Goal: Contribute content: Add original content to the website for others to see

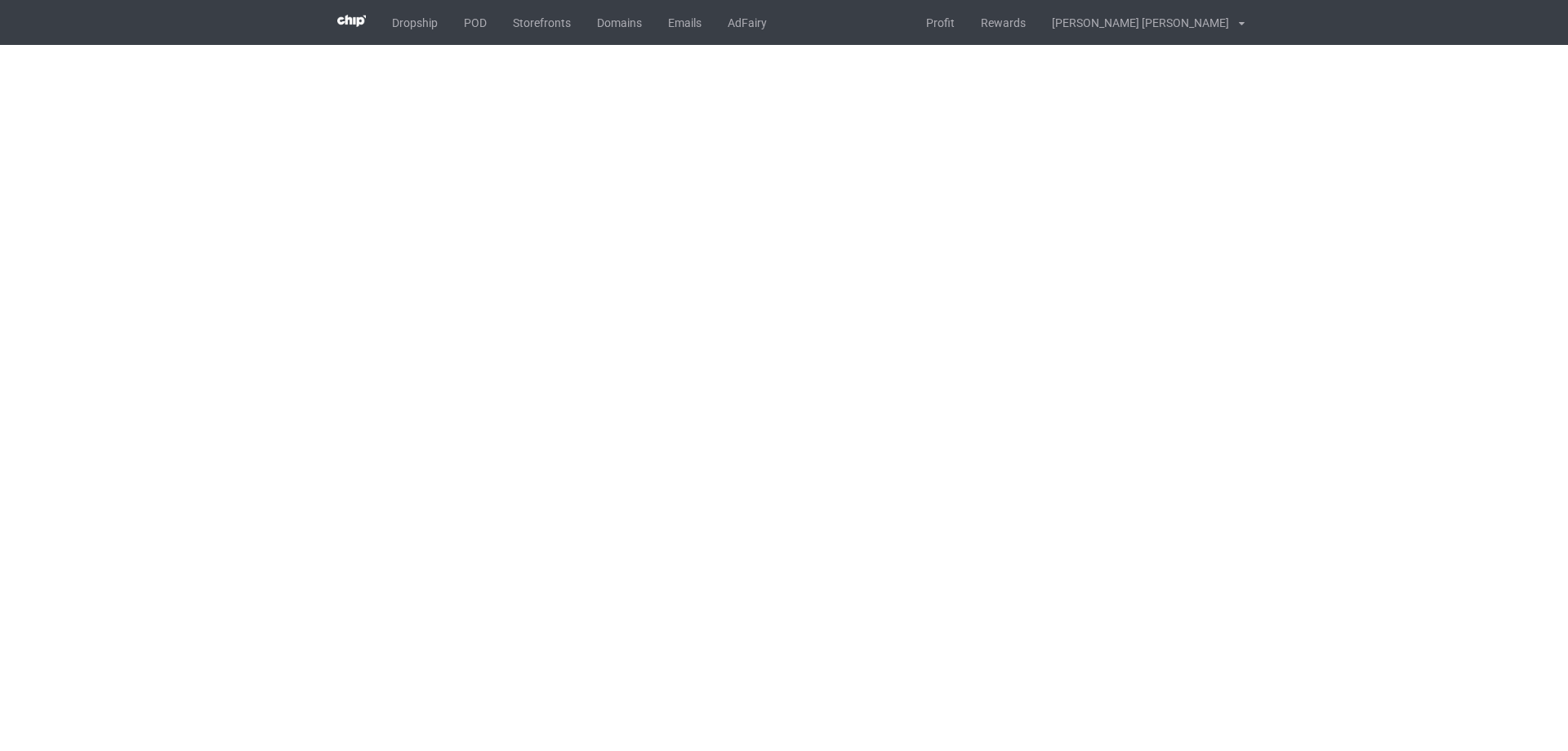
click at [1274, 366] on body "Dropship POD Storefronts Domains Emails AdFairy Profit Rewards [PERSON_NAME] [P…" at bounding box center [784, 375] width 1568 height 751
click at [1383, 396] on body "Dropship POD Storefronts Domains Emails AdFairy Profit Rewards [PERSON_NAME] [P…" at bounding box center [784, 375] width 1568 height 751
click at [1174, 410] on body "Dropship POD Storefronts Domains Emails AdFairy Profit Rewards [PERSON_NAME] [P…" at bounding box center [784, 375] width 1568 height 751
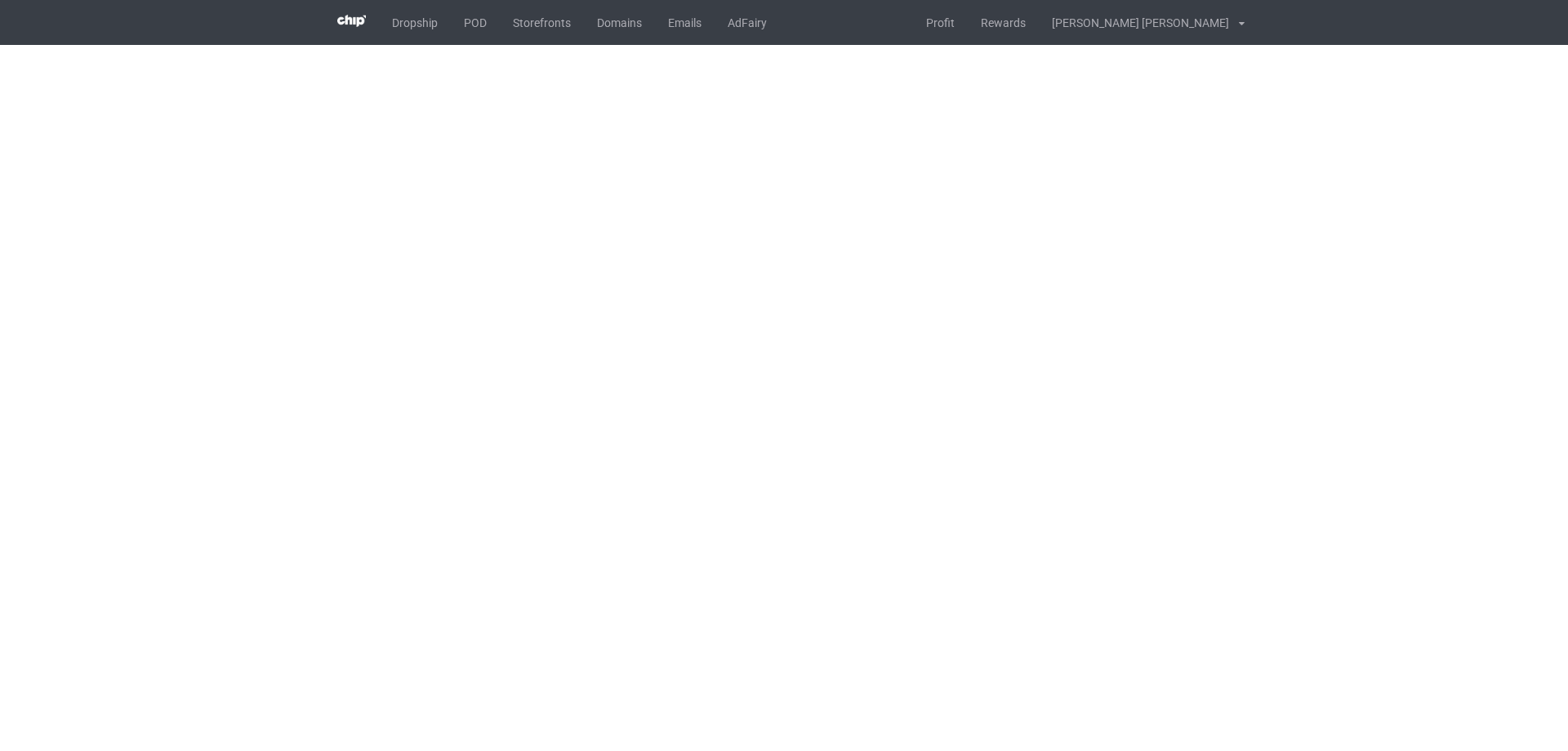
click at [1174, 410] on body "Dropship POD Storefronts Domains Emails AdFairy Profit Rewards [PERSON_NAME] [P…" at bounding box center [784, 375] width 1568 height 751
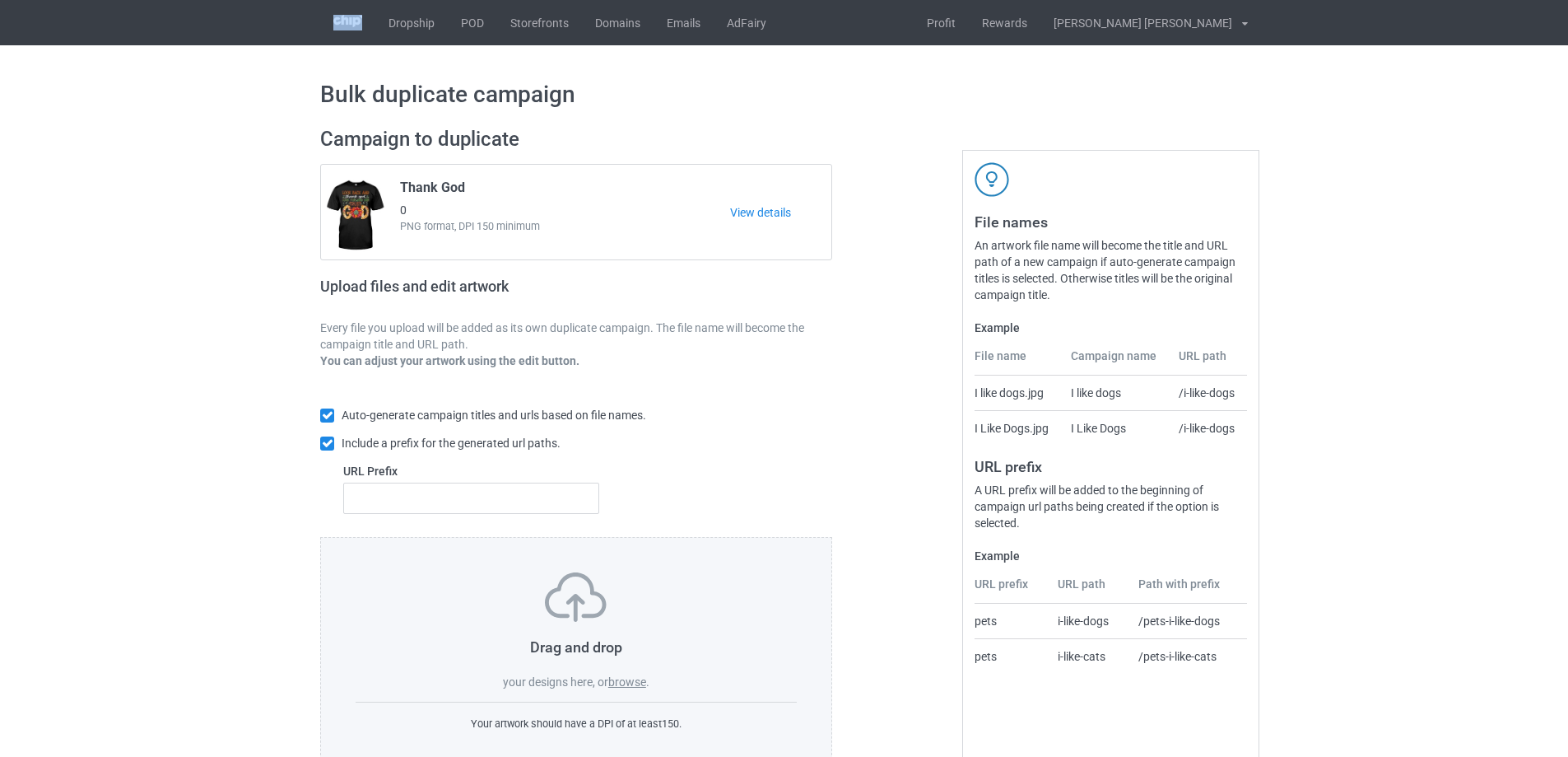
scroll to position [46, 0]
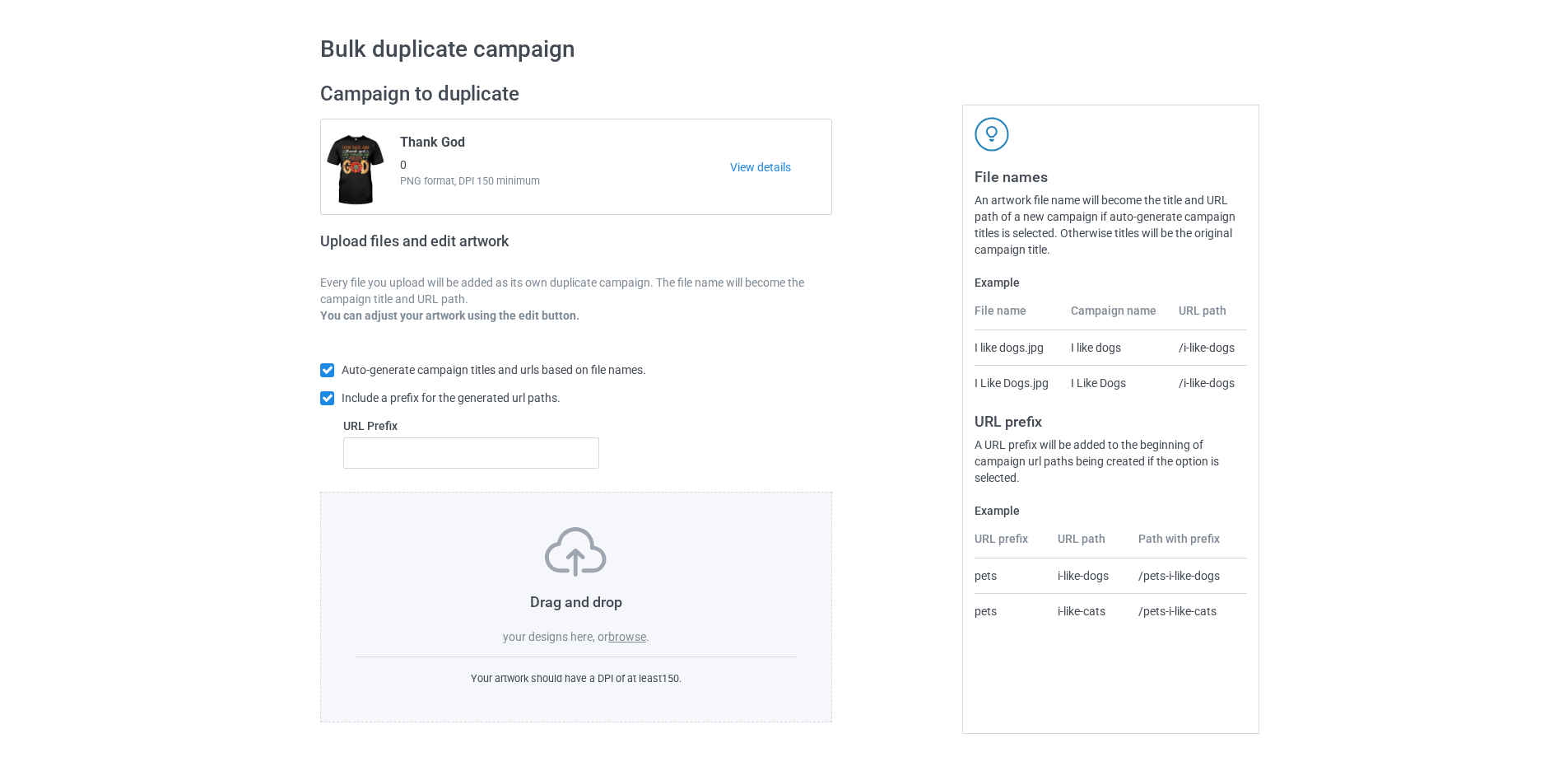
click at [640, 643] on label "browse" at bounding box center [627, 637] width 38 height 13
click at [0, 0] on input "browse" at bounding box center [0, 0] width 0 height 0
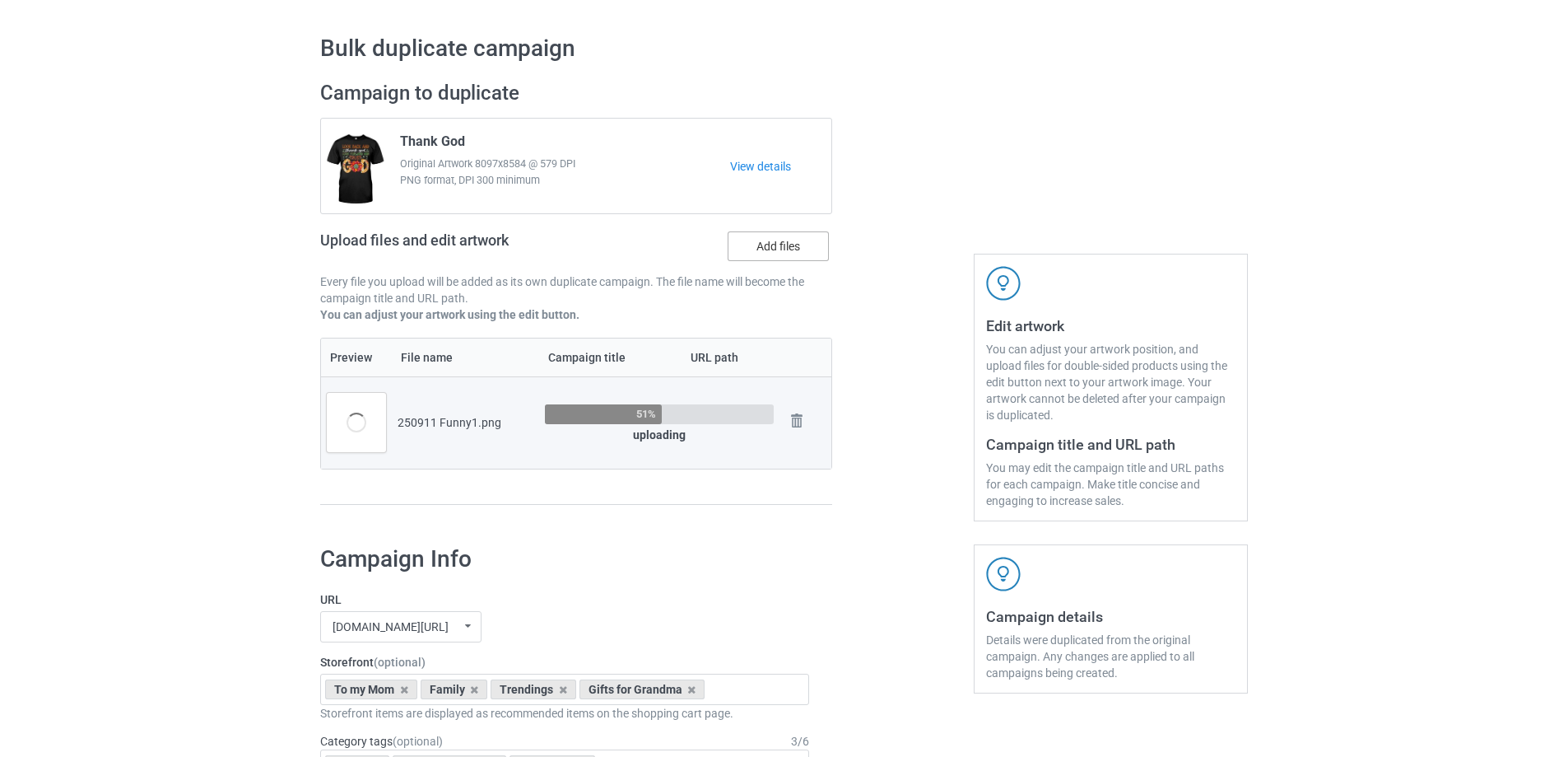
click at [777, 238] on label "Add files" at bounding box center [778, 246] width 101 height 30
click at [0, 0] on input "Add files" at bounding box center [0, 0] width 0 height 0
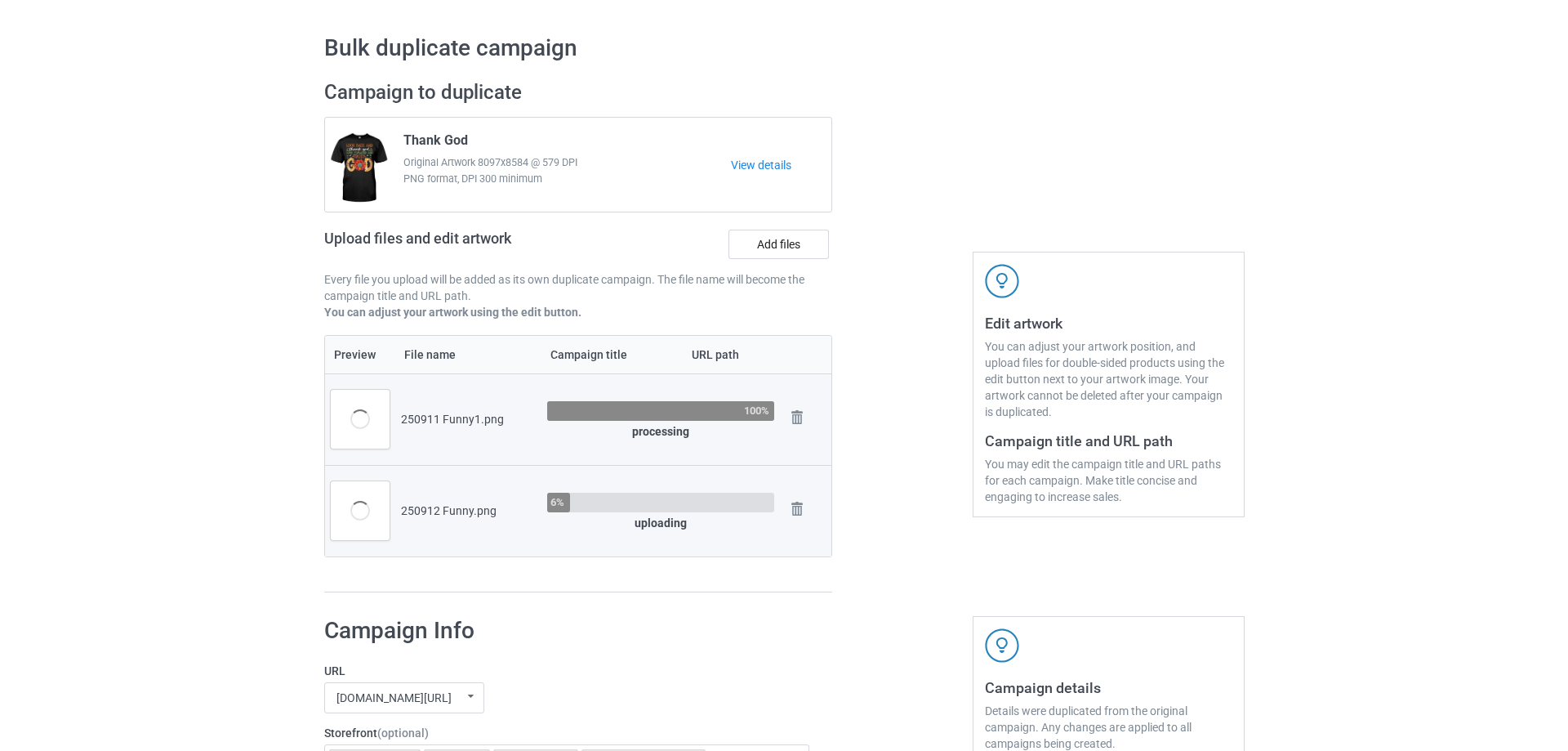
scroll to position [127, 0]
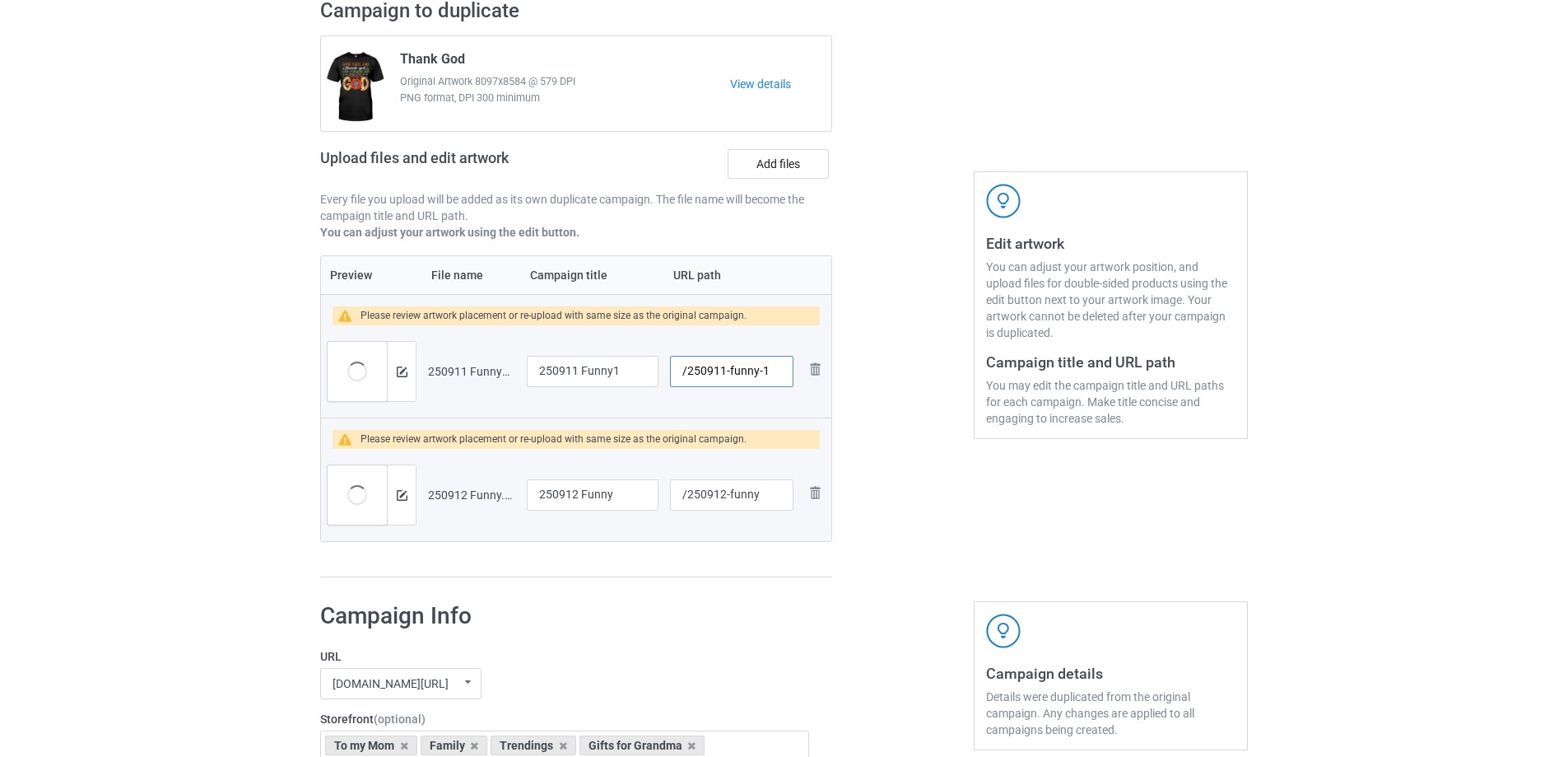
drag, startPoint x: 728, startPoint y: 372, endPoint x: 762, endPoint y: 376, distance: 34.2
click at [762, 376] on input "/250911-funny-1" at bounding box center [732, 371] width 123 height 32
type input "/250911-1"
drag, startPoint x: 733, startPoint y: 498, endPoint x: 758, endPoint y: 501, distance: 25.2
click at [758, 501] on input "/250912-funny" at bounding box center [732, 495] width 123 height 32
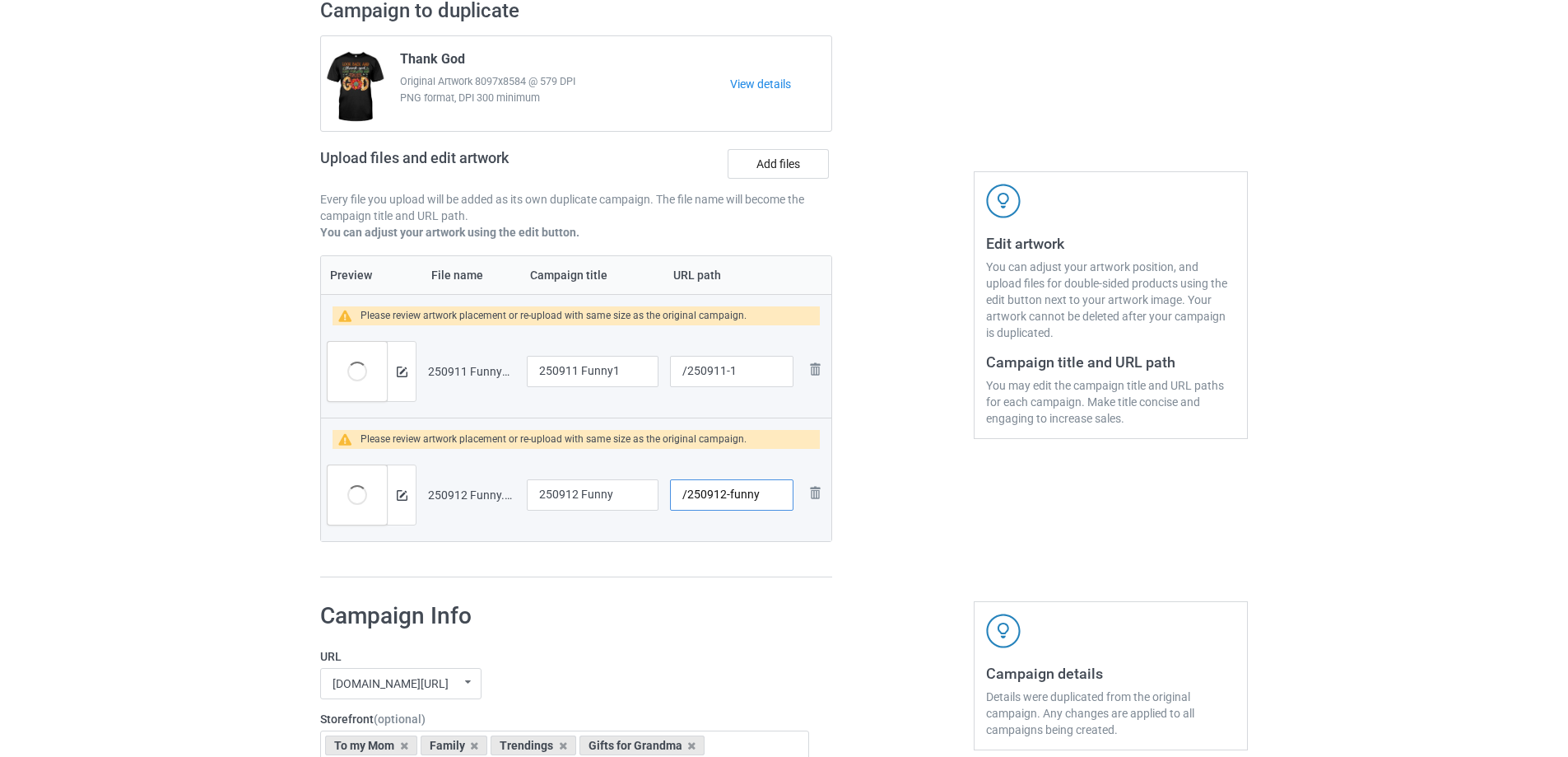
drag, startPoint x: 728, startPoint y: 494, endPoint x: 763, endPoint y: 499, distance: 35.4
click at [763, 499] on input "/250912-funny" at bounding box center [732, 495] width 123 height 32
type input "/250912-2"
click at [630, 370] on input "250911 Funny1" at bounding box center [593, 371] width 132 height 32
drag, startPoint x: 634, startPoint y: 375, endPoint x: 472, endPoint y: 370, distance: 162.1
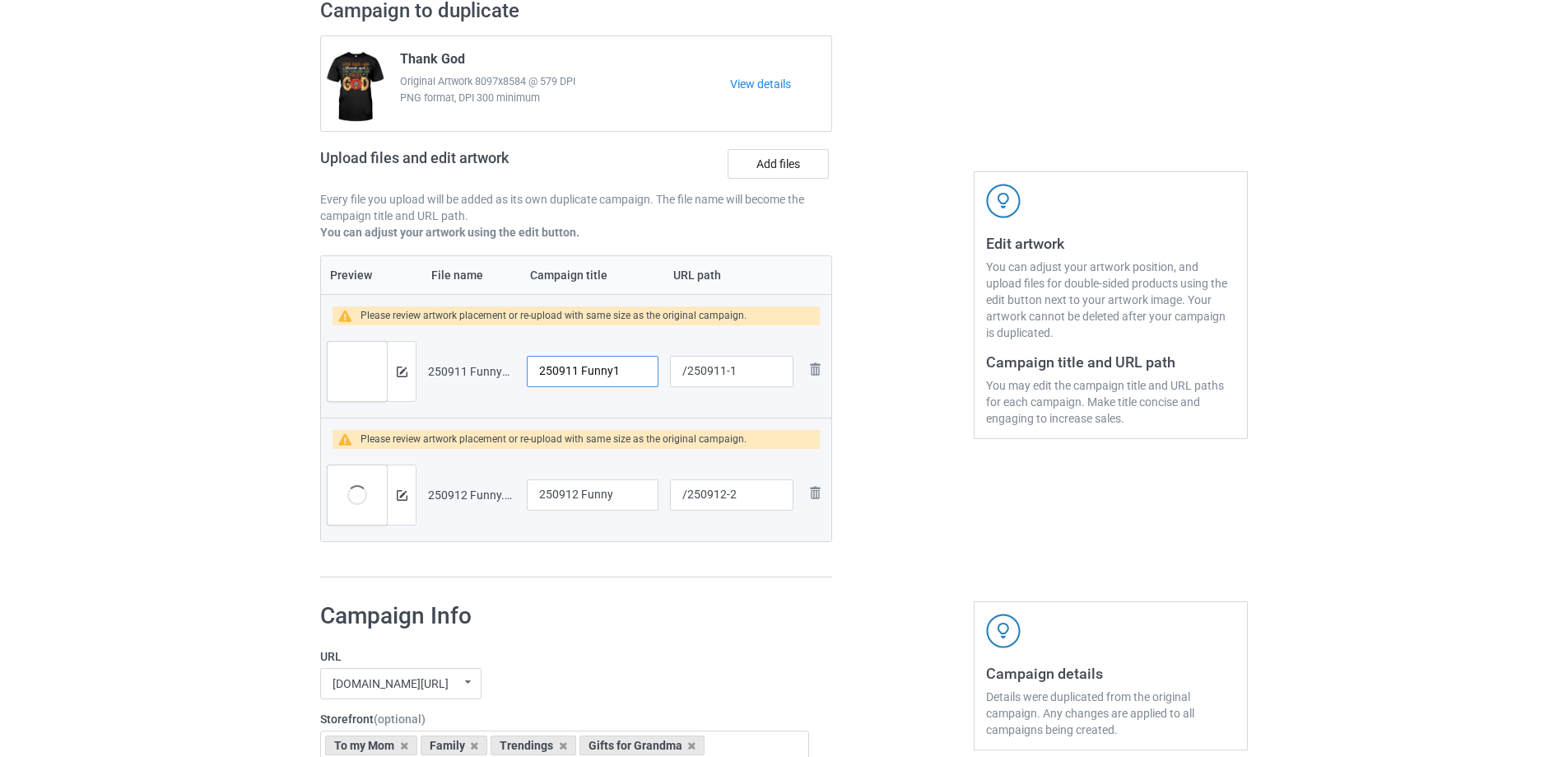
click at [472, 370] on tr "Preview and edit artwork 250911 Funny1.png 250911 Funny1 /250911-1 Remove file" at bounding box center [576, 371] width 511 height 92
type input "To my Bestie"
drag, startPoint x: 620, startPoint y: 497, endPoint x: 479, endPoint y: 497, distance: 141.0
click at [479, 497] on tr "Preview and edit artwork 250912 Funny.png 250912 Funny /250912-2 Remove file" at bounding box center [576, 494] width 511 height 92
type input "Crazy Bestie"
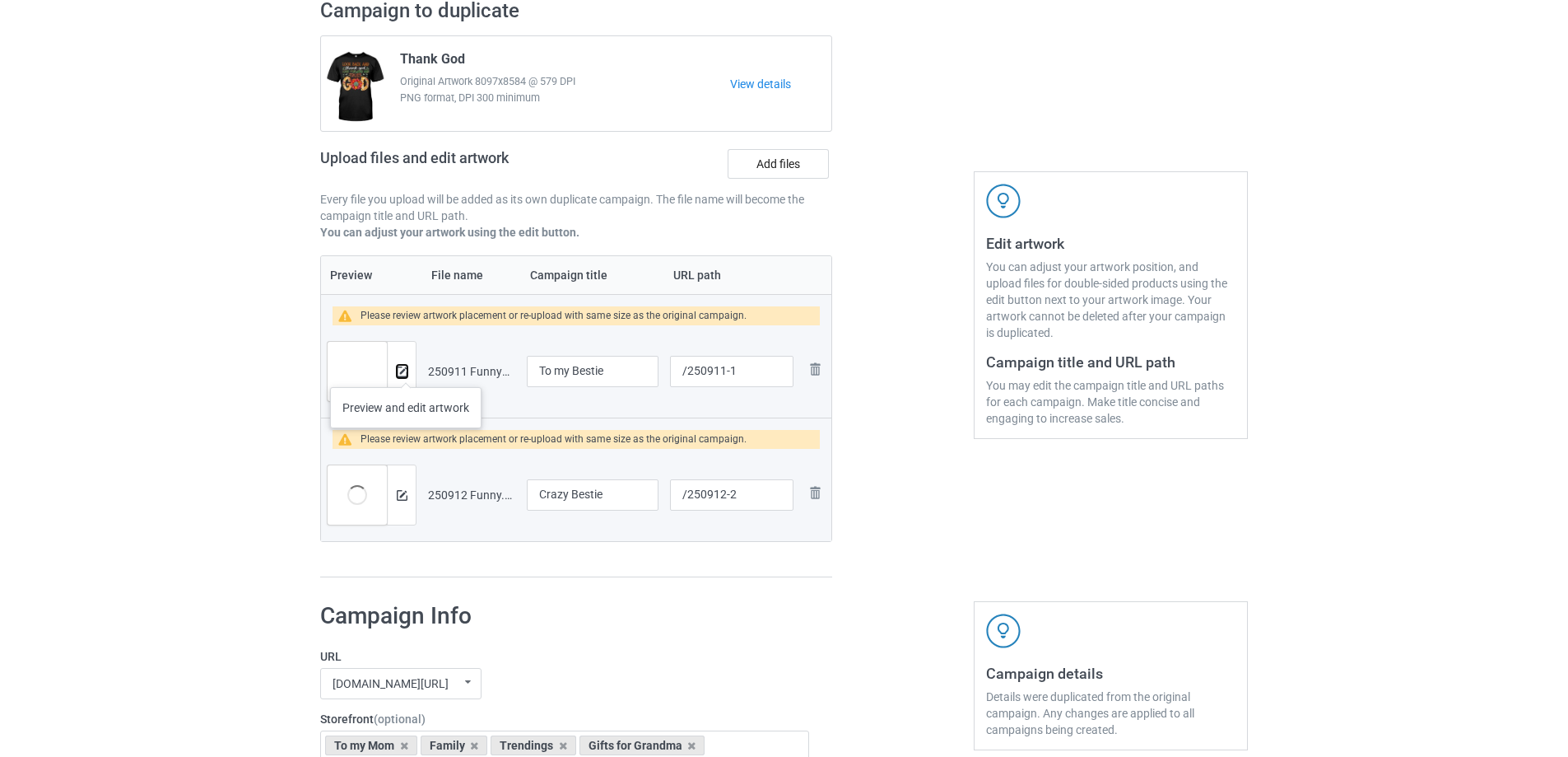
click at [406, 371] on img at bounding box center [402, 371] width 11 height 11
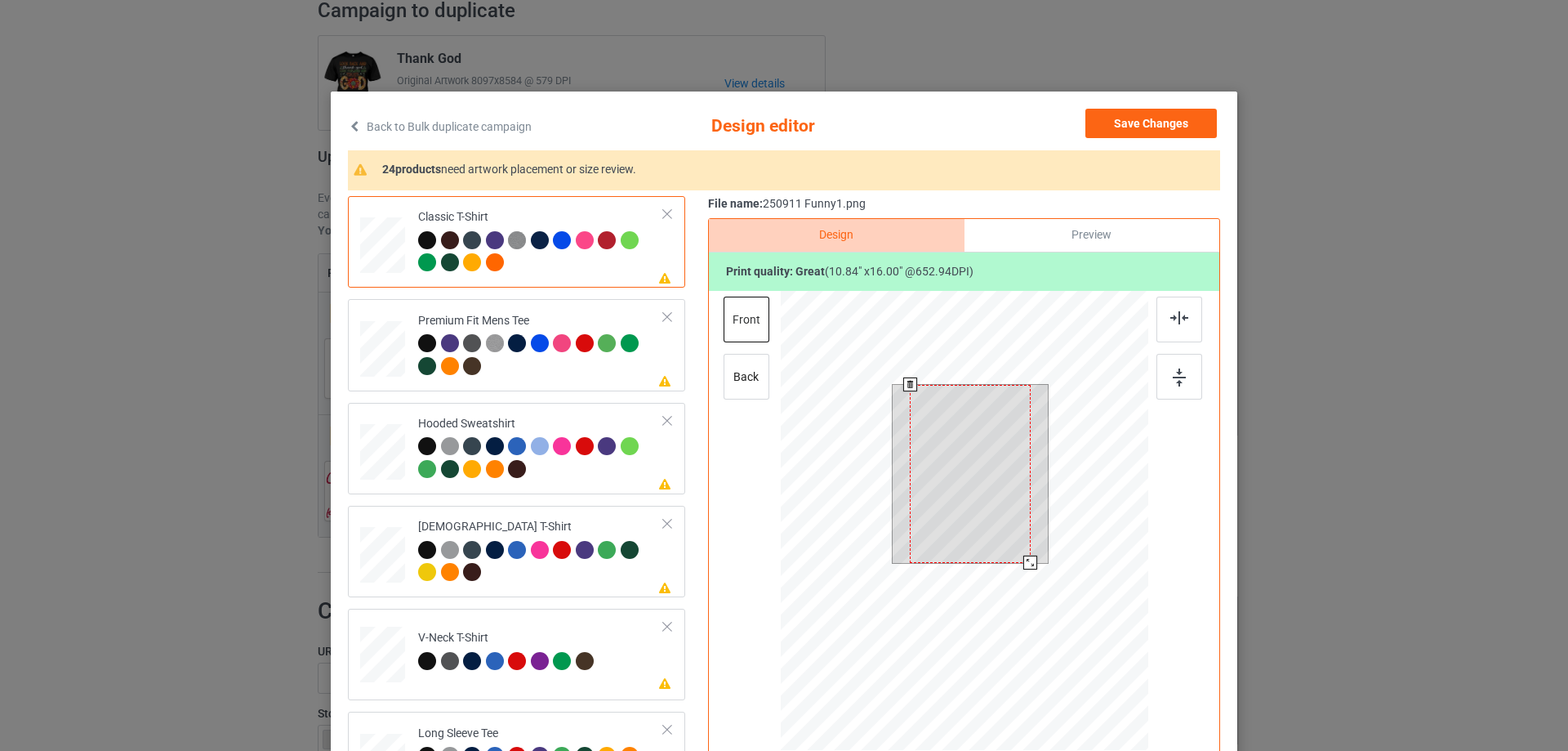
click at [969, 480] on div at bounding box center [970, 474] width 121 height 178
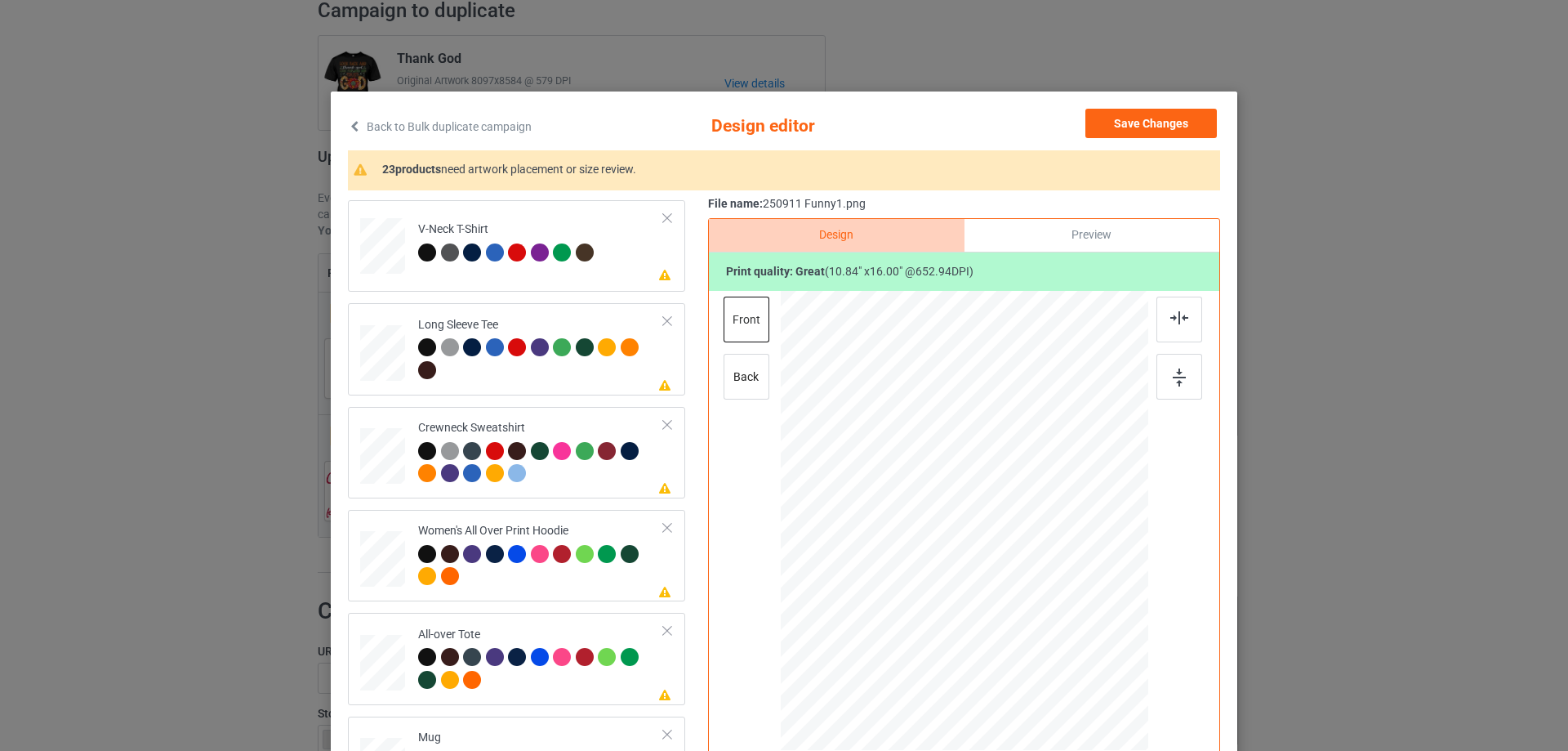
scroll to position [490, 0]
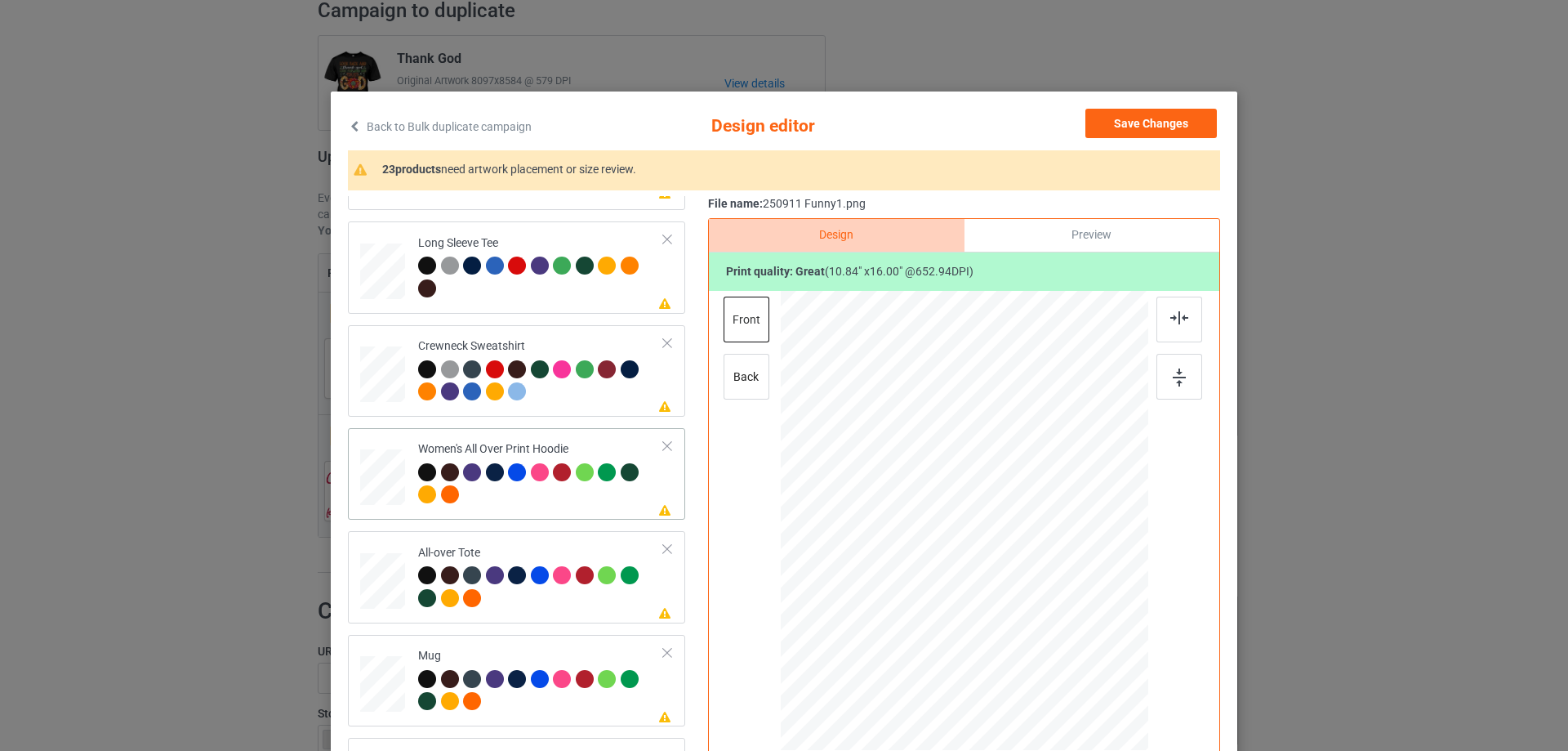
click at [368, 481] on div at bounding box center [382, 478] width 45 height 51
click at [1034, 580] on div at bounding box center [964, 521] width 220 height 325
drag, startPoint x: 1069, startPoint y: 686, endPoint x: 1038, endPoint y: 583, distance: 107.6
click at [1038, 583] on div at bounding box center [964, 522] width 368 height 416
drag, startPoint x: 974, startPoint y: 573, endPoint x: 975, endPoint y: 522, distance: 51.0
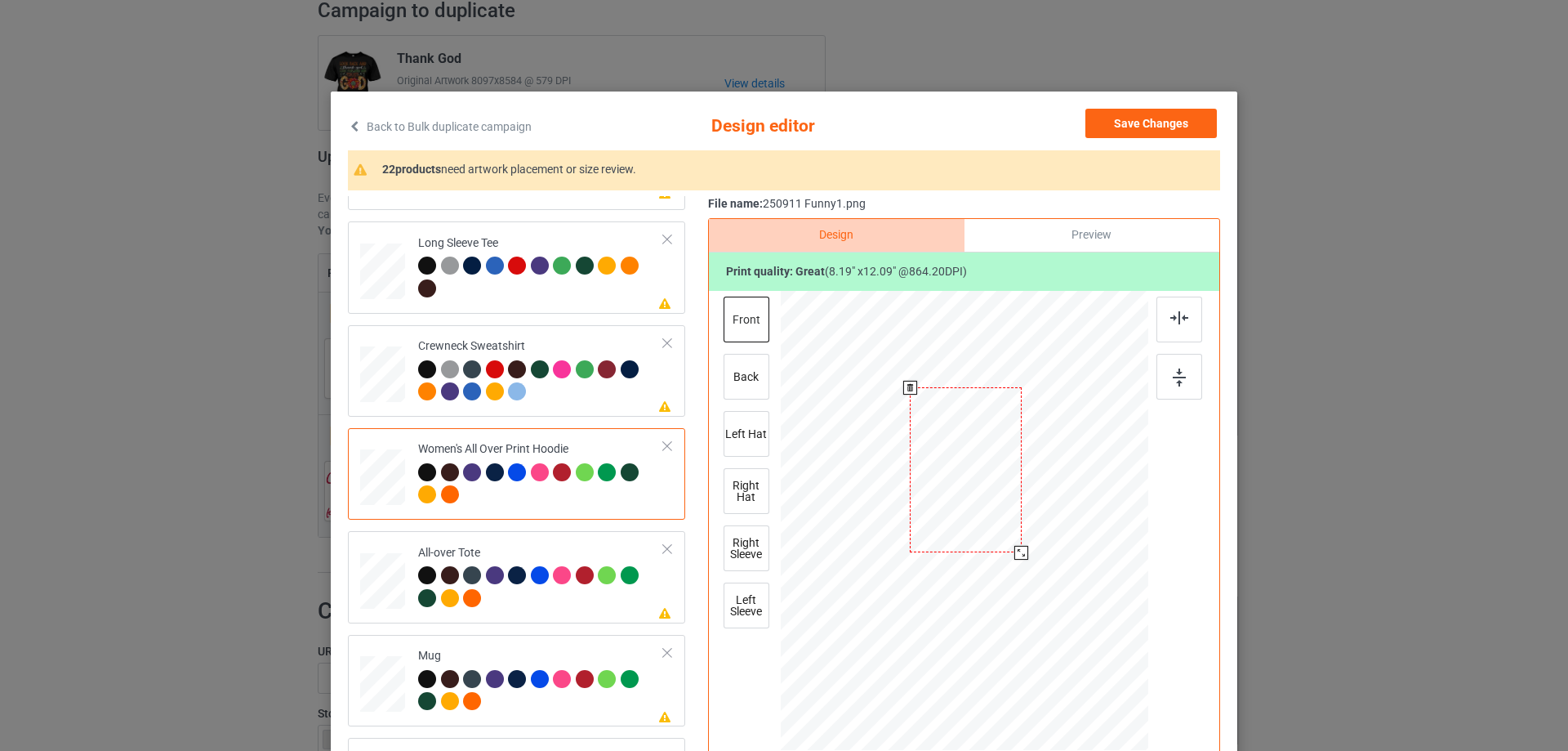
click at [975, 522] on div at bounding box center [966, 470] width 112 height 165
drag, startPoint x: 1019, startPoint y: 554, endPoint x: 1015, endPoint y: 544, distance: 10.8
click at [1015, 544] on div at bounding box center [1015, 544] width 14 height 14
click at [995, 521] on div at bounding box center [964, 462] width 99 height 147
click at [1173, 322] on img at bounding box center [1179, 318] width 18 height 13
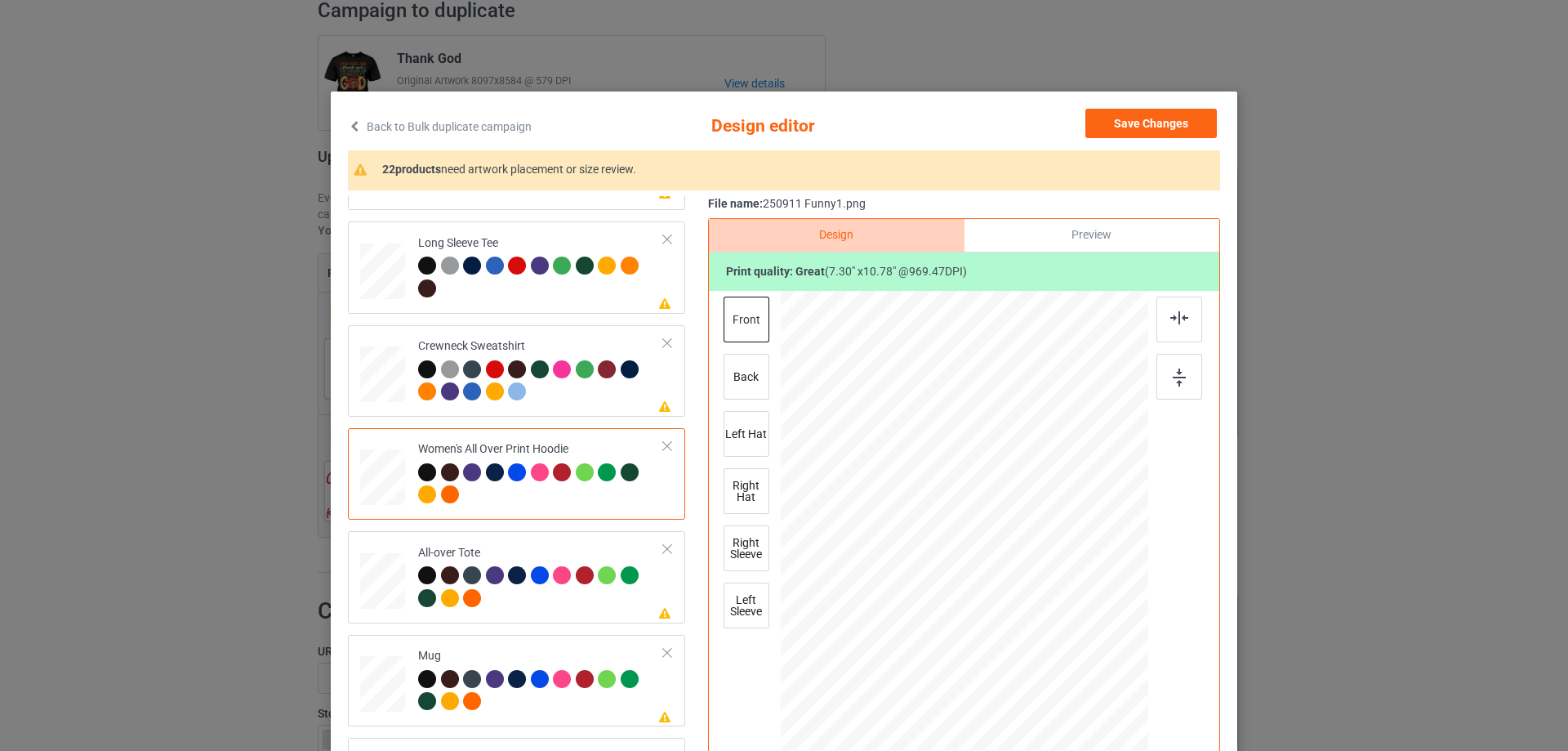
scroll to position [572, 0]
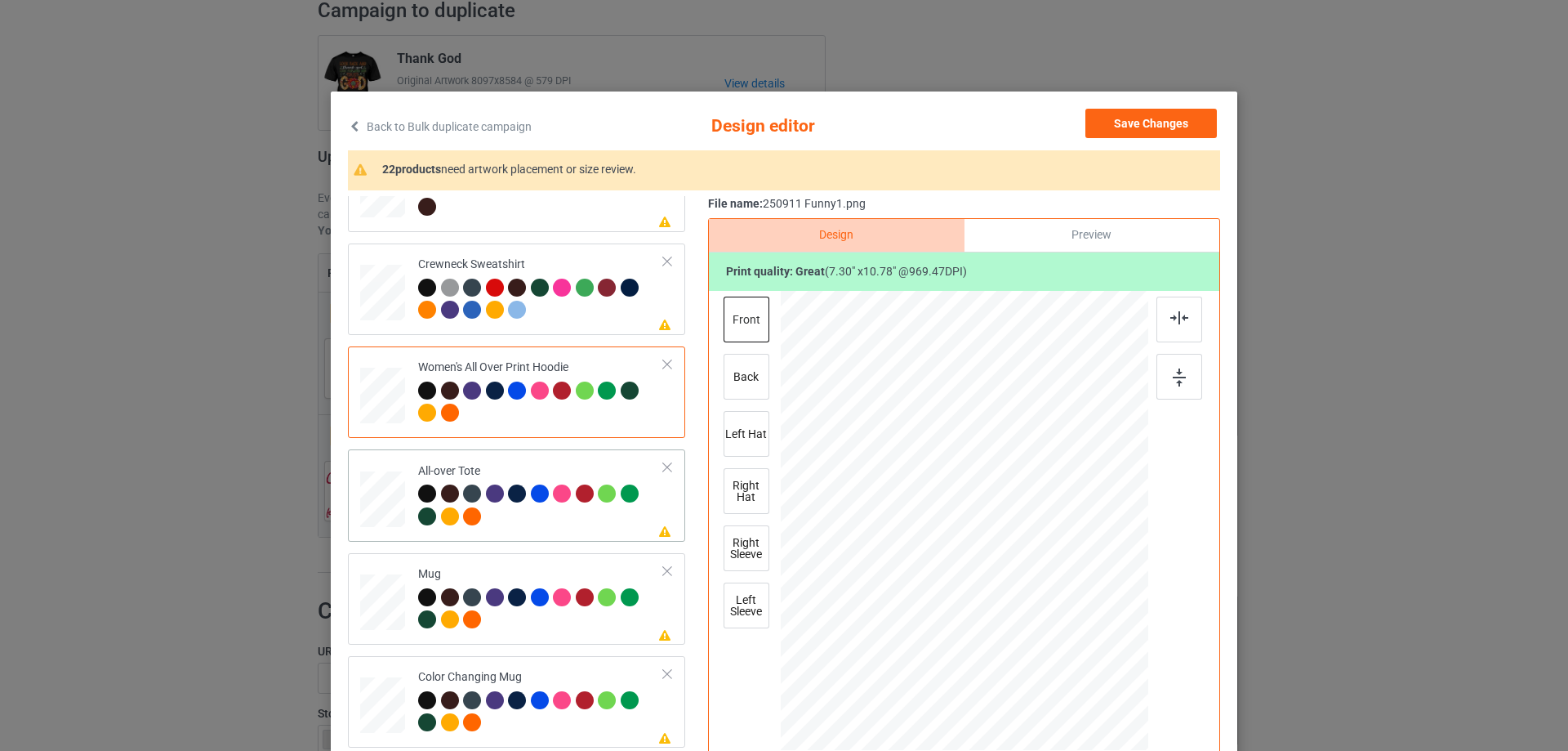
click at [390, 503] on div at bounding box center [382, 499] width 45 height 45
drag, startPoint x: 1070, startPoint y: 684, endPoint x: 1056, endPoint y: 660, distance: 27.8
click at [1056, 660] on div at bounding box center [1057, 660] width 14 height 14
click at [1011, 631] on div at bounding box center [964, 516] width 188 height 279
click at [1174, 320] on img at bounding box center [1179, 318] width 18 height 13
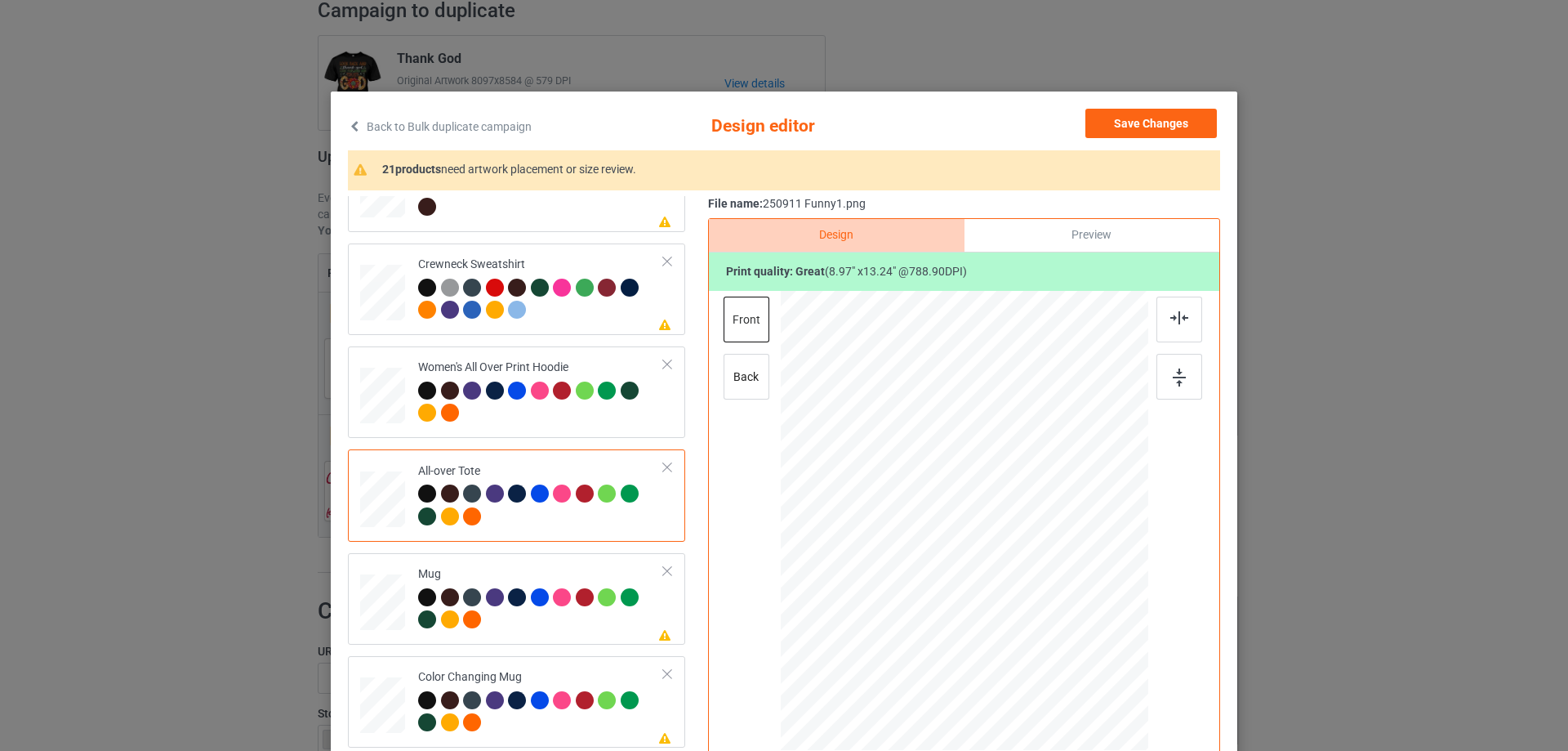
scroll to position [654, 0]
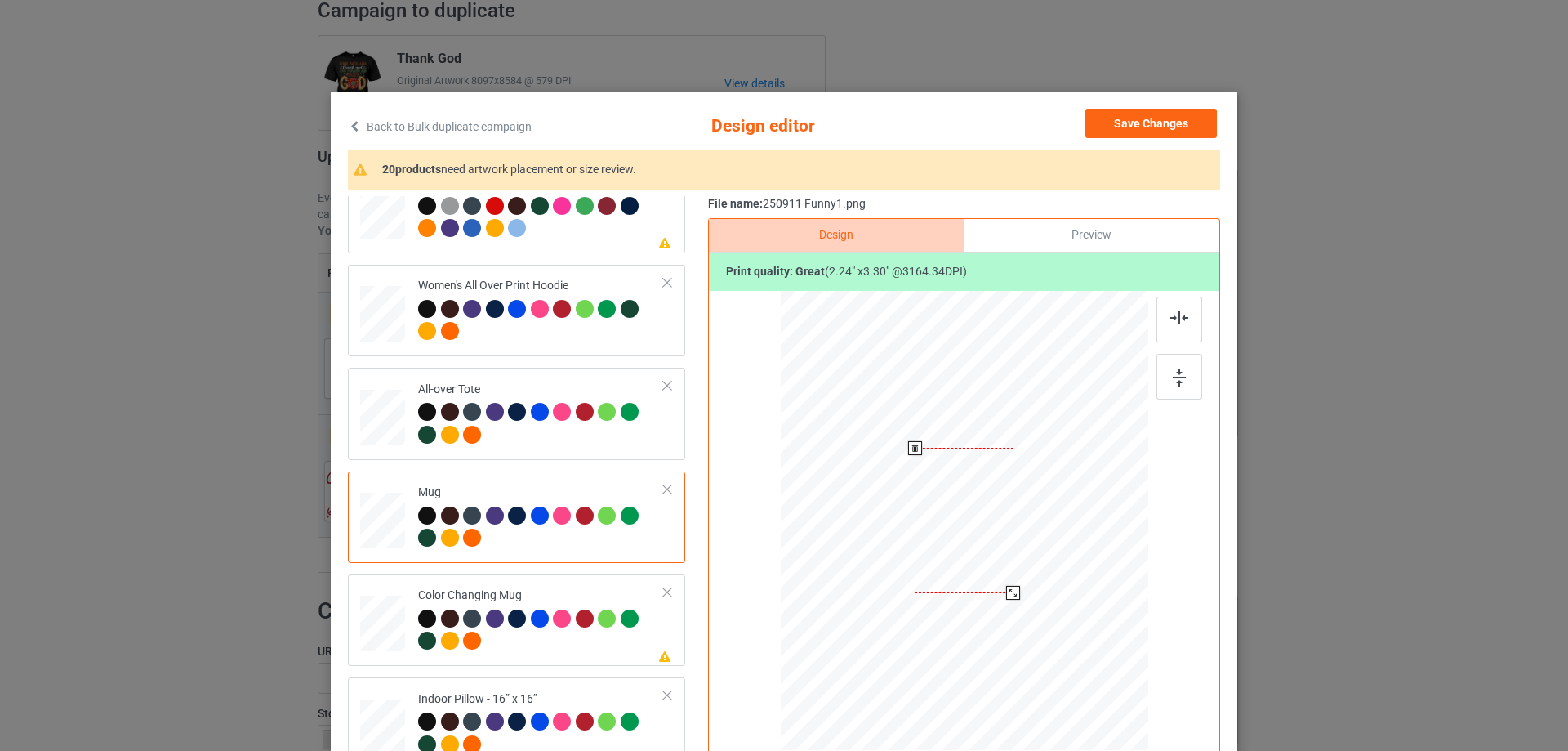
drag, startPoint x: 1070, startPoint y: 685, endPoint x: 1015, endPoint y: 590, distance: 109.8
click at [1015, 590] on div at bounding box center [1013, 592] width 14 height 14
drag, startPoint x: 997, startPoint y: 570, endPoint x: 1098, endPoint y: 568, distance: 101.0
click at [1098, 568] on div at bounding box center [1065, 518] width 98 height 146
click at [1177, 374] on img at bounding box center [1179, 378] width 13 height 18
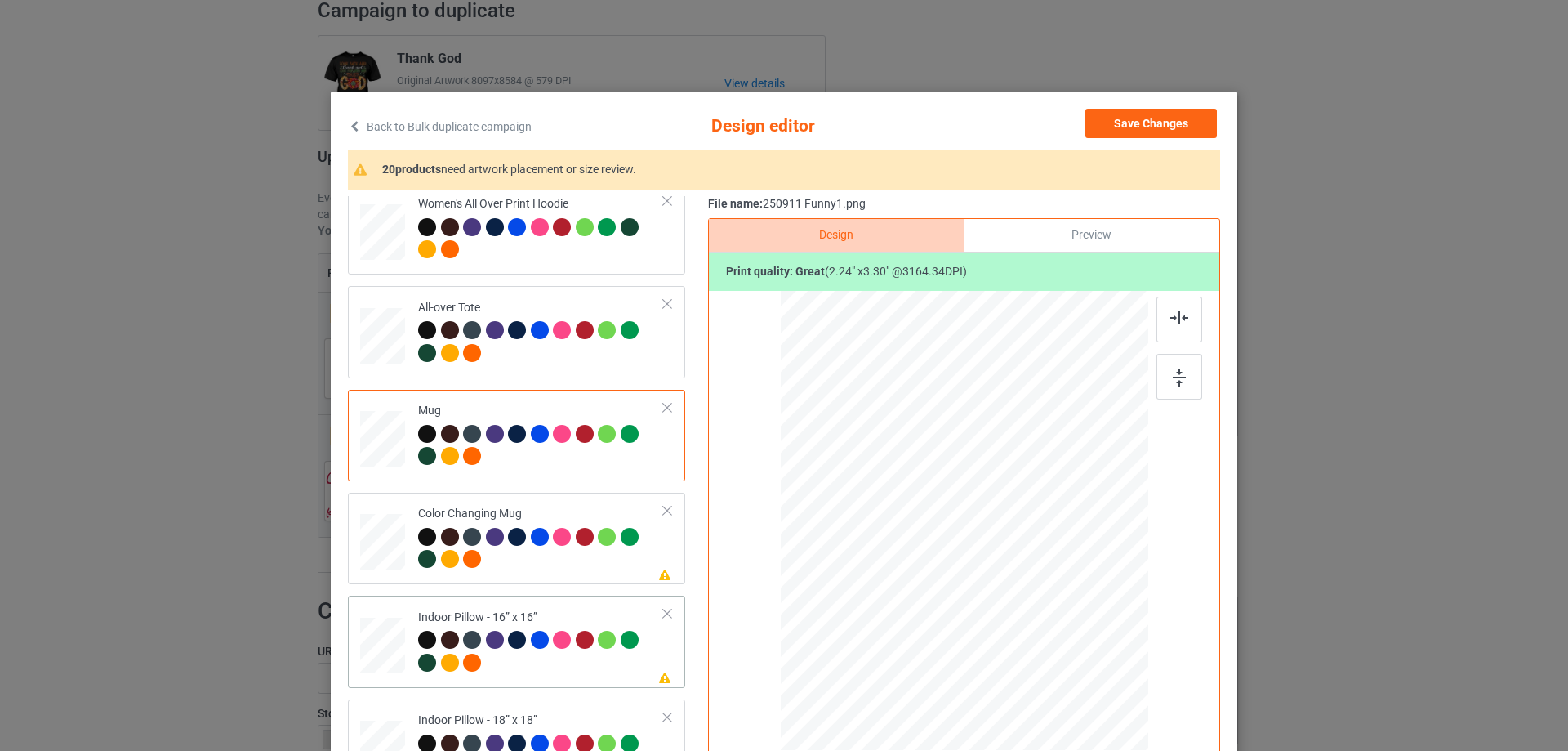
scroll to position [817, 0]
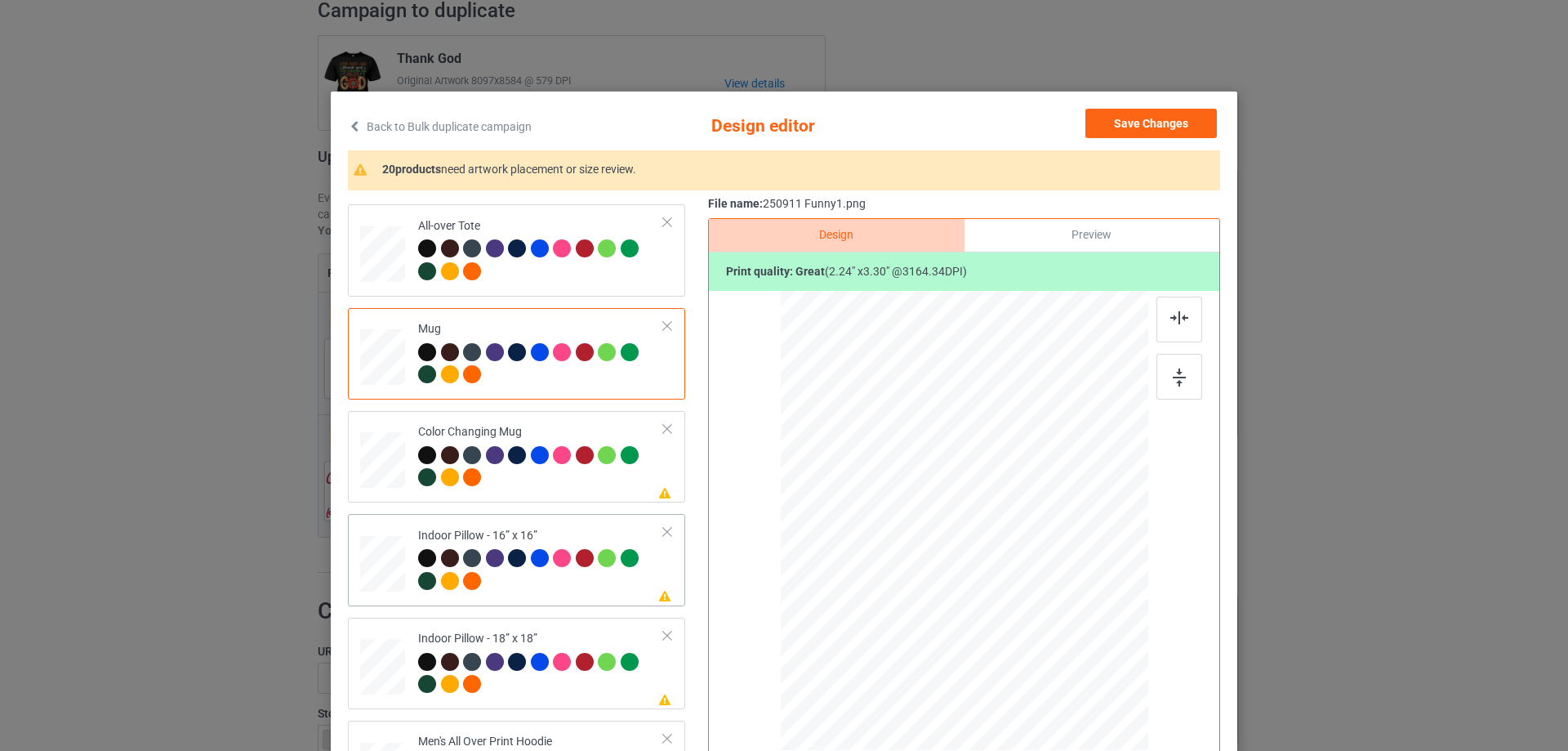
click at [381, 568] on div at bounding box center [382, 564] width 45 height 45
drag, startPoint x: 1070, startPoint y: 684, endPoint x: 1052, endPoint y: 650, distance: 38.5
click at [1052, 650] on div at bounding box center [1052, 651] width 14 height 14
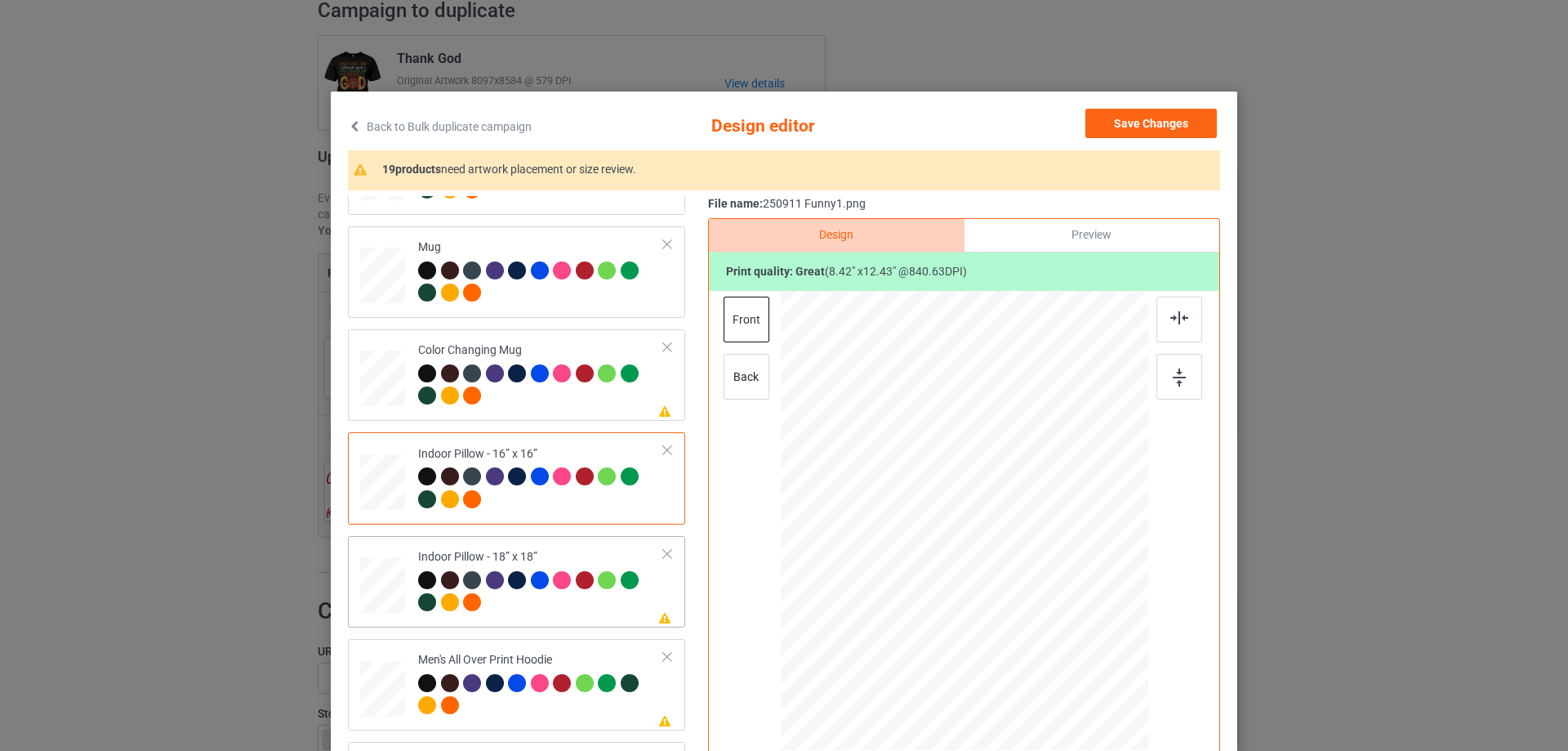
click at [395, 593] on div at bounding box center [382, 585] width 45 height 45
drag, startPoint x: 1070, startPoint y: 685, endPoint x: 1062, endPoint y: 654, distance: 32.0
click at [1062, 654] on div at bounding box center [964, 520] width 367 height 366
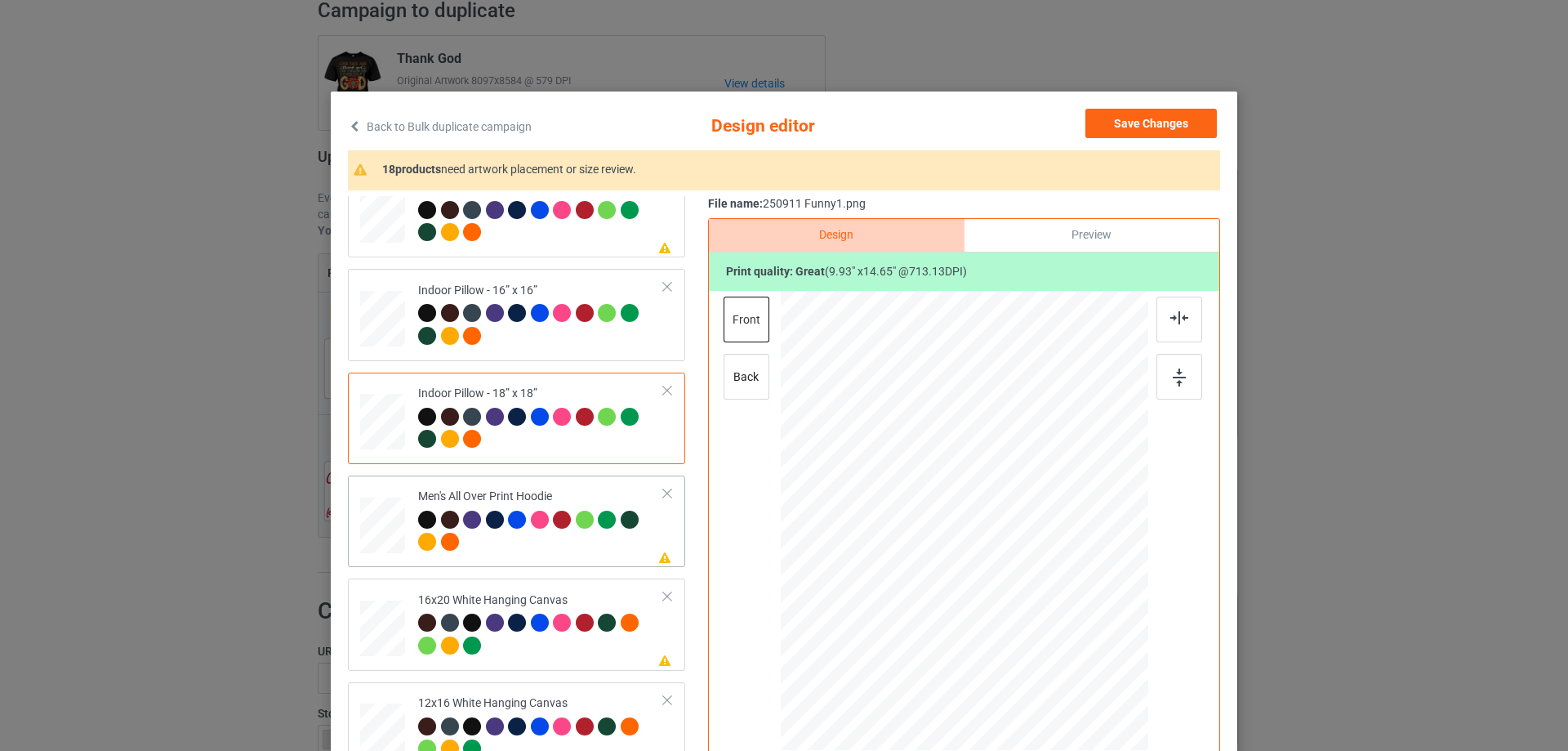
click at [396, 518] on div at bounding box center [382, 526] width 45 height 48
drag, startPoint x: 1070, startPoint y: 684, endPoint x: 1026, endPoint y: 593, distance: 101.1
click at [1026, 593] on div at bounding box center [964, 520] width 368 height 391
drag, startPoint x: 1012, startPoint y: 602, endPoint x: 996, endPoint y: 590, distance: 20.0
click at [1010, 598] on div at bounding box center [1016, 597] width 14 height 14
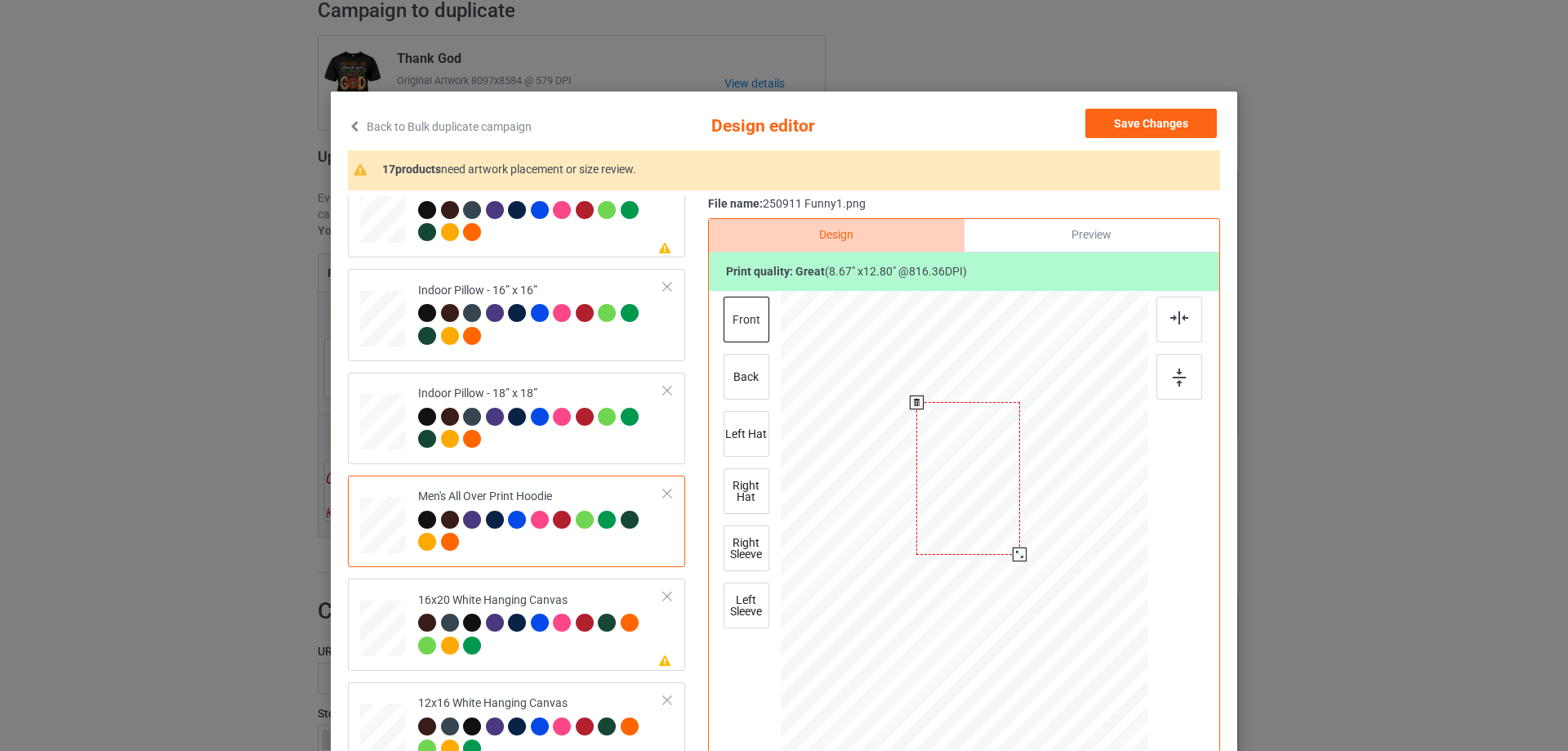
drag, startPoint x: 971, startPoint y: 578, endPoint x: 975, endPoint y: 536, distance: 42.2
click at [975, 536] on div at bounding box center [967, 478] width 103 height 152
click at [1012, 554] on div at bounding box center [1018, 552] width 14 height 14
click at [985, 528] on div at bounding box center [962, 475] width 99 height 147
click at [1006, 547] on div at bounding box center [1010, 545] width 14 height 14
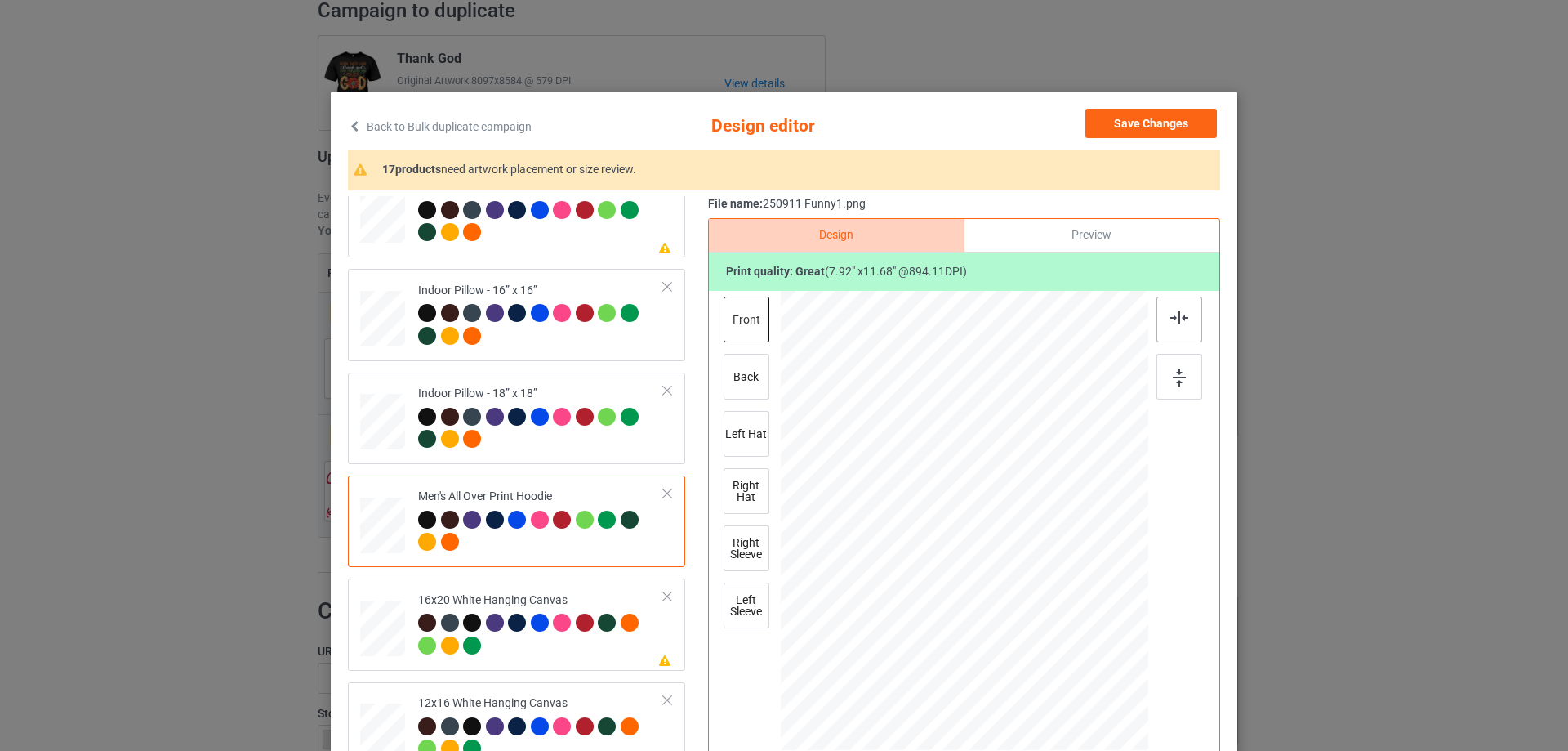
click at [1170, 318] on img at bounding box center [1179, 318] width 18 height 13
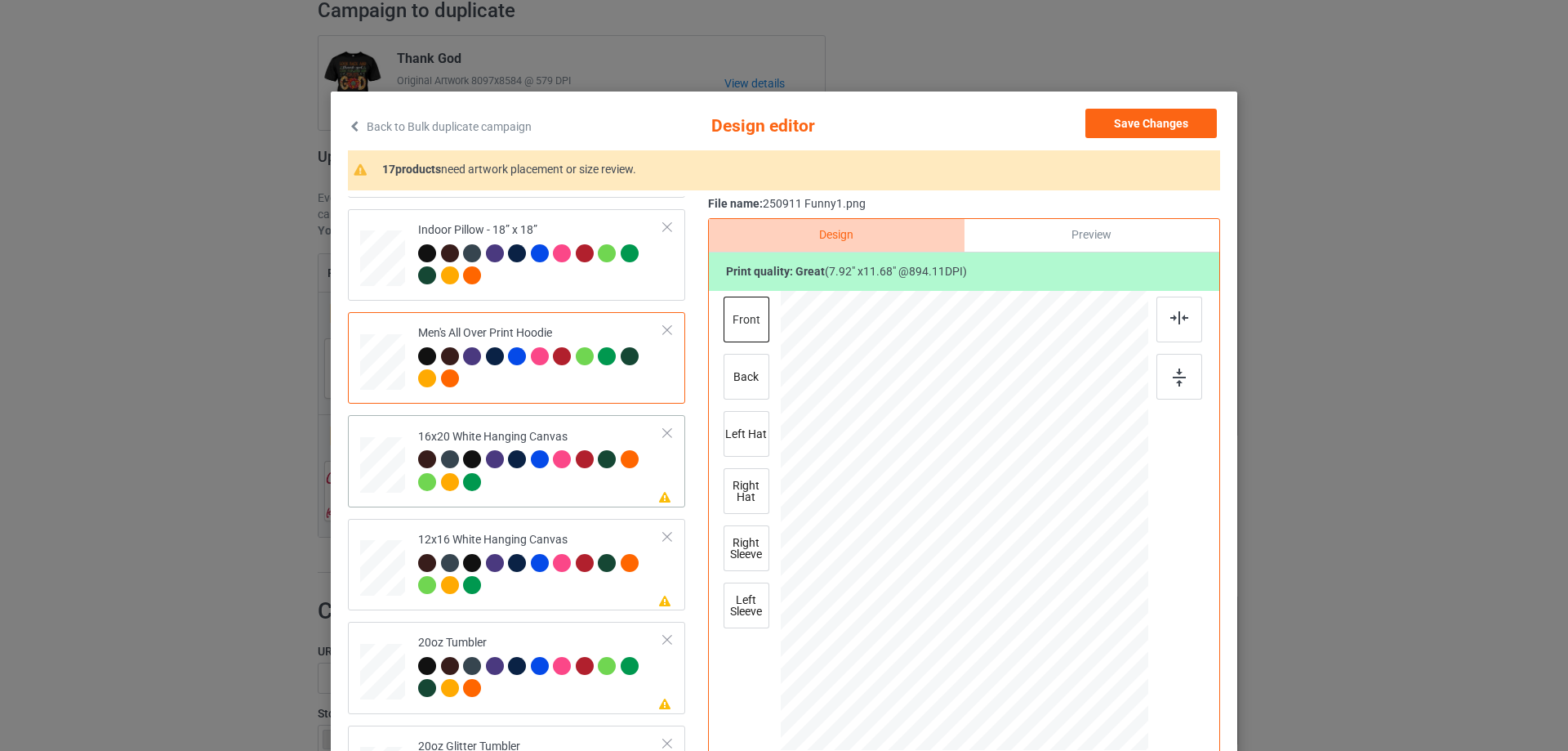
click at [400, 464] on td at bounding box center [385, 461] width 49 height 78
drag, startPoint x: 1072, startPoint y: 680, endPoint x: 1107, endPoint y: 738, distance: 67.7
click at [1107, 738] on div at bounding box center [1112, 739] width 14 height 14
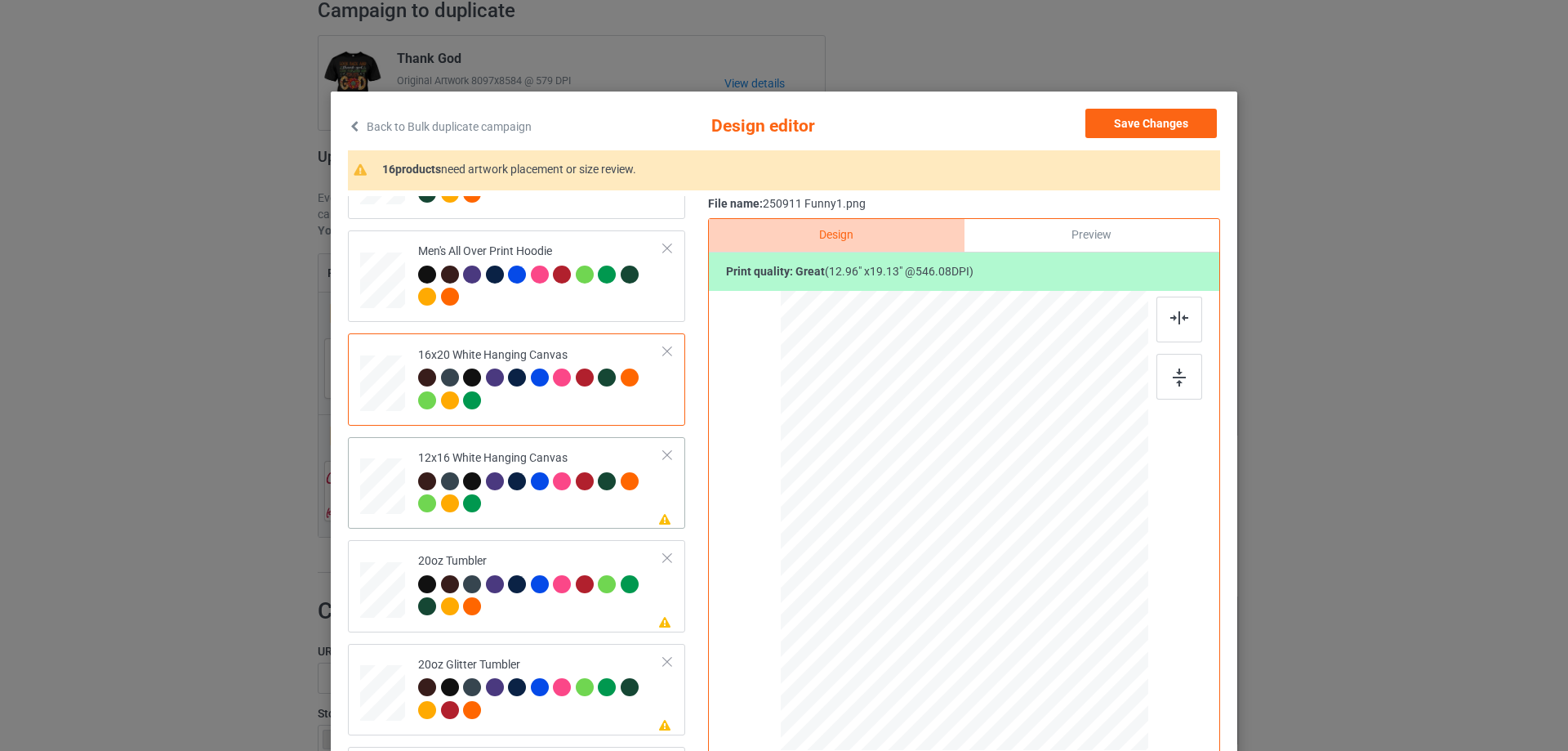
click at [394, 501] on div at bounding box center [383, 486] width 43 height 57
drag, startPoint x: 1062, startPoint y: 673, endPoint x: 1107, endPoint y: 738, distance: 79.1
click at [1107, 738] on div at bounding box center [1112, 739] width 14 height 14
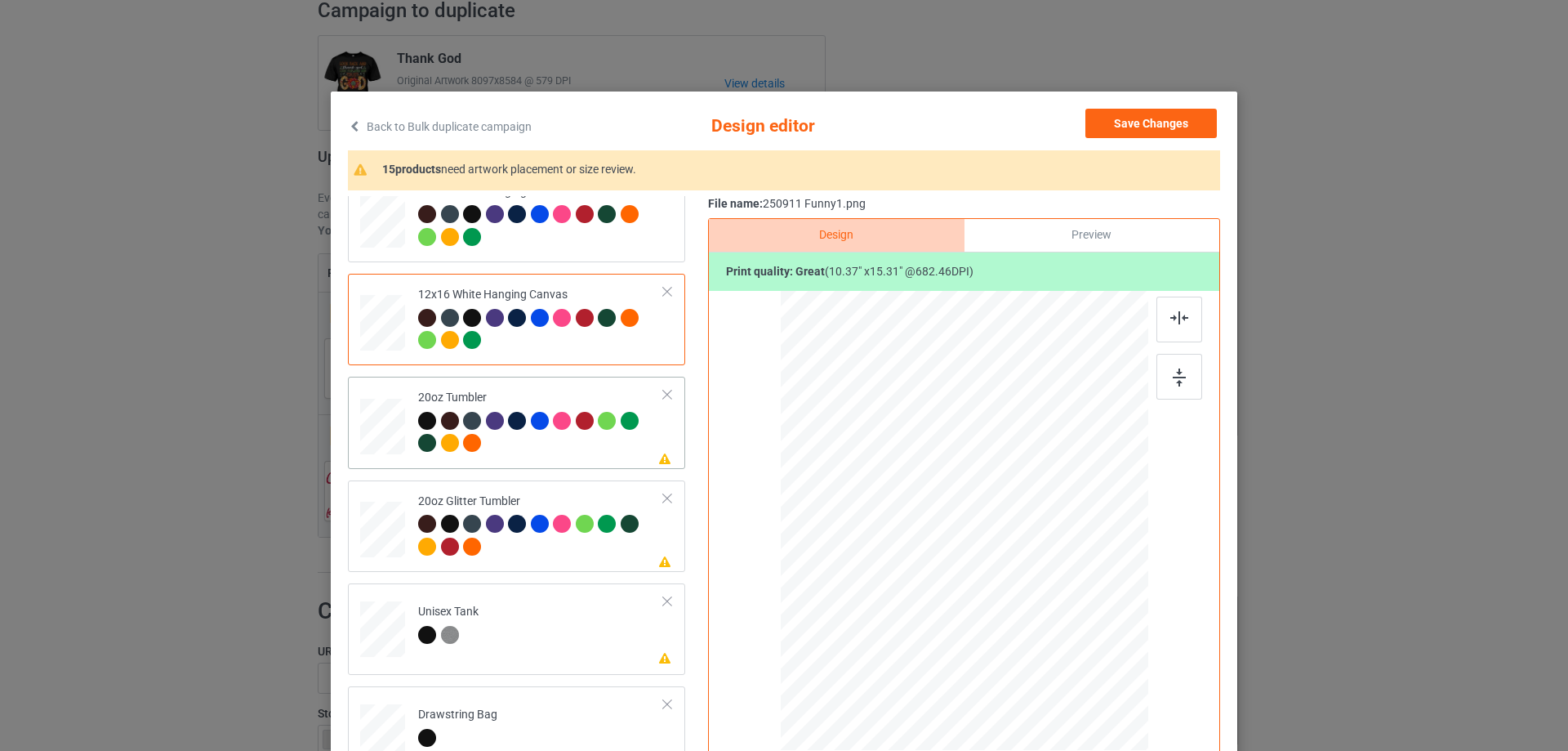
click at [377, 434] on div at bounding box center [382, 427] width 43 height 26
drag, startPoint x: 1062, startPoint y: 679, endPoint x: 1006, endPoint y: 607, distance: 91.2
click at [1017, 610] on div at bounding box center [1024, 609] width 14 height 14
drag, startPoint x: 899, startPoint y: 585, endPoint x: 885, endPoint y: 580, distance: 14.9
click at [885, 580] on div at bounding box center [879, 520] width 113 height 167
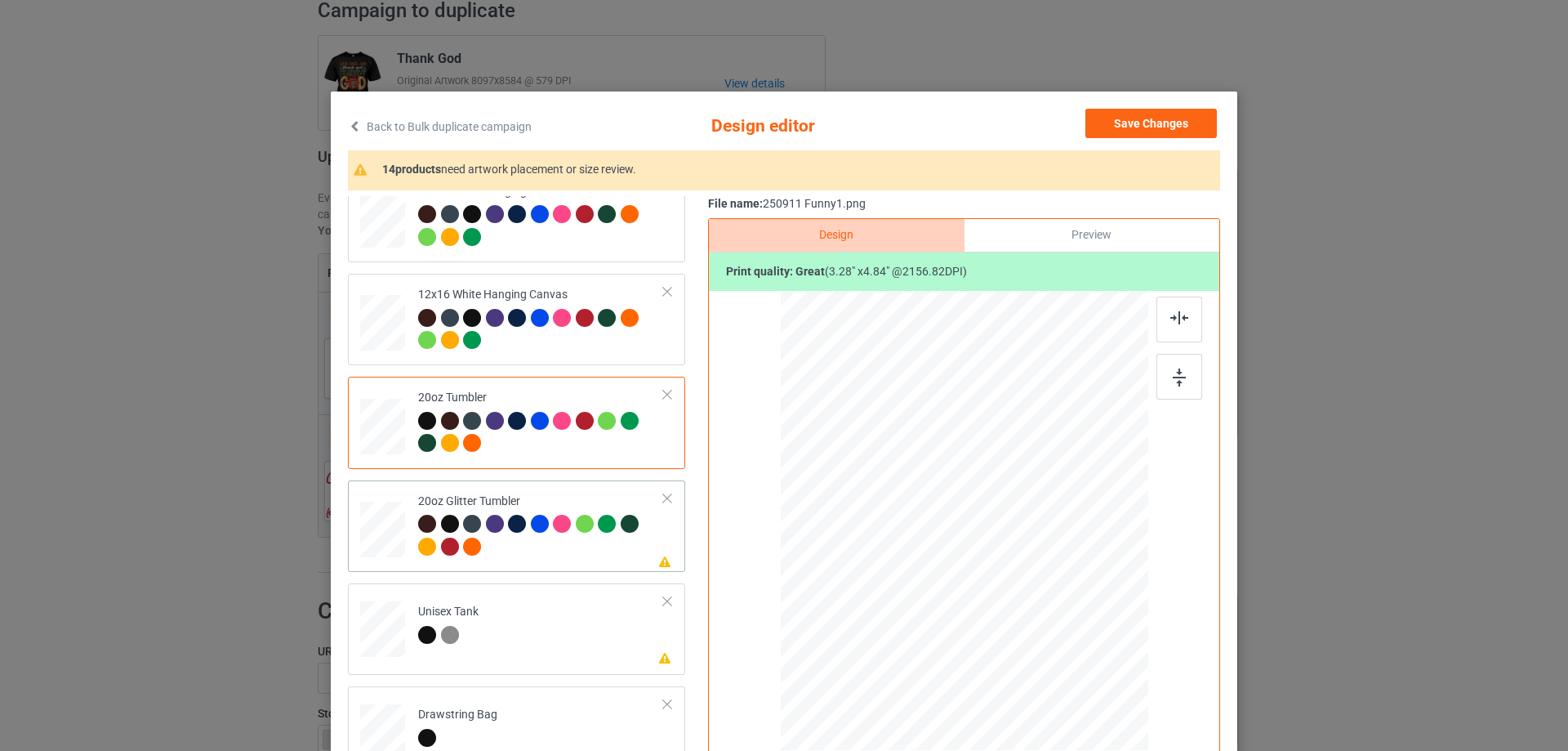
scroll to position [1552, 0]
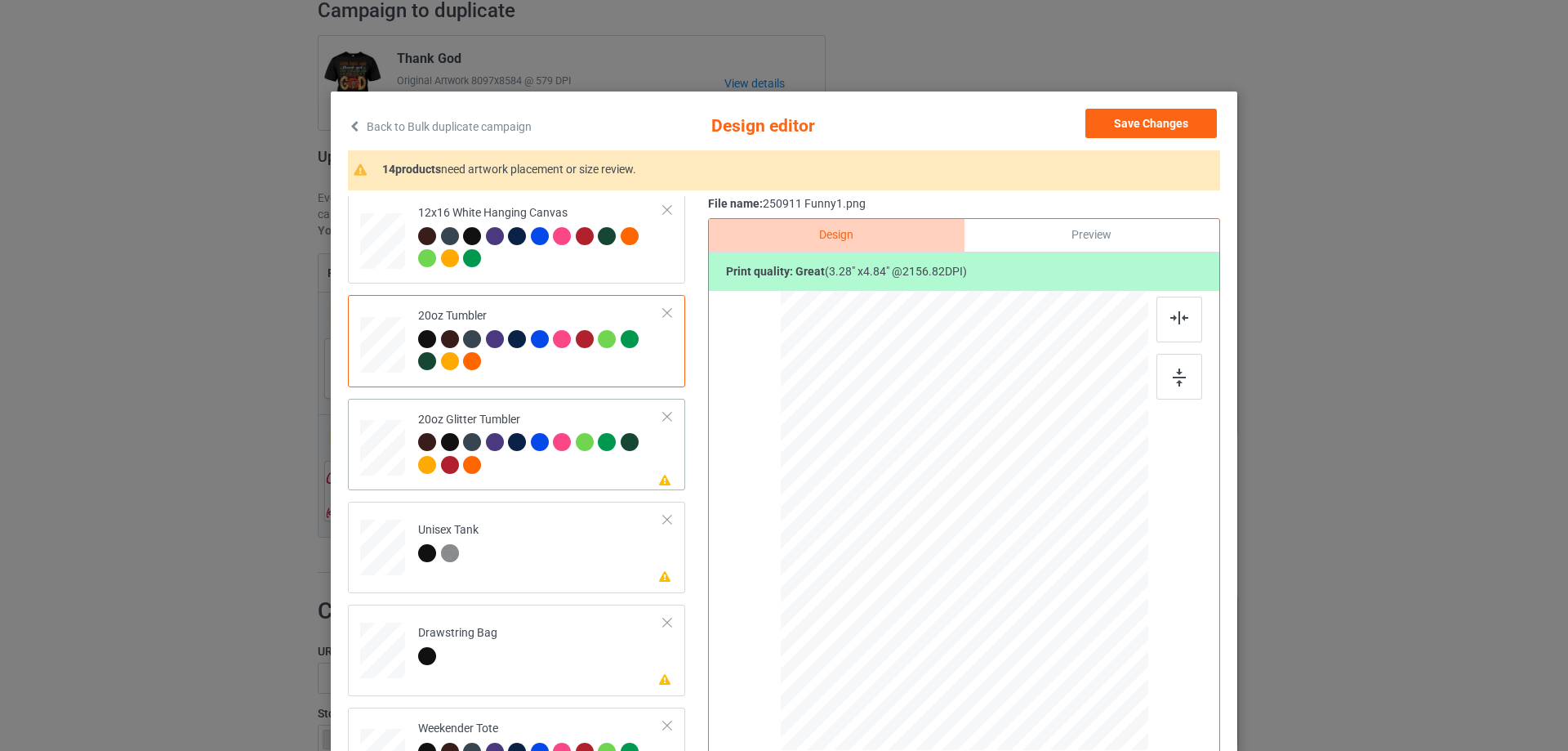
click at [384, 443] on div at bounding box center [383, 447] width 43 height 36
drag, startPoint x: 1063, startPoint y: 672, endPoint x: 989, endPoint y: 596, distance: 106.1
click at [1025, 621] on div at bounding box center [1031, 619] width 14 height 14
drag, startPoint x: 915, startPoint y: 596, endPoint x: 905, endPoint y: 583, distance: 16.4
click at [905, 583] on div at bounding box center [881, 508] width 133 height 196
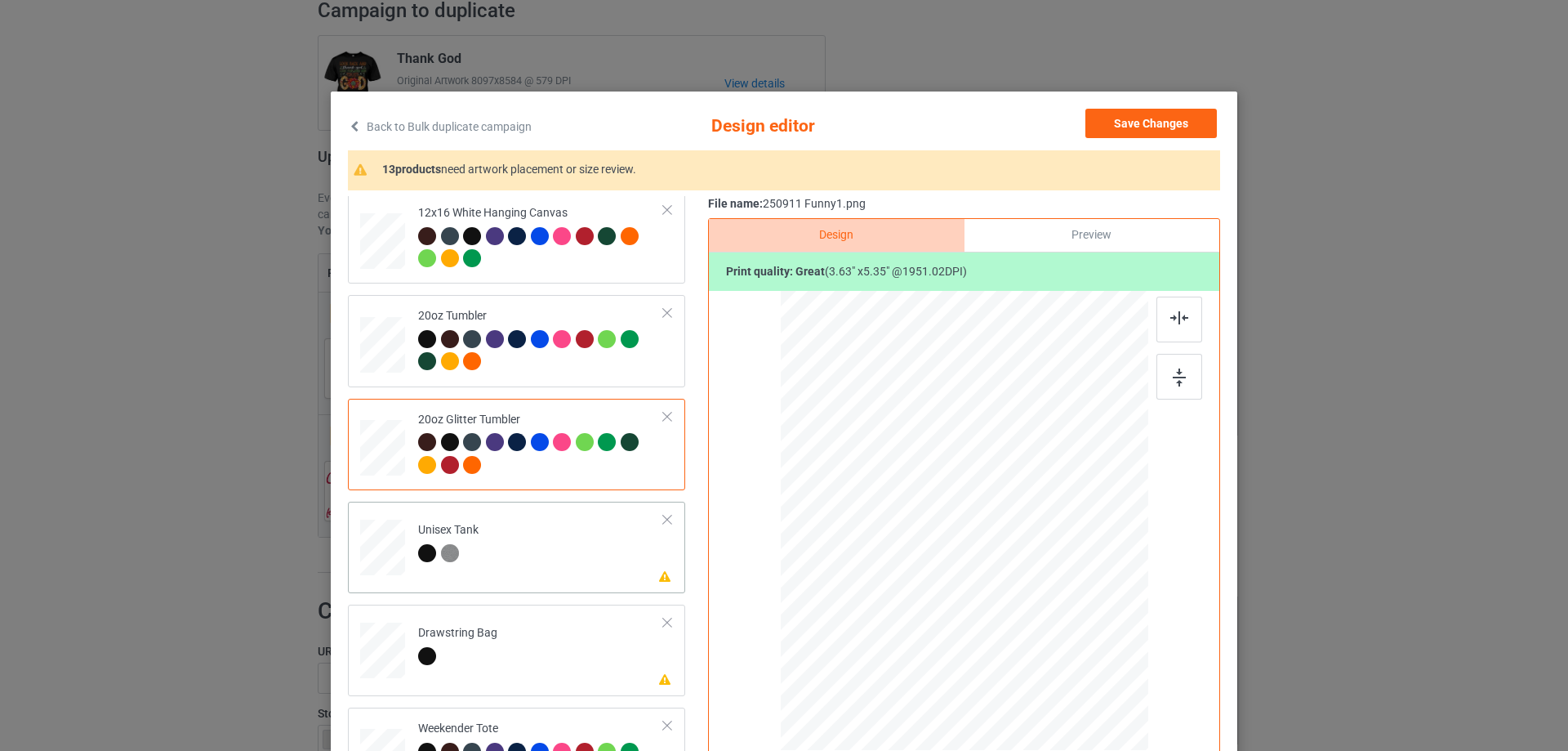
scroll to position [1716, 0]
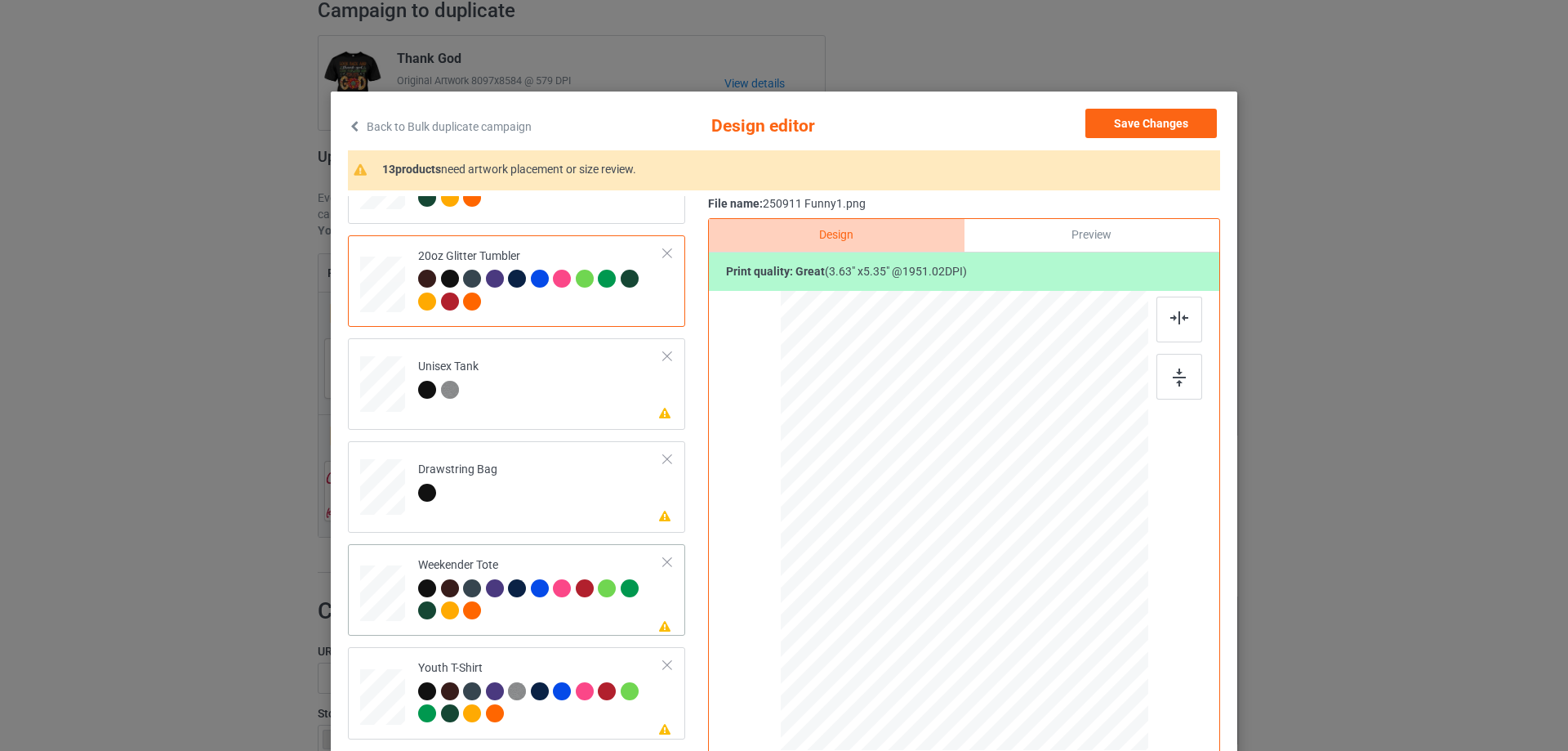
click at [368, 586] on div at bounding box center [382, 593] width 45 height 29
drag, startPoint x: 1069, startPoint y: 681, endPoint x: 1004, endPoint y: 592, distance: 110.2
click at [1028, 600] on div at bounding box center [964, 522] width 366 height 237
click at [1004, 584] on div at bounding box center [964, 513] width 118 height 174
click at [1163, 325] on div at bounding box center [1180, 320] width 46 height 46
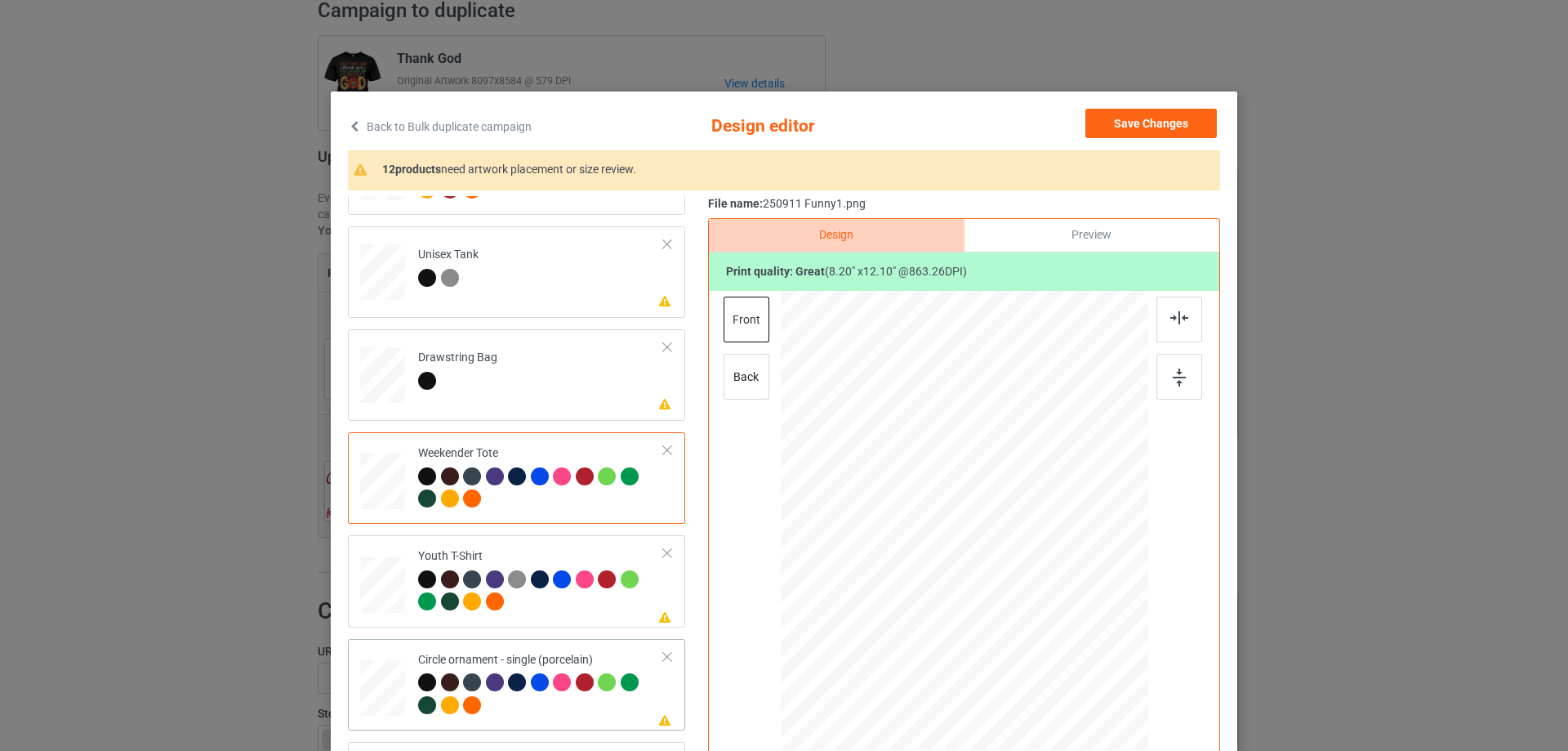
scroll to position [81, 0]
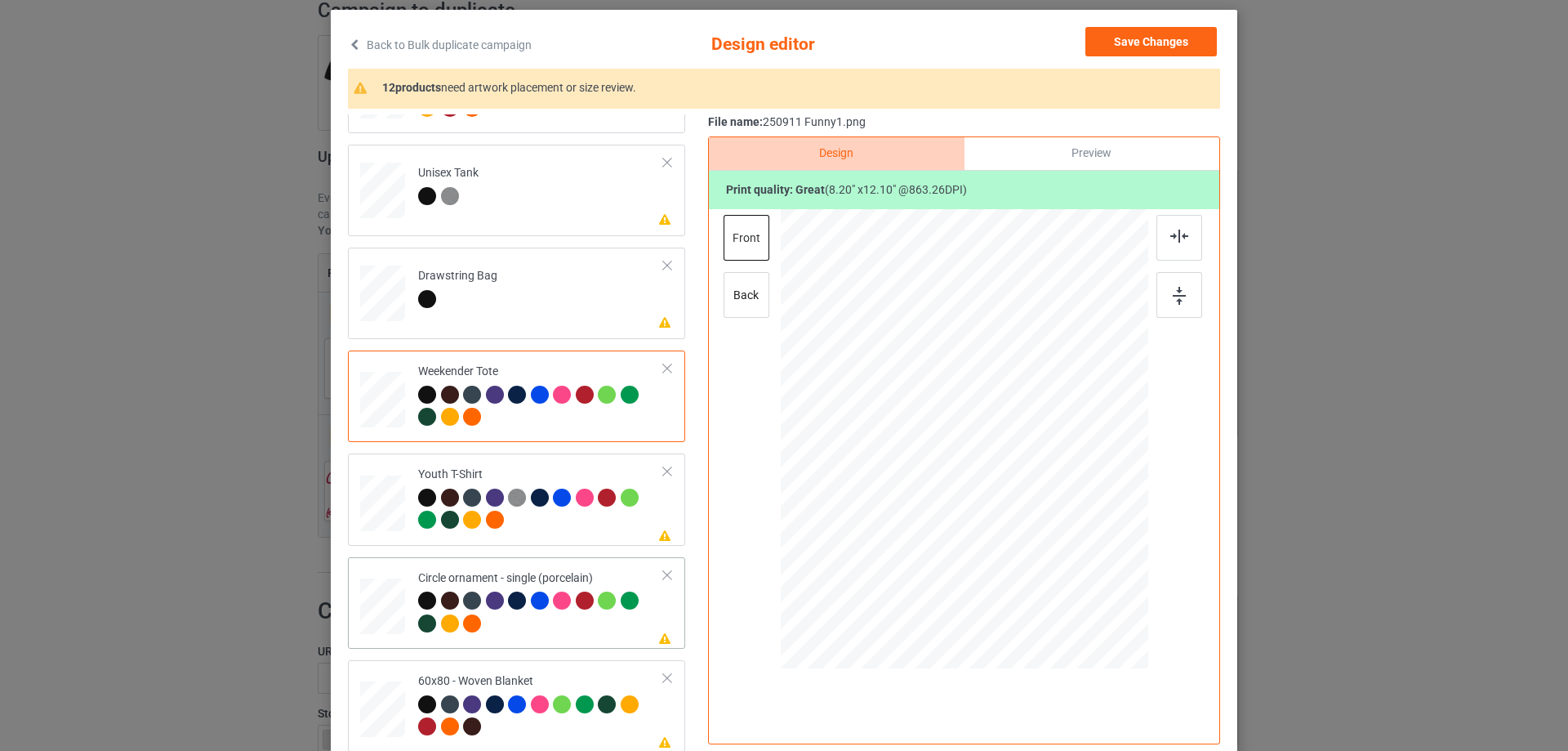
click at [382, 615] on div at bounding box center [382, 606] width 45 height 45
drag, startPoint x: 1069, startPoint y: 603, endPoint x: 1007, endPoint y: 536, distance: 91.3
click at [1043, 566] on div at bounding box center [1049, 565] width 14 height 14
click at [1006, 542] on div at bounding box center [964, 444] width 170 height 251
drag, startPoint x: 1039, startPoint y: 573, endPoint x: 1047, endPoint y: 584, distance: 13.6
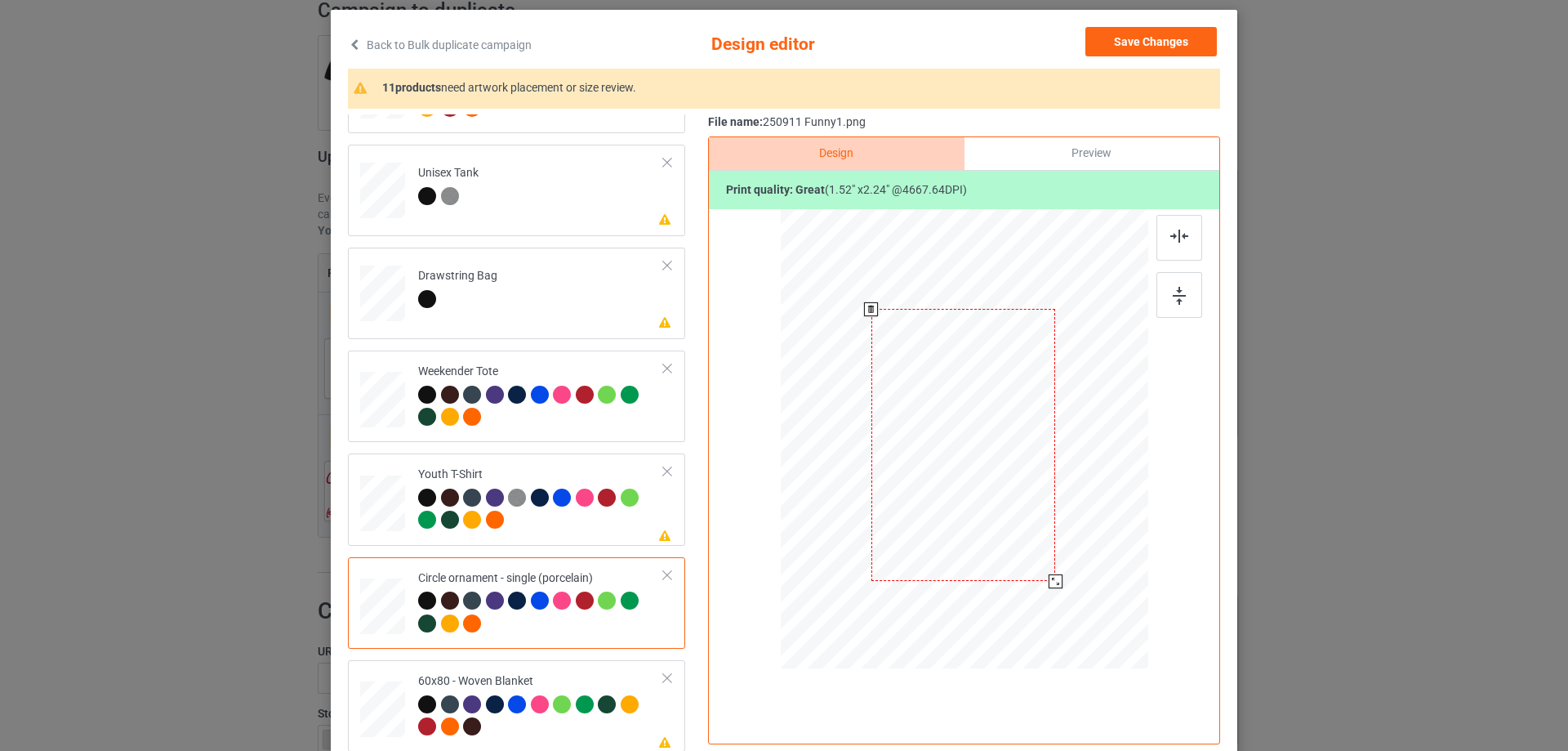
click at [1048, 584] on div at bounding box center [1055, 581] width 14 height 14
drag, startPoint x: 1009, startPoint y: 542, endPoint x: 1013, endPoint y: 550, distance: 8.9
click at [1013, 550] on div at bounding box center [968, 453] width 184 height 272
click at [1174, 243] on div at bounding box center [1180, 238] width 46 height 46
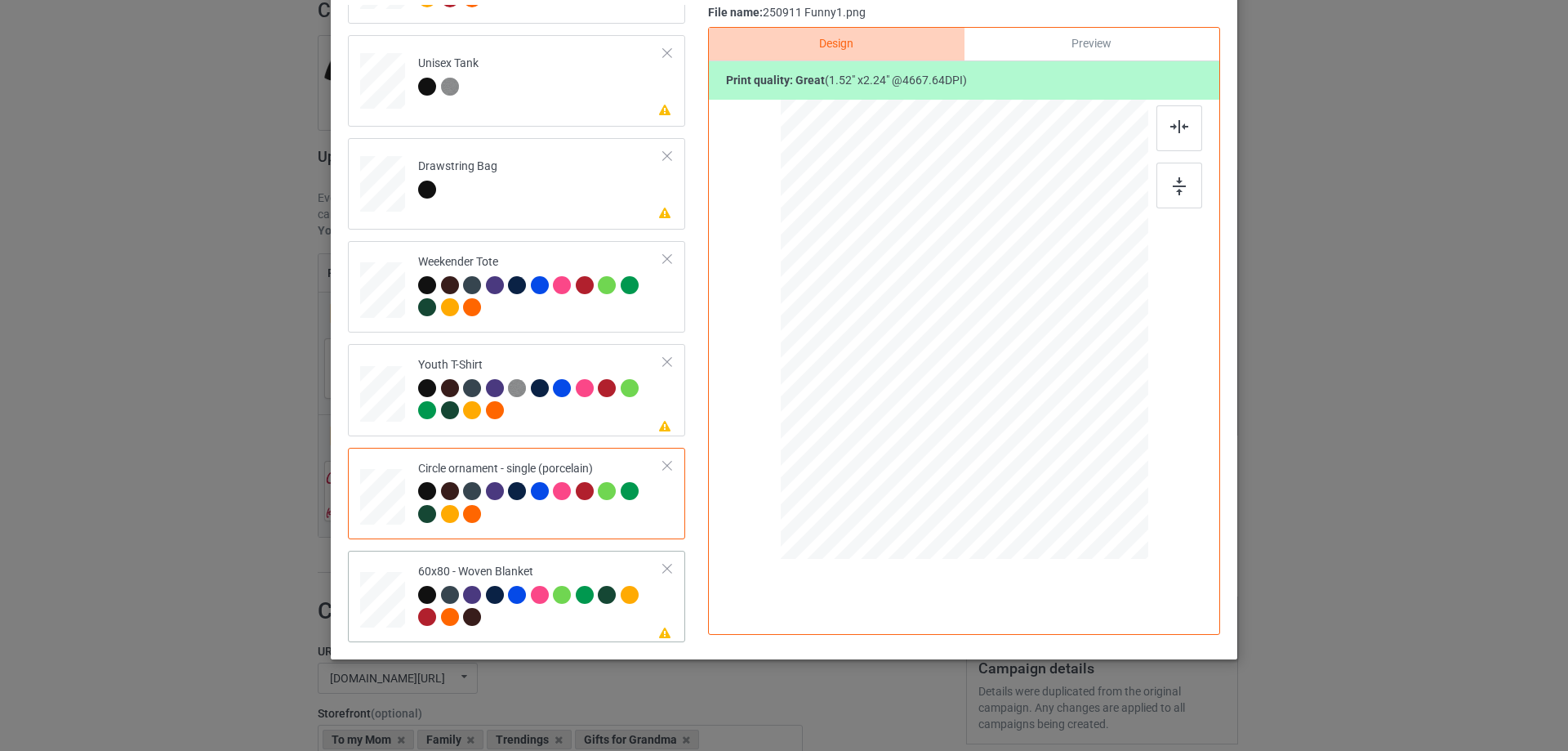
click at [384, 600] on div at bounding box center [383, 600] width 41 height 55
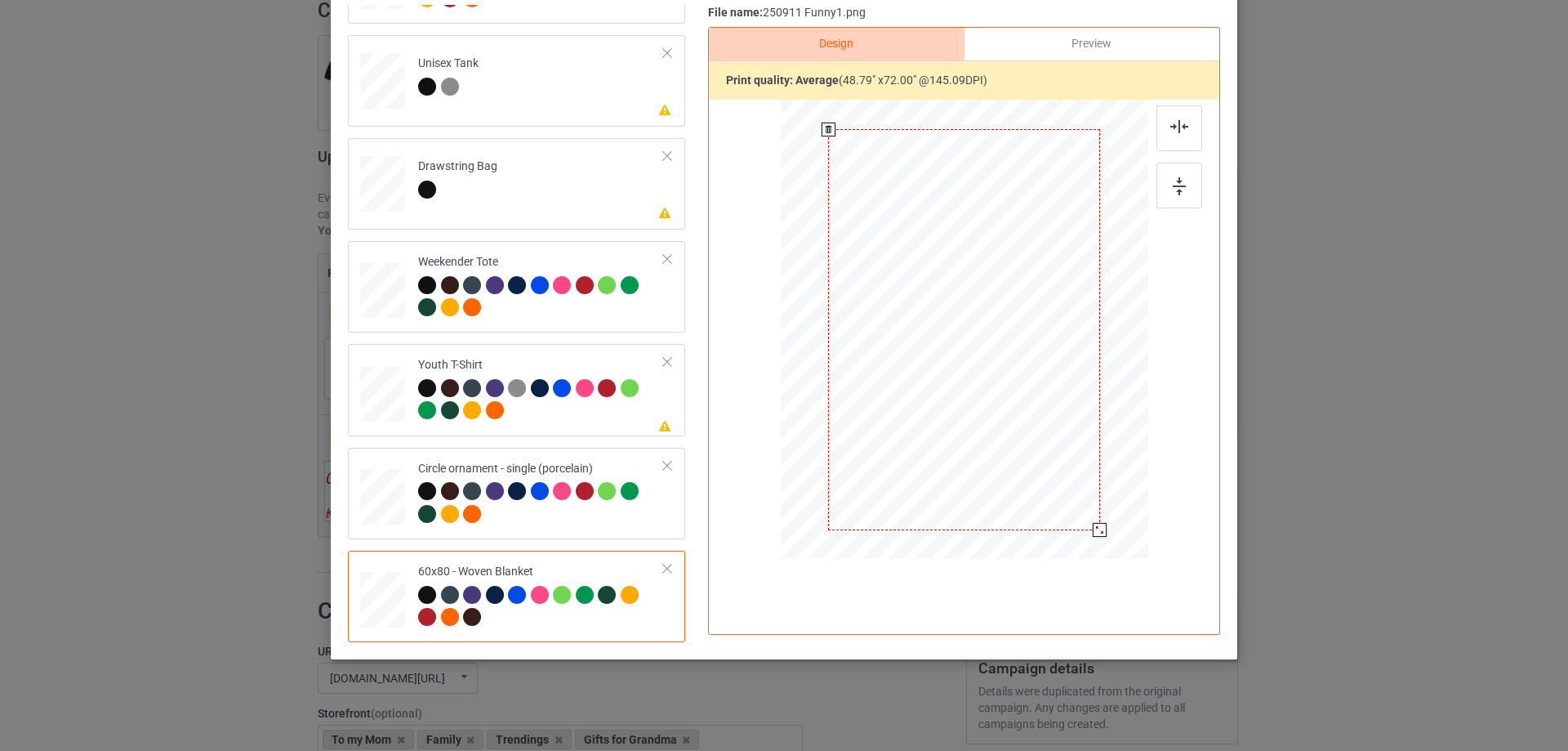
drag, startPoint x: 1060, startPoint y: 478, endPoint x: 1098, endPoint y: 530, distance: 64.4
click at [1098, 530] on div at bounding box center [1099, 530] width 14 height 14
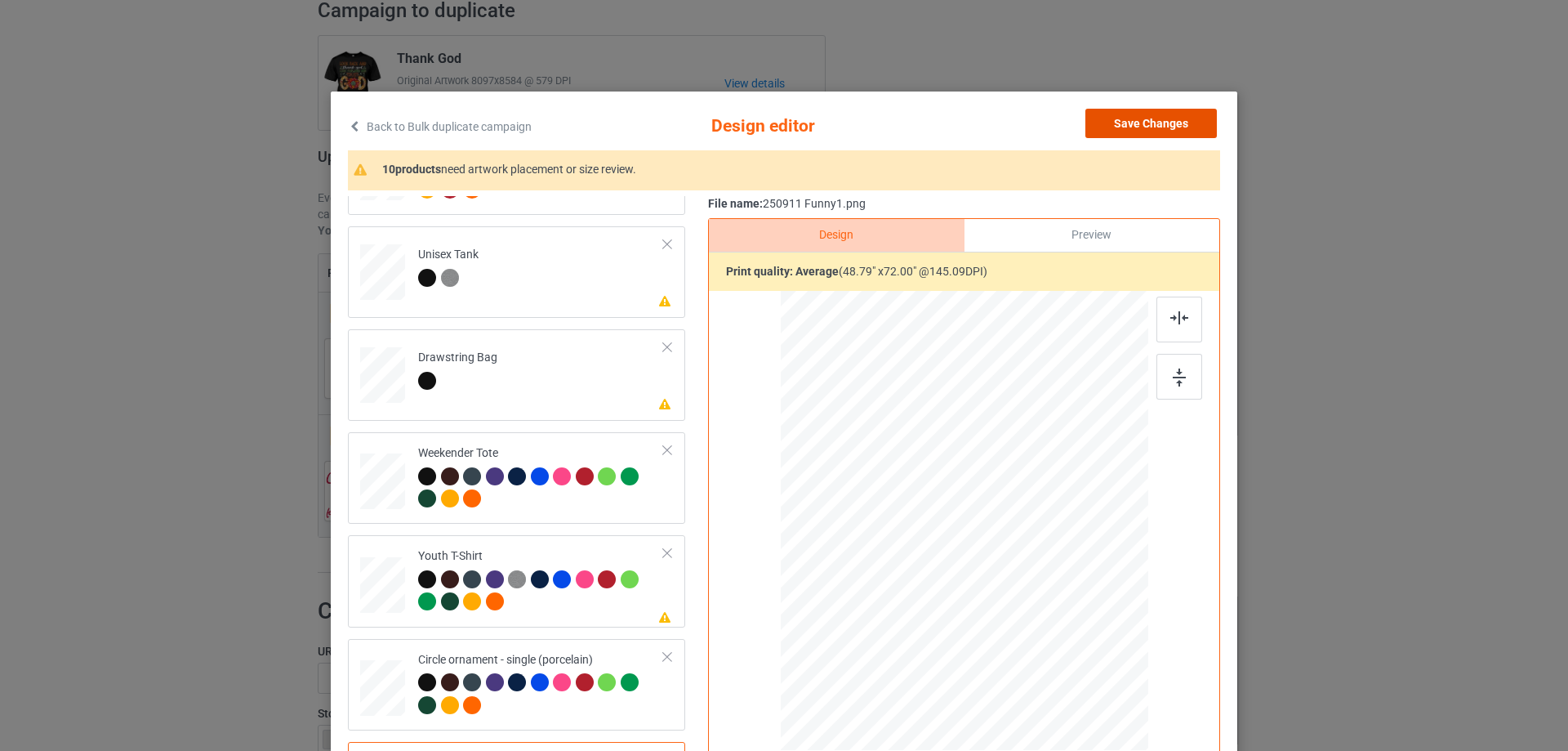
click at [1168, 118] on button "Save Changes" at bounding box center [1151, 123] width 132 height 30
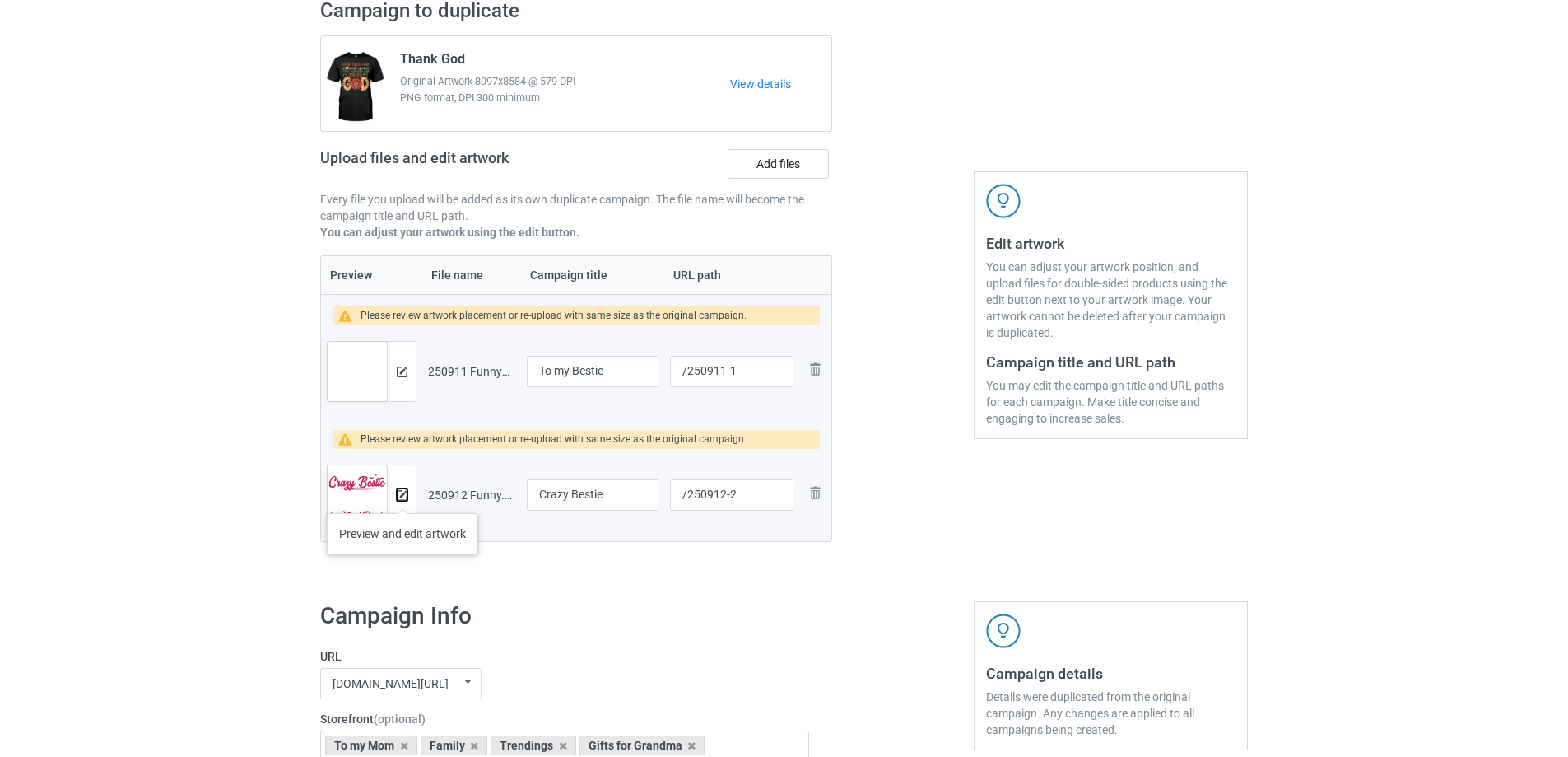
click at [403, 497] on img at bounding box center [402, 495] width 11 height 11
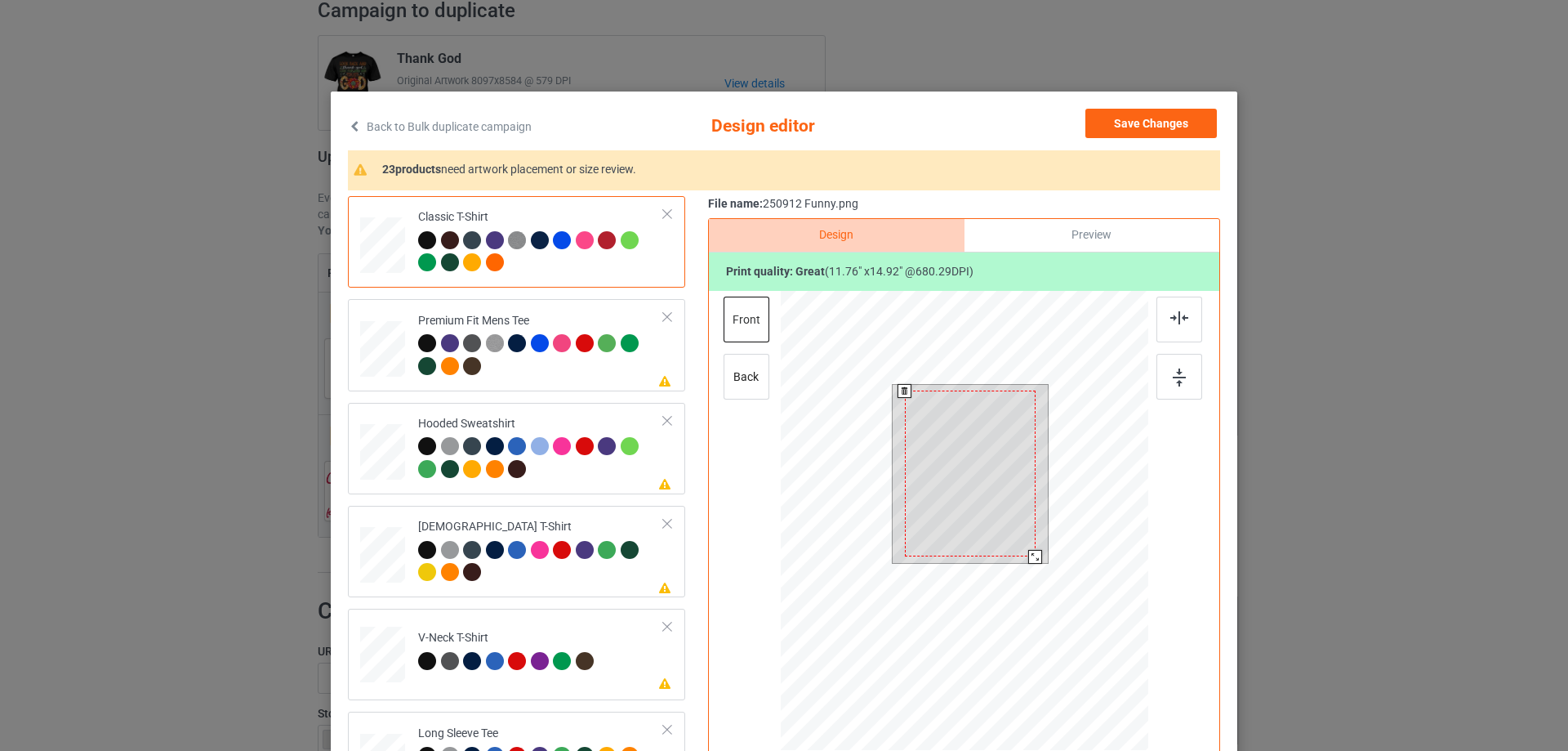
click at [1029, 557] on div at bounding box center [1035, 556] width 14 height 14
click at [1005, 543] on div at bounding box center [970, 470] width 131 height 166
click at [1029, 546] on div at bounding box center [1035, 553] width 14 height 14
click at [1006, 530] on div at bounding box center [970, 466] width 123 height 157
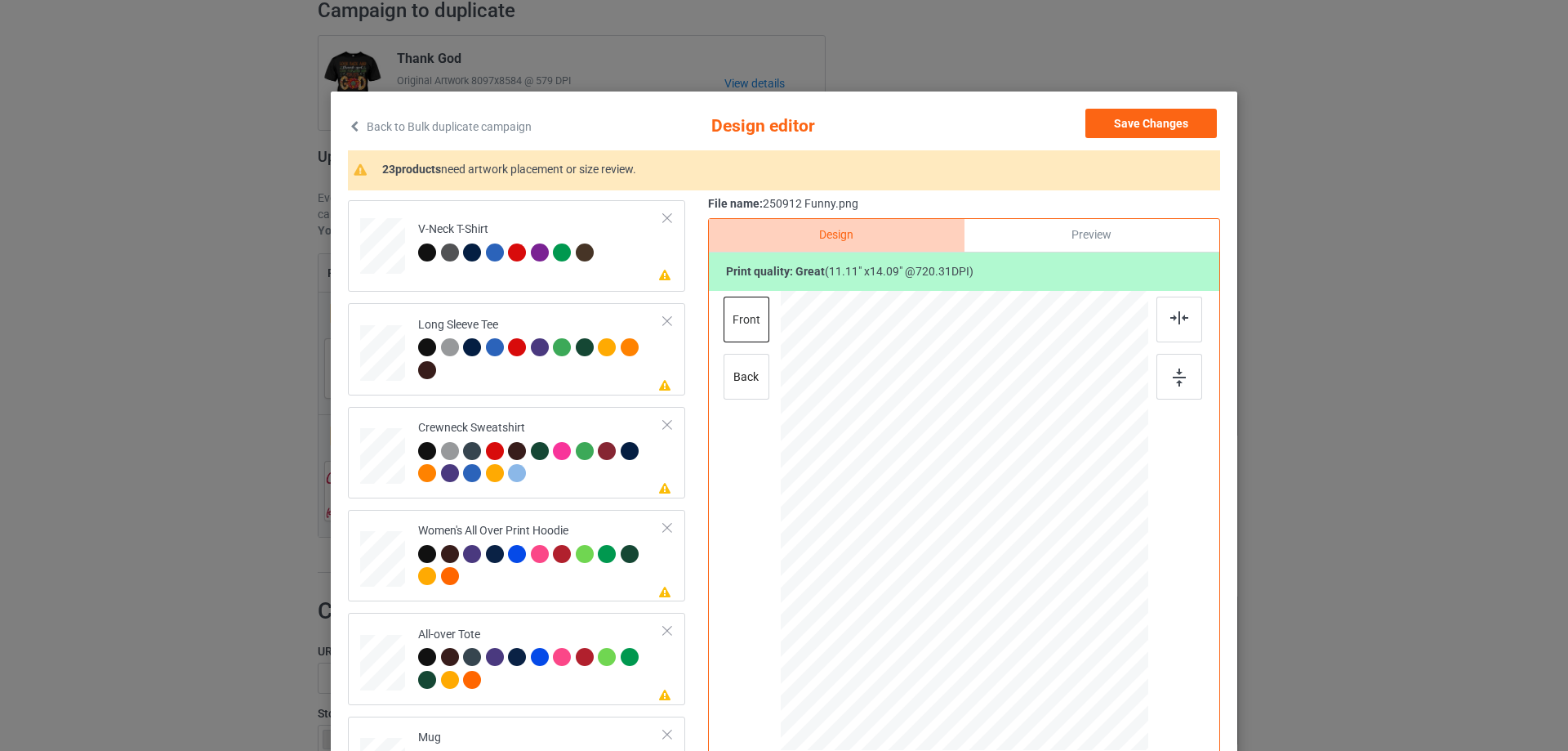
scroll to position [490, 0]
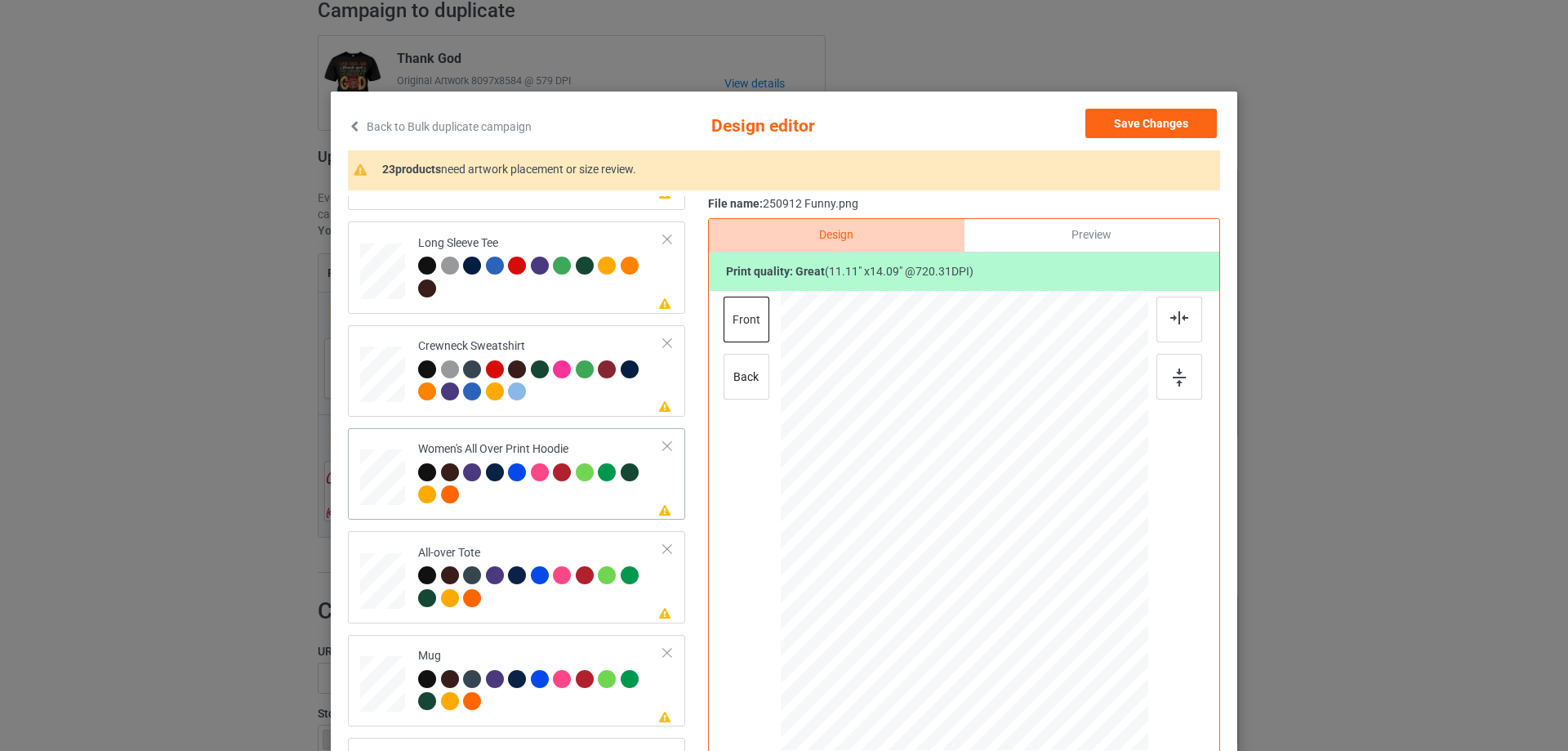
click at [382, 484] on div at bounding box center [382, 478] width 45 height 51
drag, startPoint x: 1068, startPoint y: 664, endPoint x: 1033, endPoint y: 582, distance: 89.2
click at [1033, 582] on div at bounding box center [964, 522] width 368 height 416
drag, startPoint x: 986, startPoint y: 559, endPoint x: 987, endPoint y: 501, distance: 58.0
click at [987, 501] on div at bounding box center [965, 462] width 118 height 149
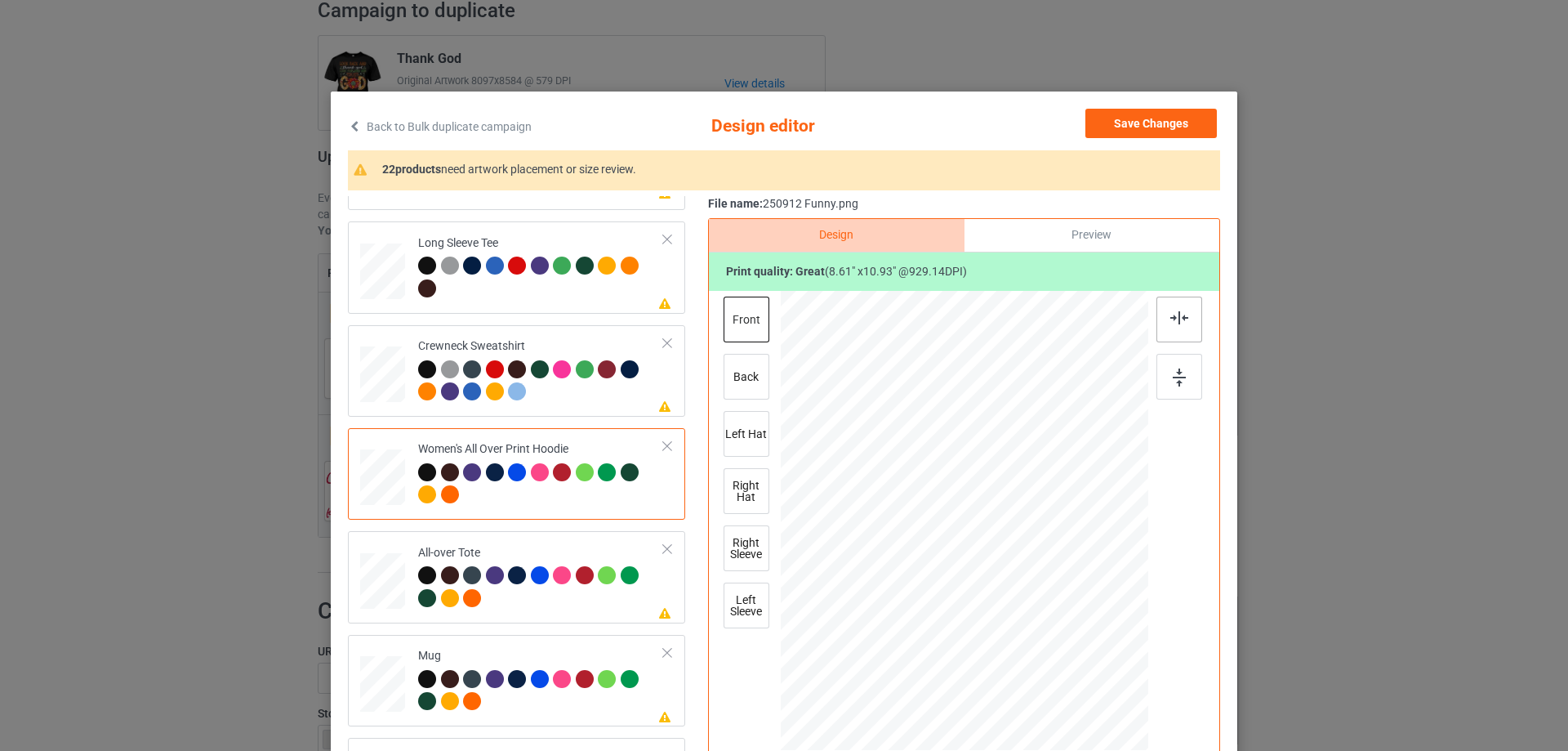
click at [1176, 322] on img at bounding box center [1179, 318] width 18 height 13
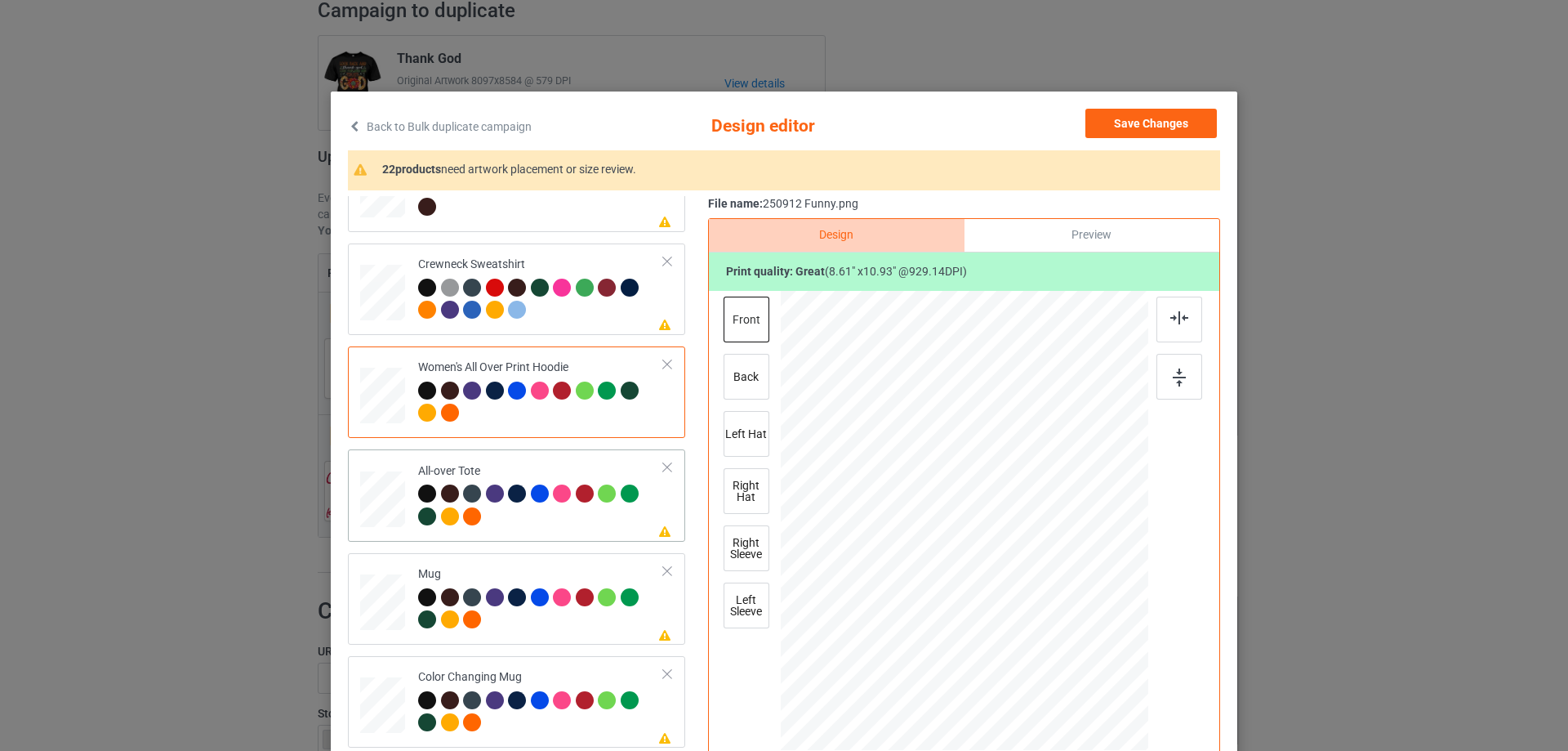
click at [386, 509] on div at bounding box center [382, 499] width 45 height 45
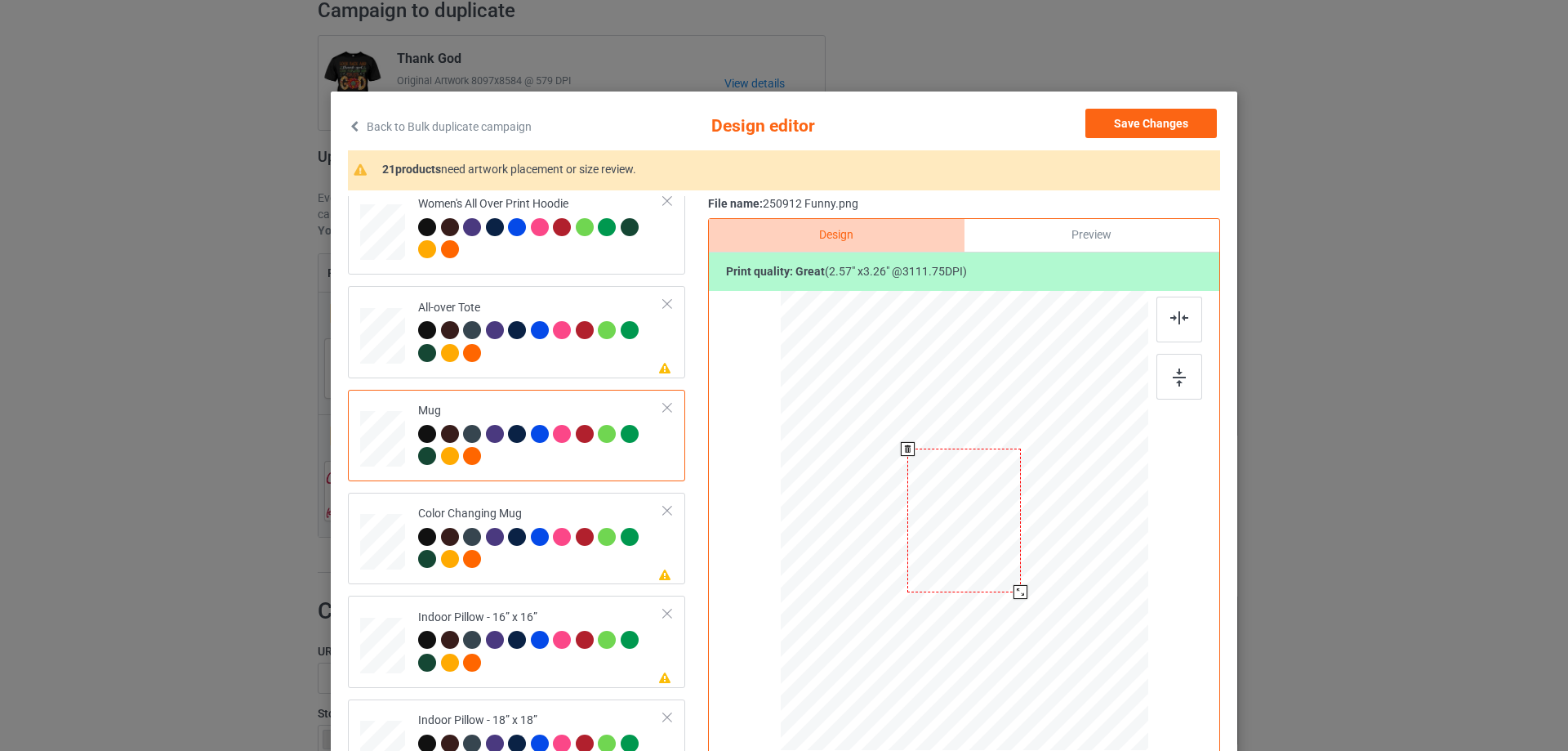
drag, startPoint x: 1066, startPoint y: 661, endPoint x: 1024, endPoint y: 584, distance: 87.7
click at [1024, 584] on div at bounding box center [964, 520] width 368 height 153
drag, startPoint x: 972, startPoint y: 550, endPoint x: 1072, endPoint y: 547, distance: 100.0
click at [1072, 547] on div at bounding box center [1064, 516] width 113 height 144
click at [1177, 377] on img at bounding box center [1179, 378] width 13 height 18
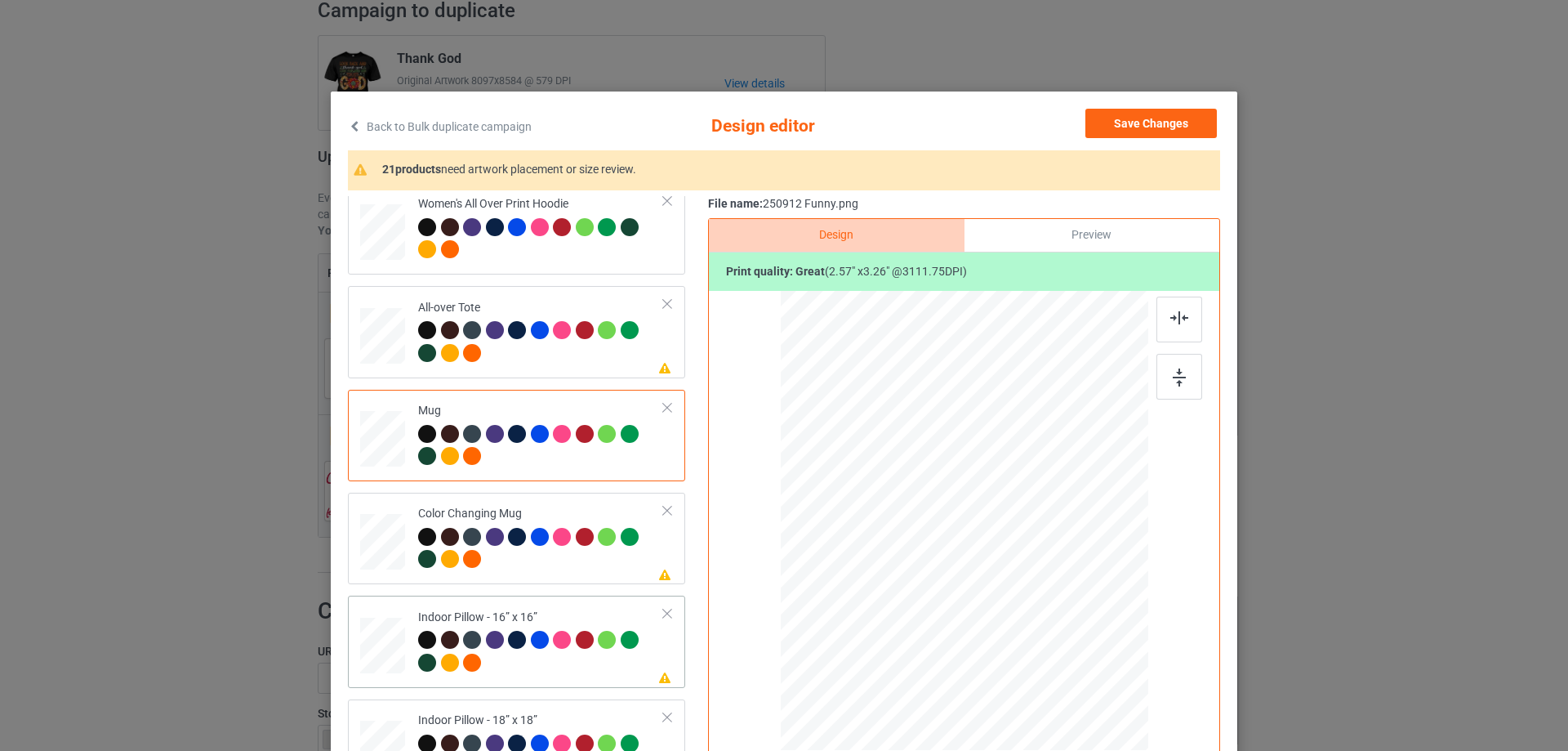
click at [390, 640] on div at bounding box center [382, 646] width 45 height 45
drag, startPoint x: 1065, startPoint y: 661, endPoint x: 1063, endPoint y: 651, distance: 10.2
click at [1063, 651] on div at bounding box center [1068, 654] width 14 height 14
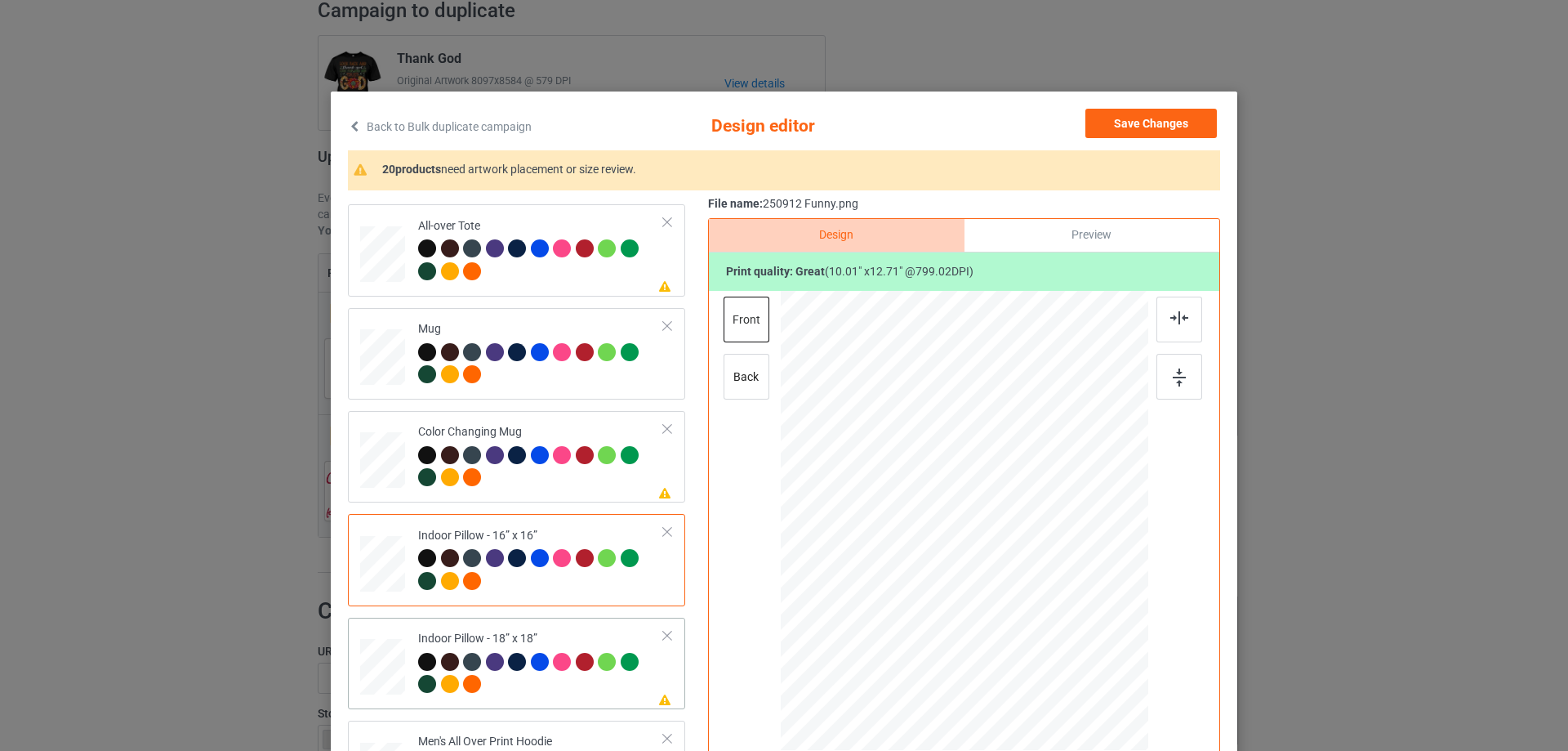
click at [382, 656] on div at bounding box center [382, 667] width 45 height 45
drag, startPoint x: 1071, startPoint y: 665, endPoint x: 1064, endPoint y: 658, distance: 9.9
click at [1064, 658] on div at bounding box center [1068, 653] width 14 height 14
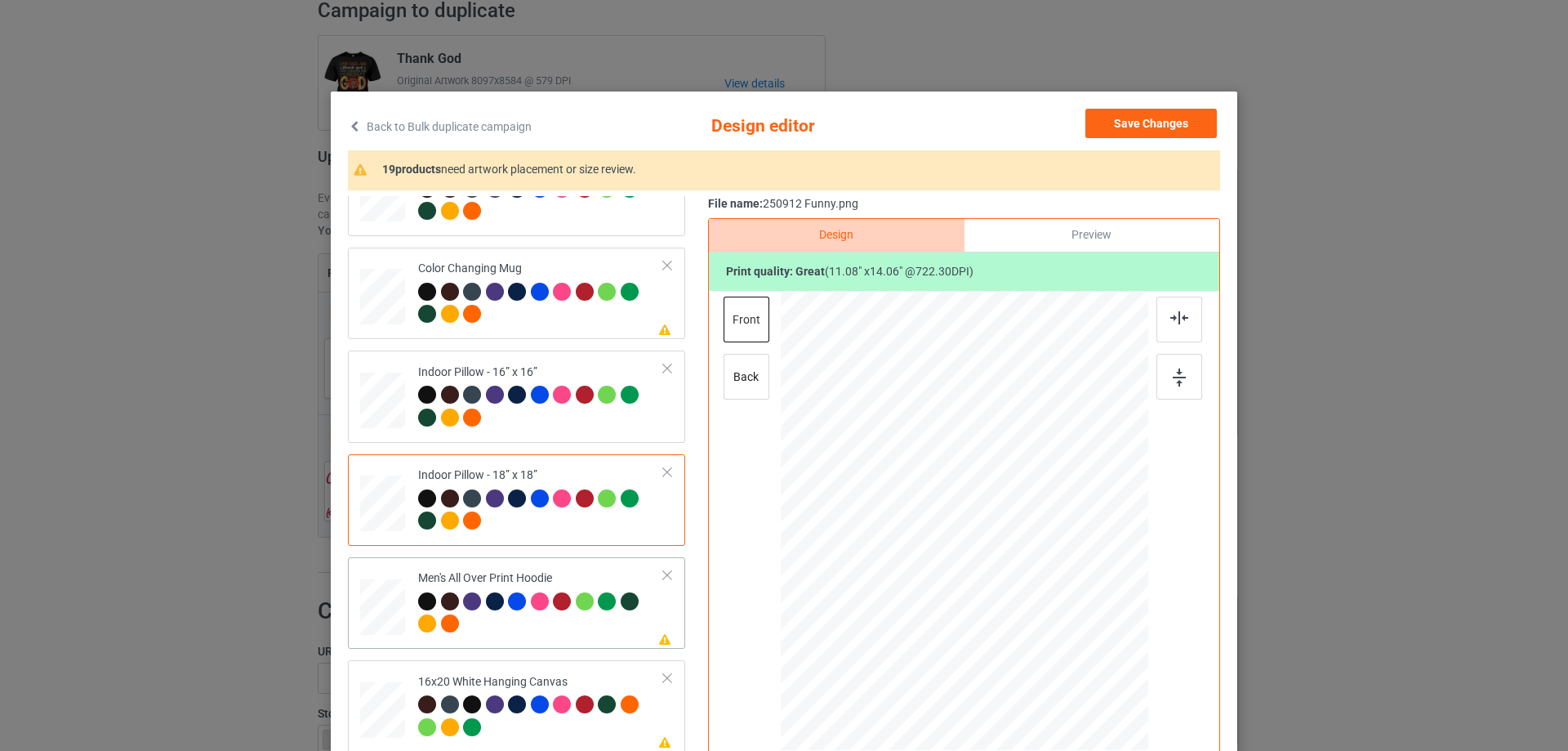
click at [383, 614] on div at bounding box center [382, 607] width 45 height 48
drag, startPoint x: 1067, startPoint y: 661, endPoint x: 981, endPoint y: 563, distance: 130.4
click at [1037, 584] on div at bounding box center [964, 520] width 368 height 391
drag, startPoint x: 981, startPoint y: 563, endPoint x: 978, endPoint y: 537, distance: 26.2
click at [978, 537] on div at bounding box center [963, 484] width 126 height 160
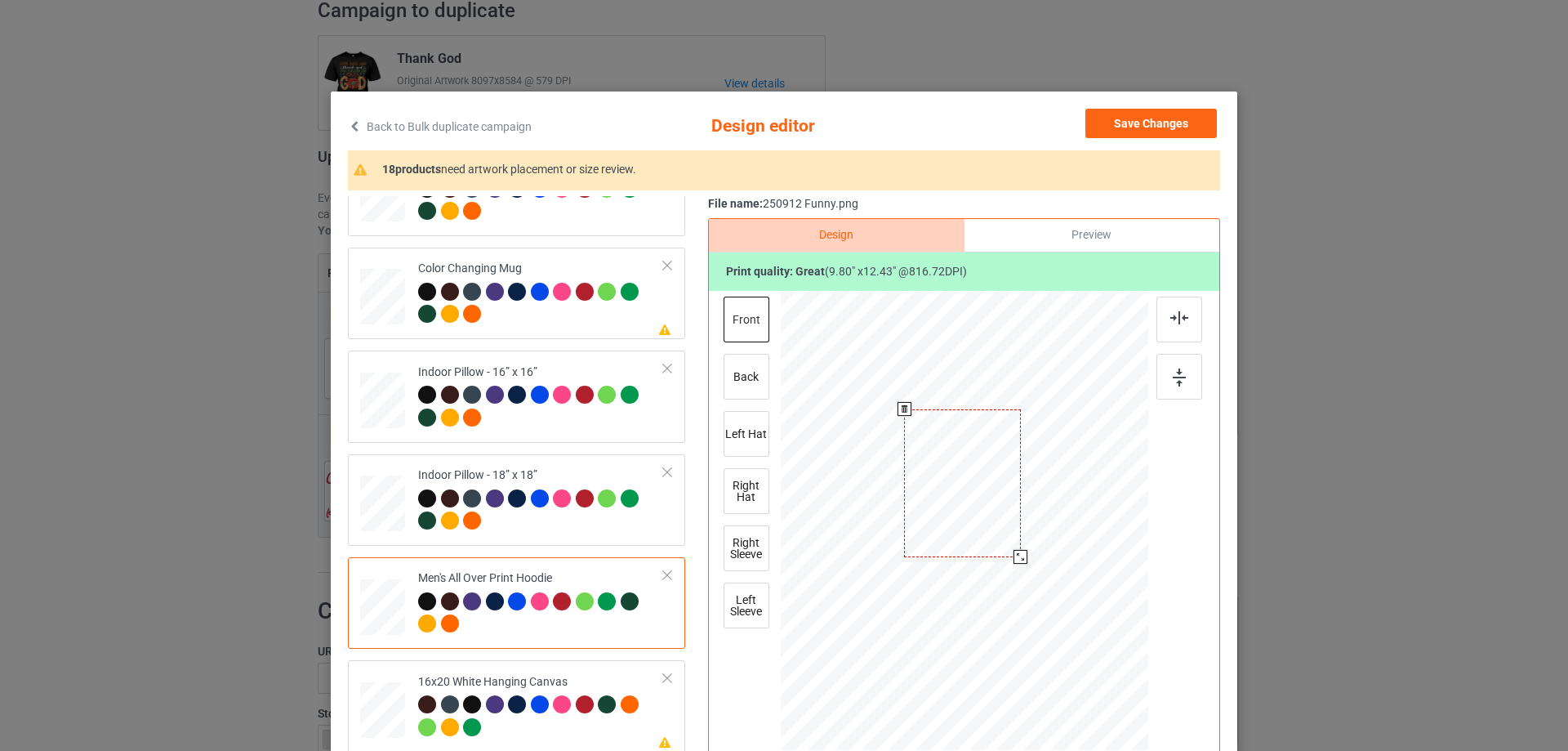
click at [1017, 558] on div at bounding box center [1020, 556] width 14 height 14
click at [997, 535] on div at bounding box center [966, 473] width 117 height 148
click at [1175, 325] on div at bounding box center [1180, 320] width 46 height 46
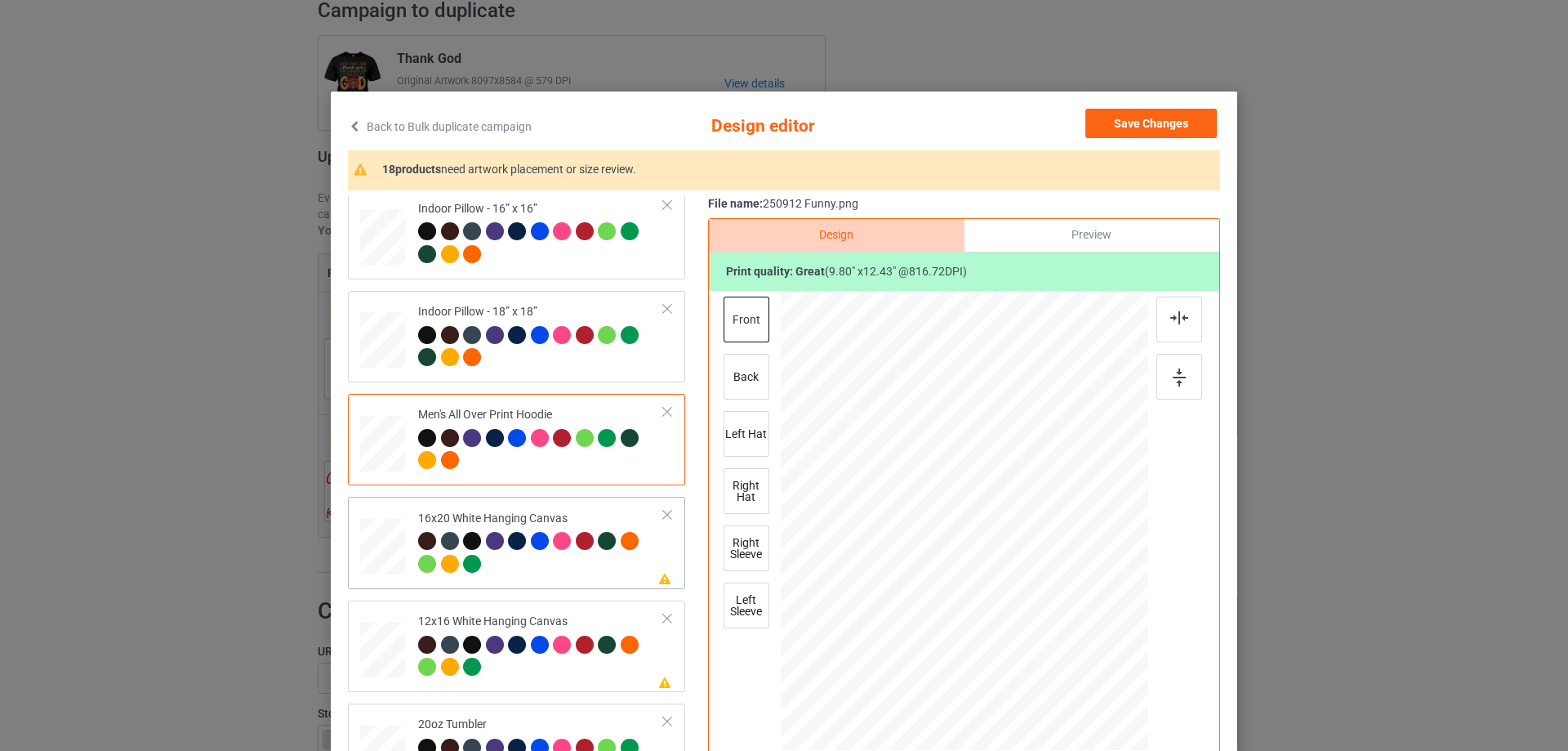
click at [387, 570] on div at bounding box center [382, 547] width 45 height 57
drag, startPoint x: 1071, startPoint y: 661, endPoint x: 1122, endPoint y: 742, distance: 95.7
click at [1126, 742] on div at bounding box center [1133, 735] width 14 height 14
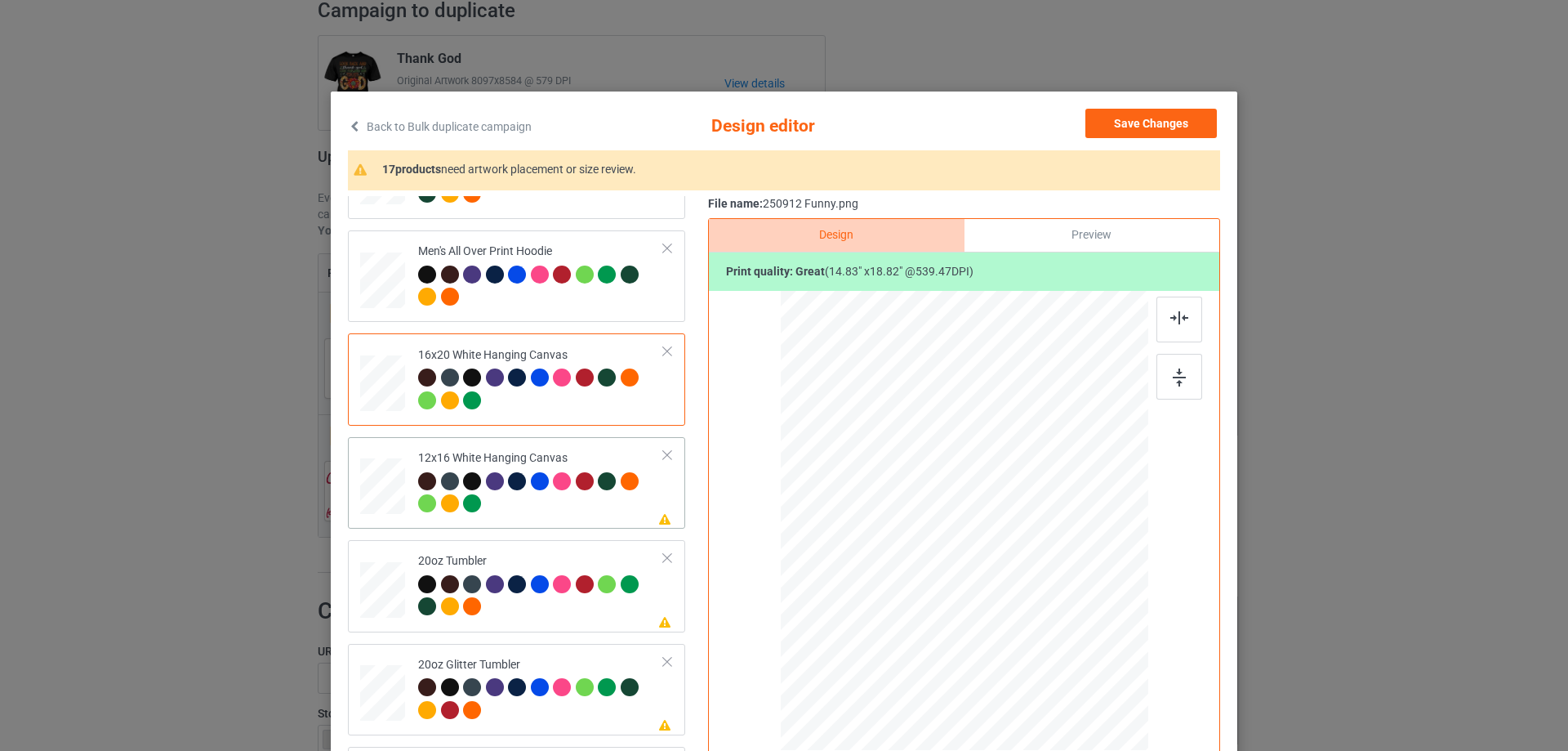
click at [397, 499] on div at bounding box center [383, 486] width 43 height 57
drag, startPoint x: 1066, startPoint y: 652, endPoint x: 1108, endPoint y: 735, distance: 93.0
click at [1108, 735] on div at bounding box center [964, 521] width 345 height 460
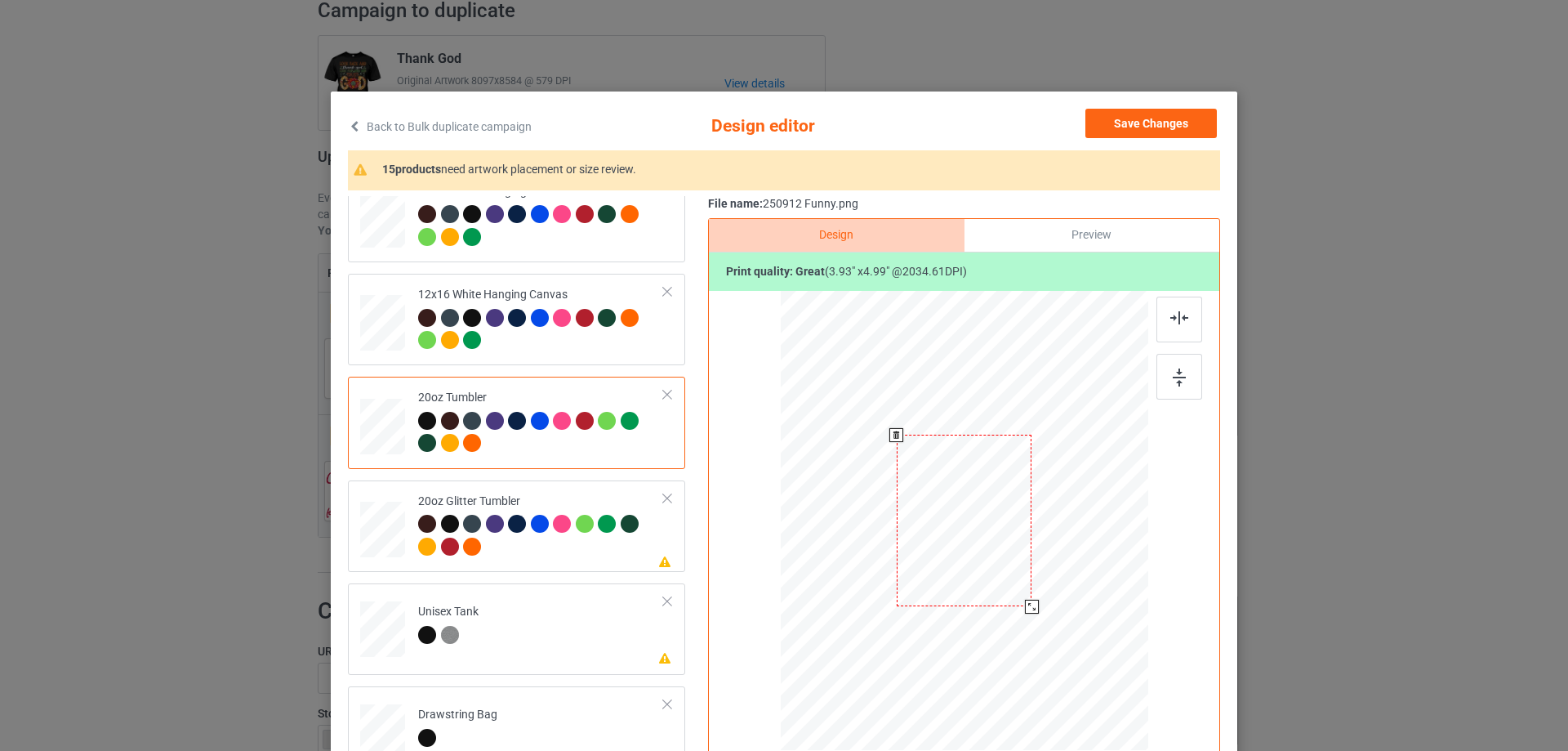
drag, startPoint x: 1060, startPoint y: 653, endPoint x: 1033, endPoint y: 600, distance: 59.5
click at [1033, 600] on div at bounding box center [1032, 606] width 14 height 14
drag, startPoint x: 979, startPoint y: 572, endPoint x: 898, endPoint y: 573, distance: 81.0
click at [898, 573] on div at bounding box center [882, 522] width 136 height 172
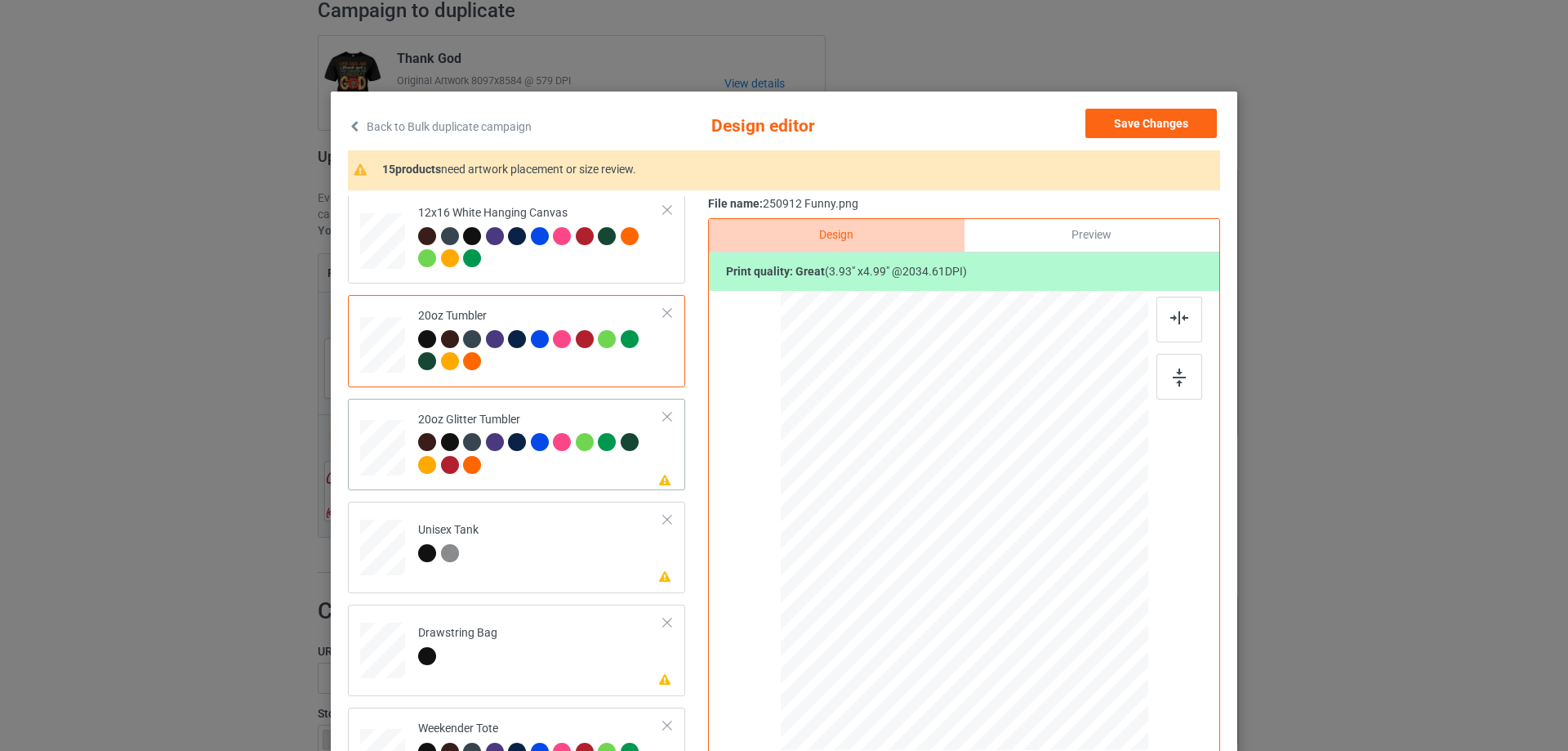
click at [362, 460] on div at bounding box center [383, 447] width 43 height 36
drag, startPoint x: 1062, startPoint y: 655, endPoint x: 1016, endPoint y: 619, distance: 58.4
click at [1016, 619] on div at bounding box center [964, 521] width 347 height 297
drag, startPoint x: 913, startPoint y: 590, endPoint x: 920, endPoint y: 577, distance: 14.8
click at [920, 577] on div at bounding box center [881, 505] width 139 height 177
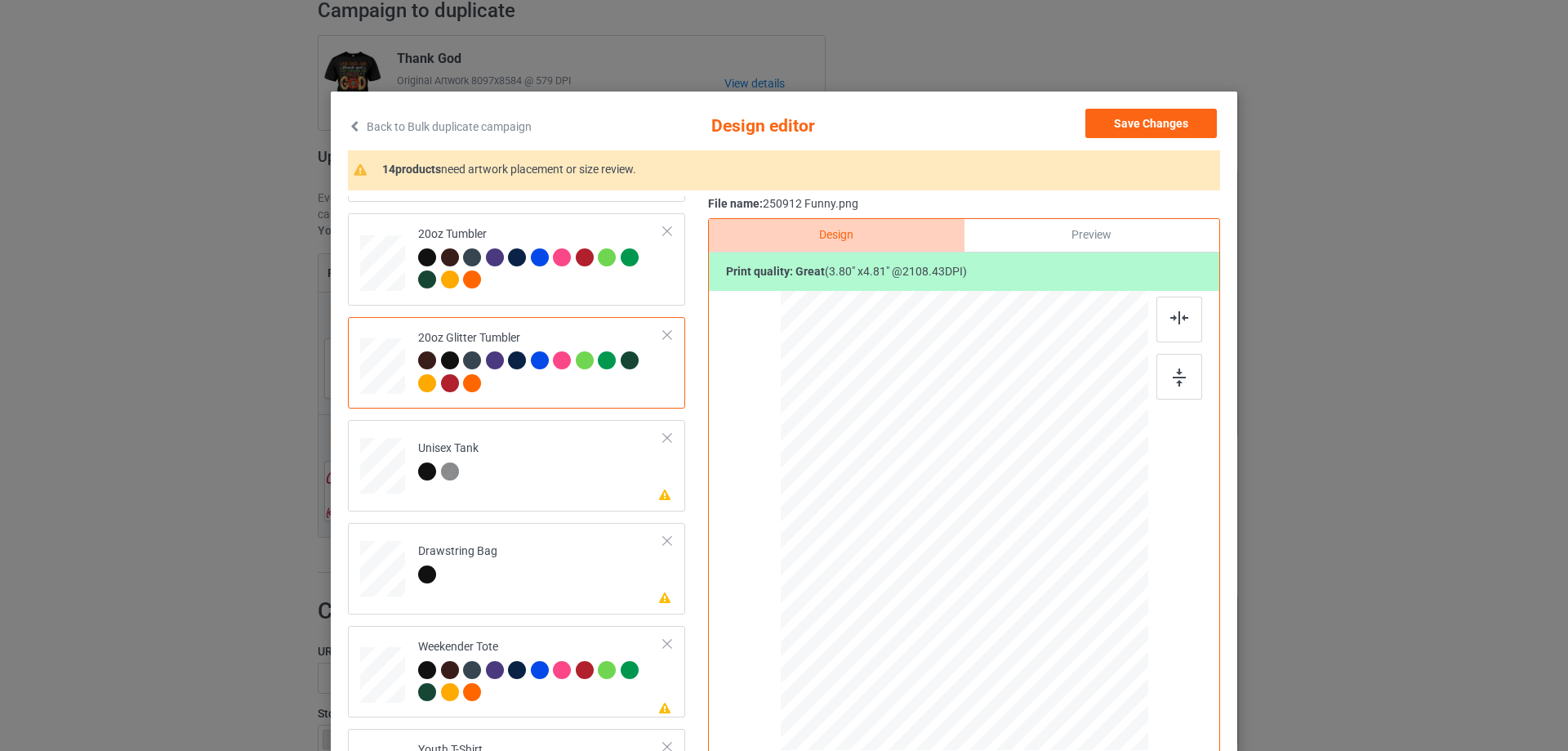
scroll to position [1828, 0]
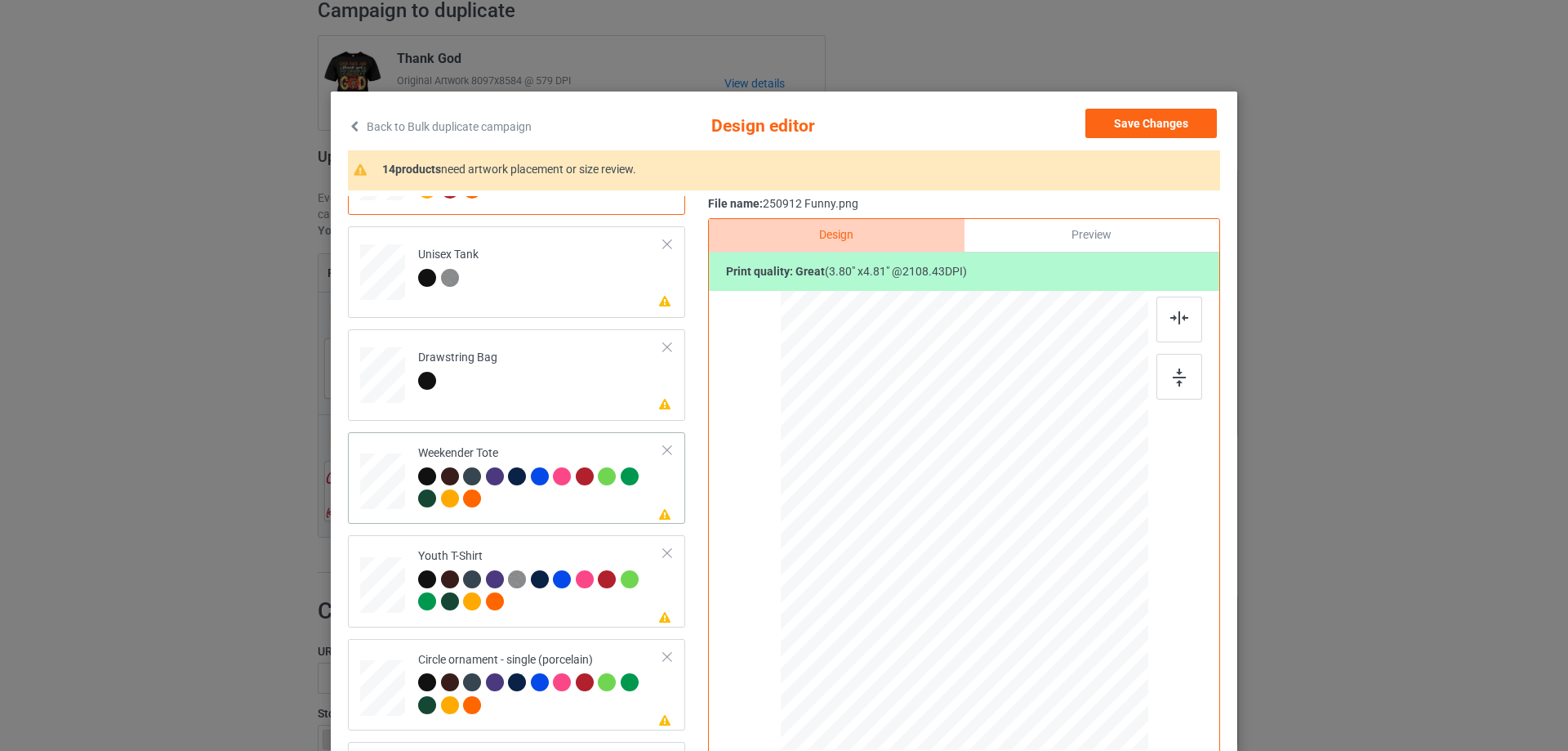
click at [392, 478] on div at bounding box center [382, 481] width 45 height 29
drag, startPoint x: 1066, startPoint y: 663, endPoint x: 1040, endPoint y: 600, distance: 68.2
click at [1040, 600] on div at bounding box center [964, 522] width 366 height 237
click at [1019, 582] on div at bounding box center [964, 514] width 141 height 178
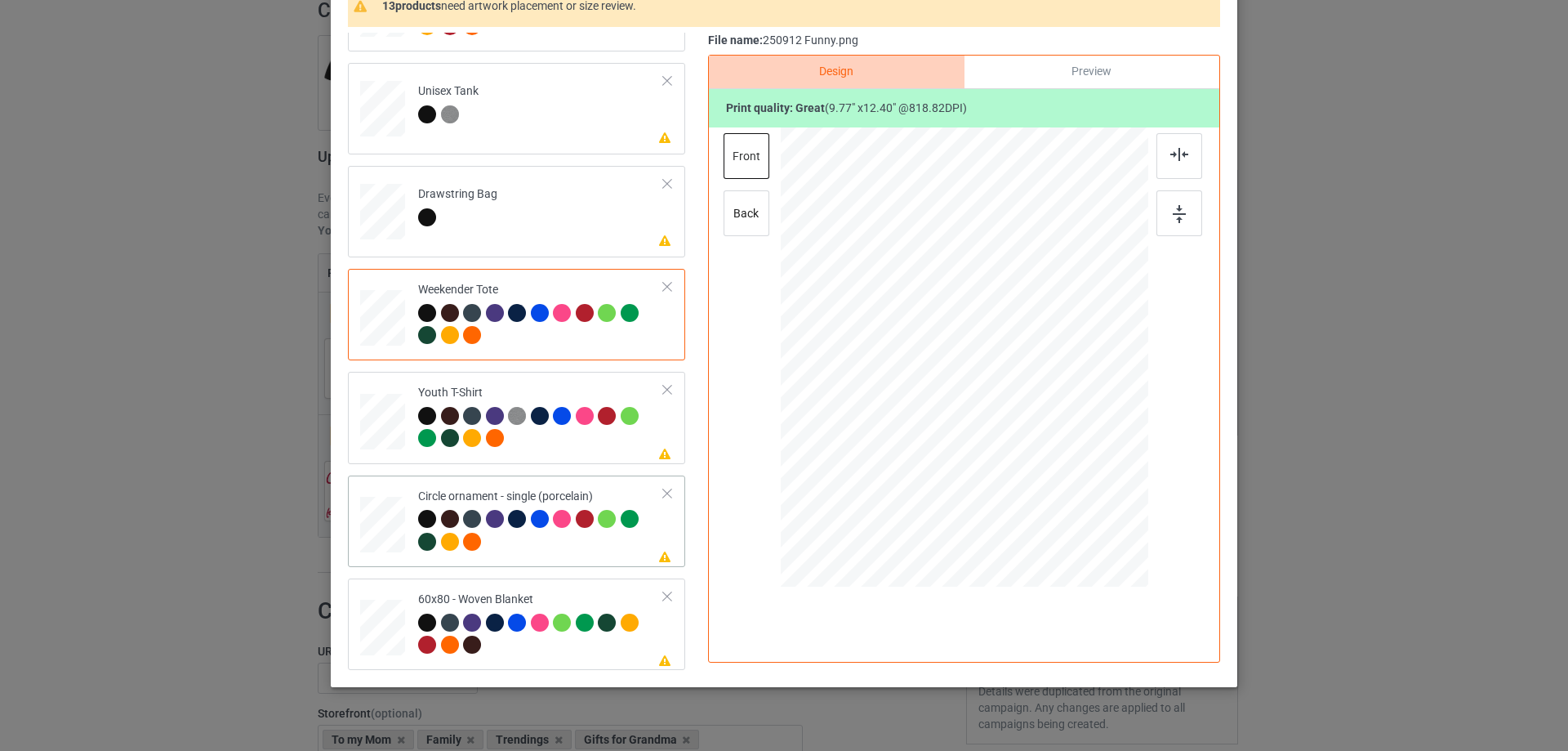
click at [388, 523] on div at bounding box center [382, 525] width 45 height 45
drag, startPoint x: 1071, startPoint y: 501, endPoint x: 1065, endPoint y: 495, distance: 8.5
click at [1065, 495] on div at bounding box center [1069, 491] width 14 height 14
drag, startPoint x: 1049, startPoint y: 469, endPoint x: 1049, endPoint y: 482, distance: 13.0
click at [1049, 482] on div at bounding box center [964, 371] width 210 height 267
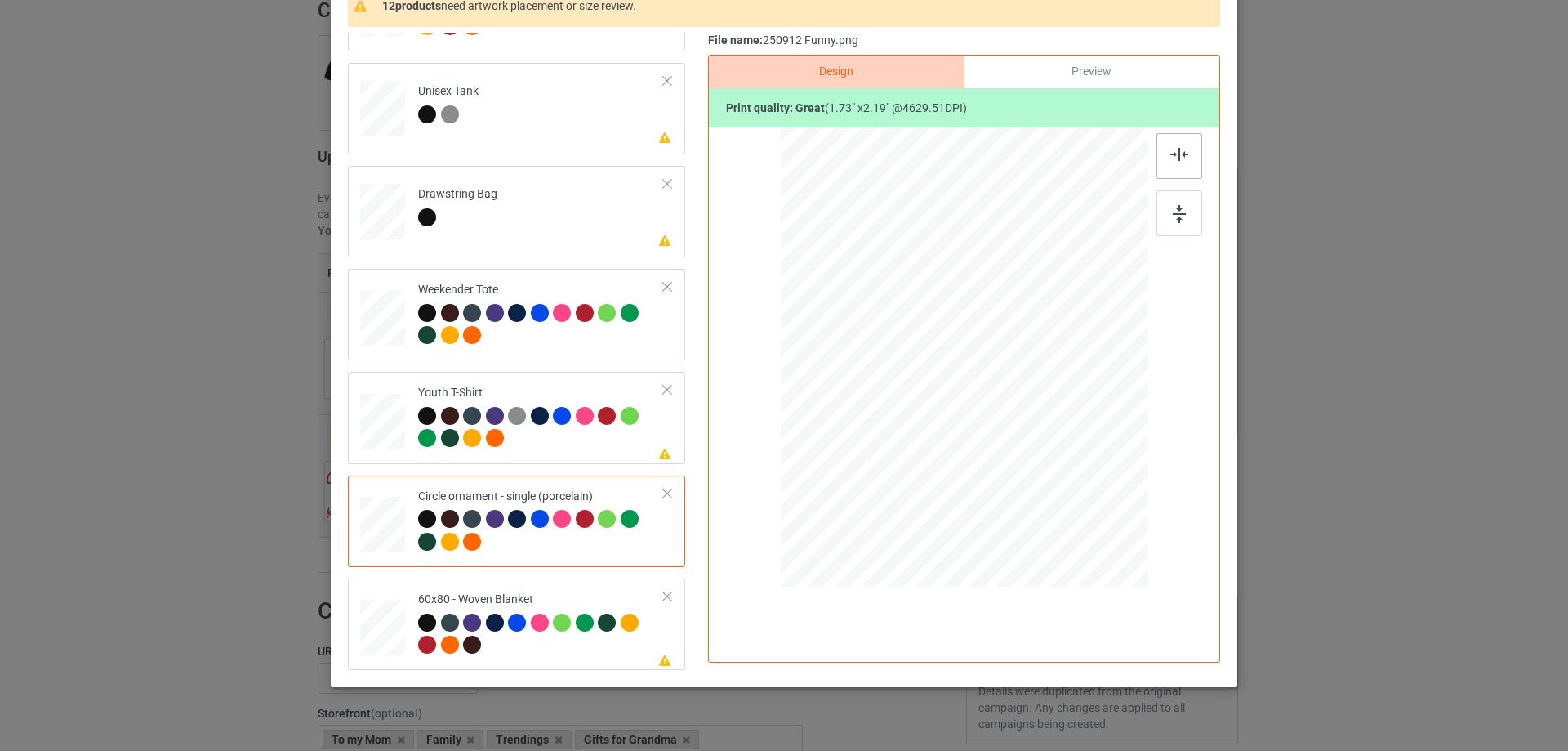
click at [1187, 150] on div at bounding box center [1180, 156] width 46 height 46
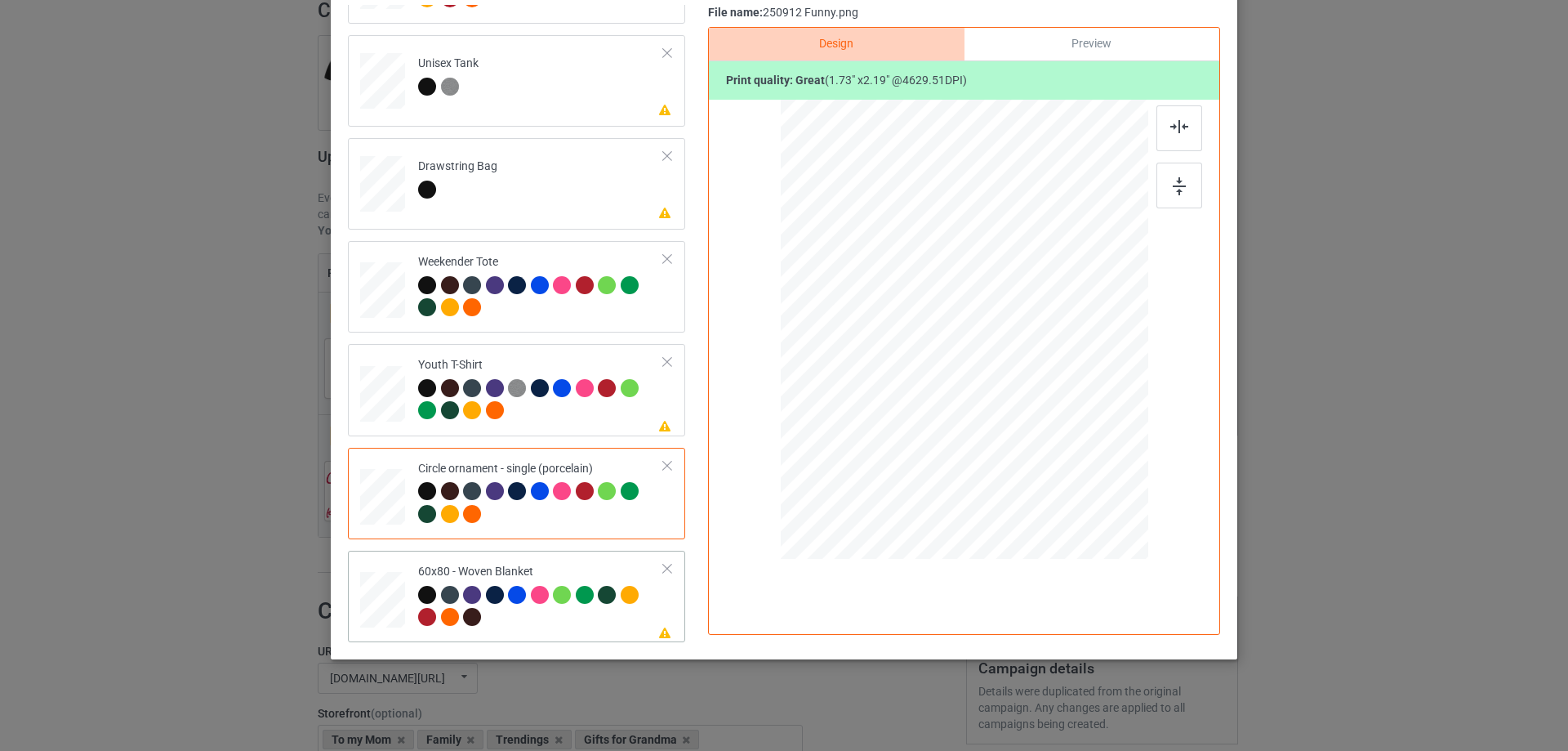
click at [395, 609] on div at bounding box center [383, 600] width 41 height 55
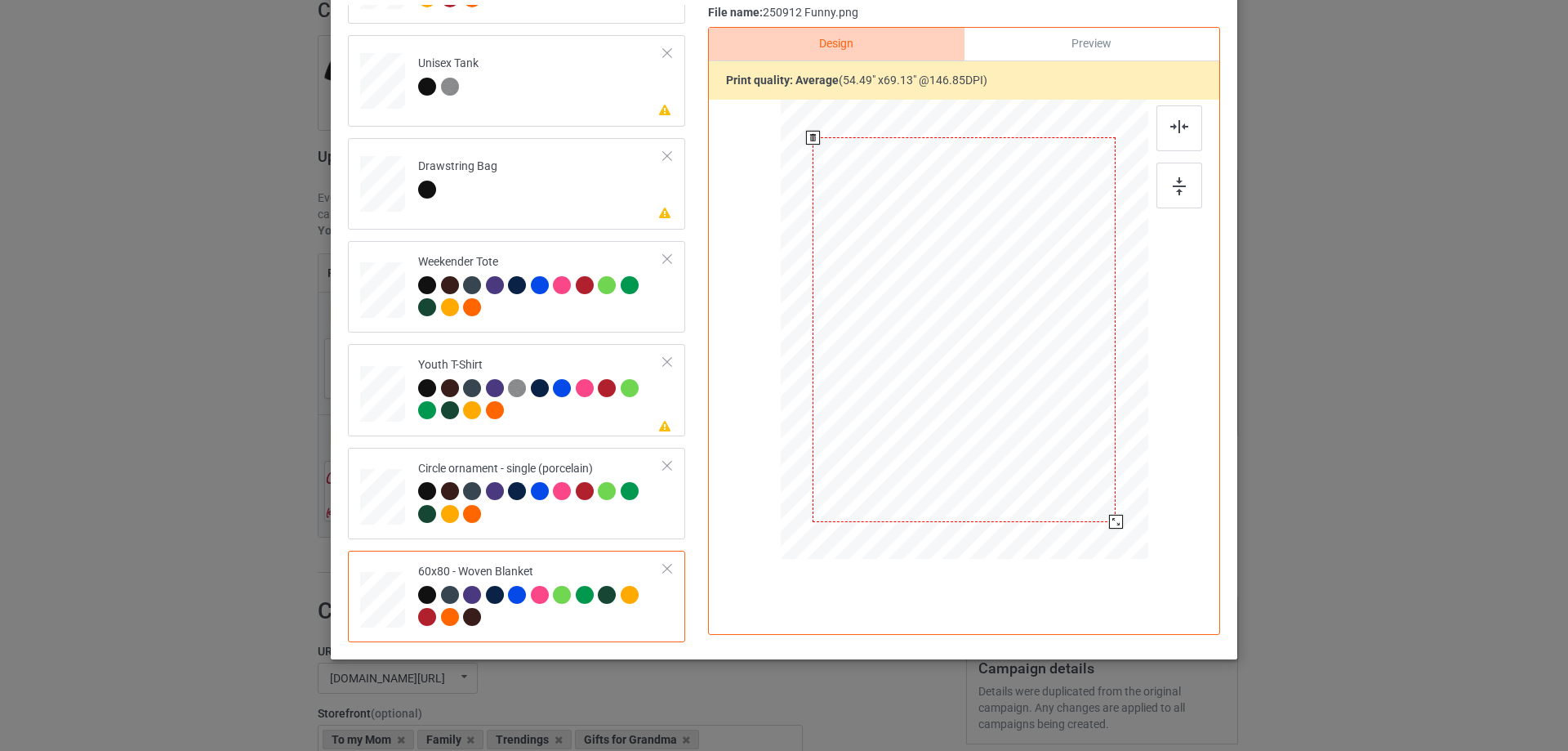
drag, startPoint x: 1061, startPoint y: 456, endPoint x: 1089, endPoint y: 538, distance: 86.6
click at [1089, 538] on div at bounding box center [964, 329] width 334 height 445
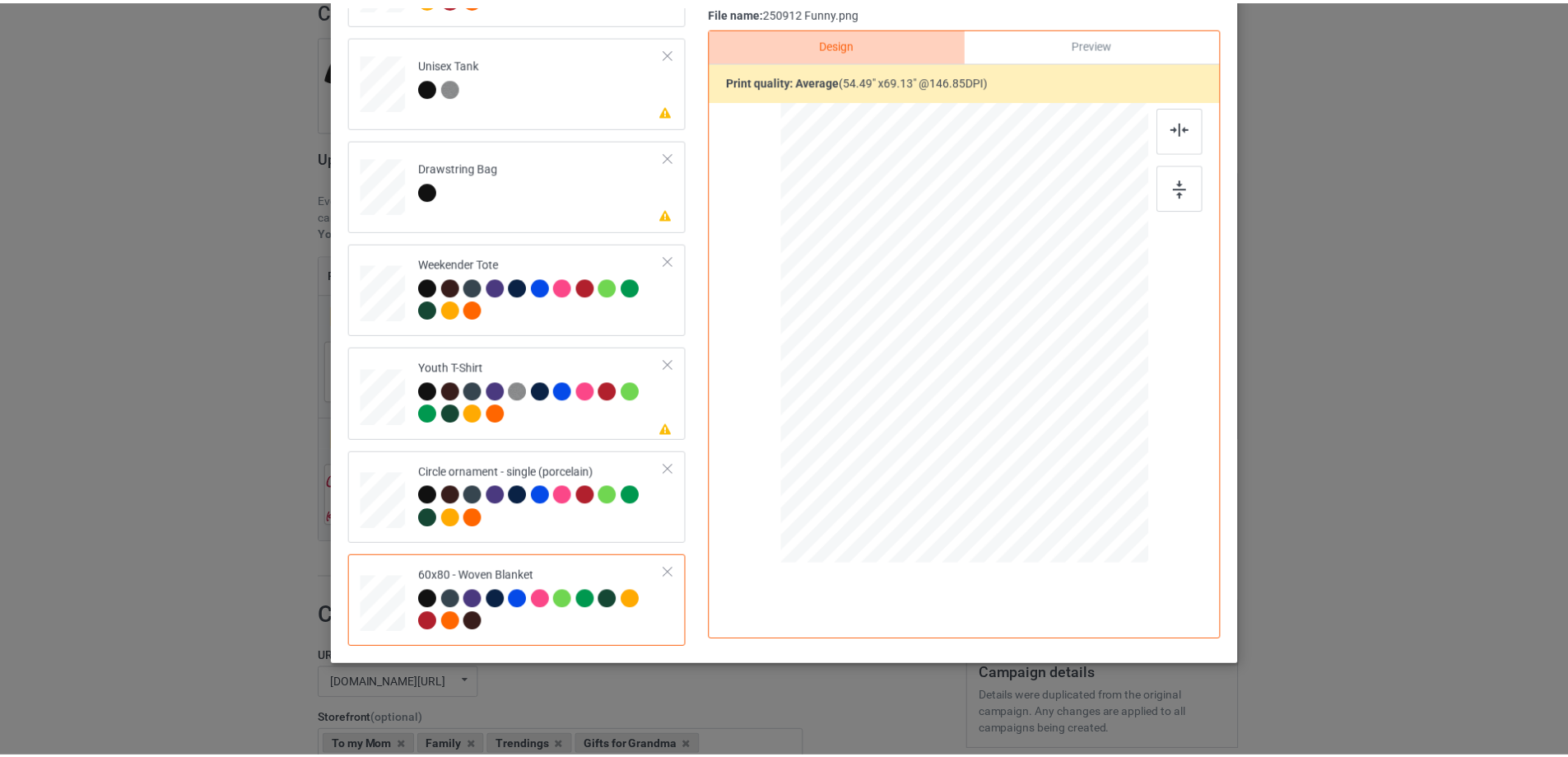
scroll to position [0, 0]
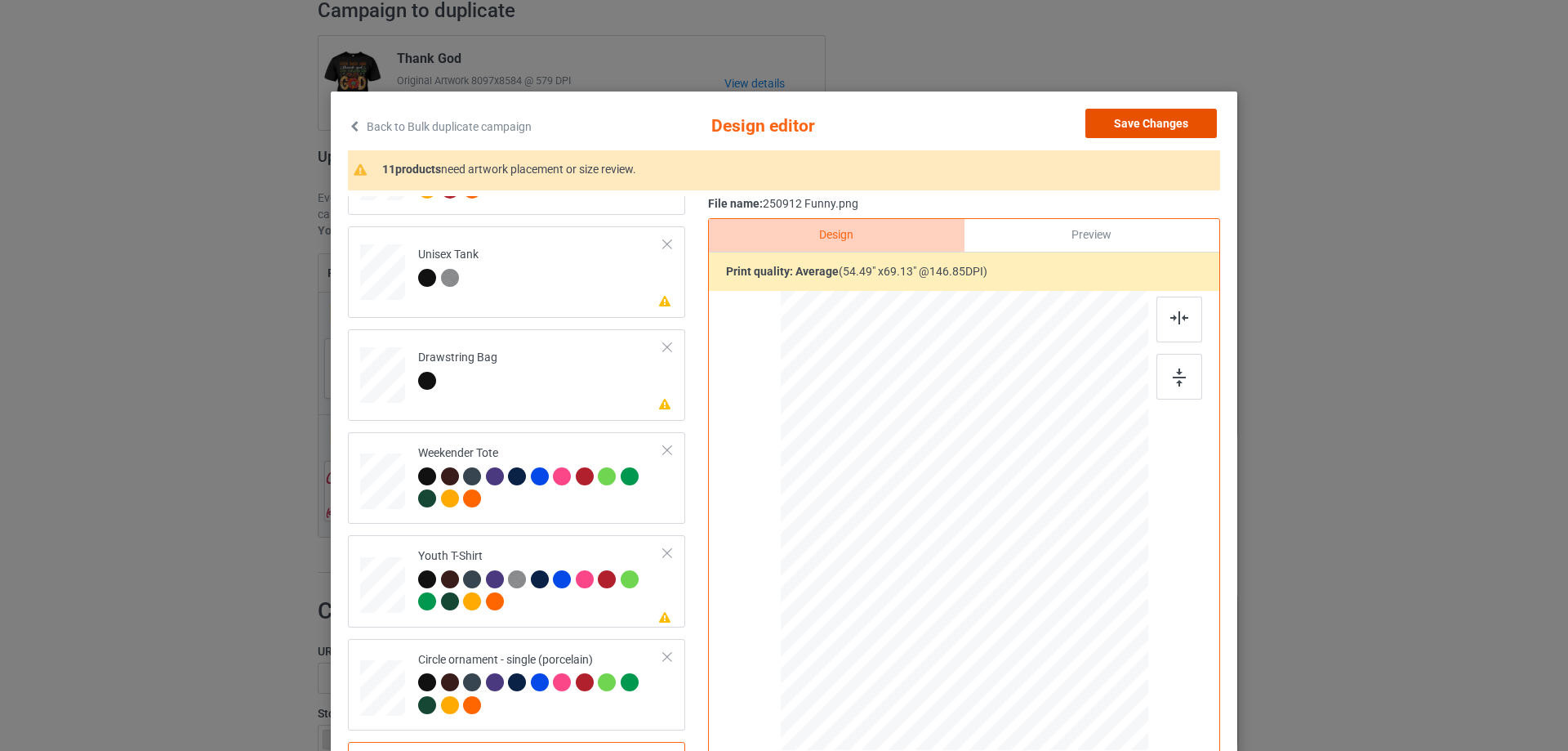
click at [1153, 130] on button "Save Changes" at bounding box center [1151, 123] width 132 height 30
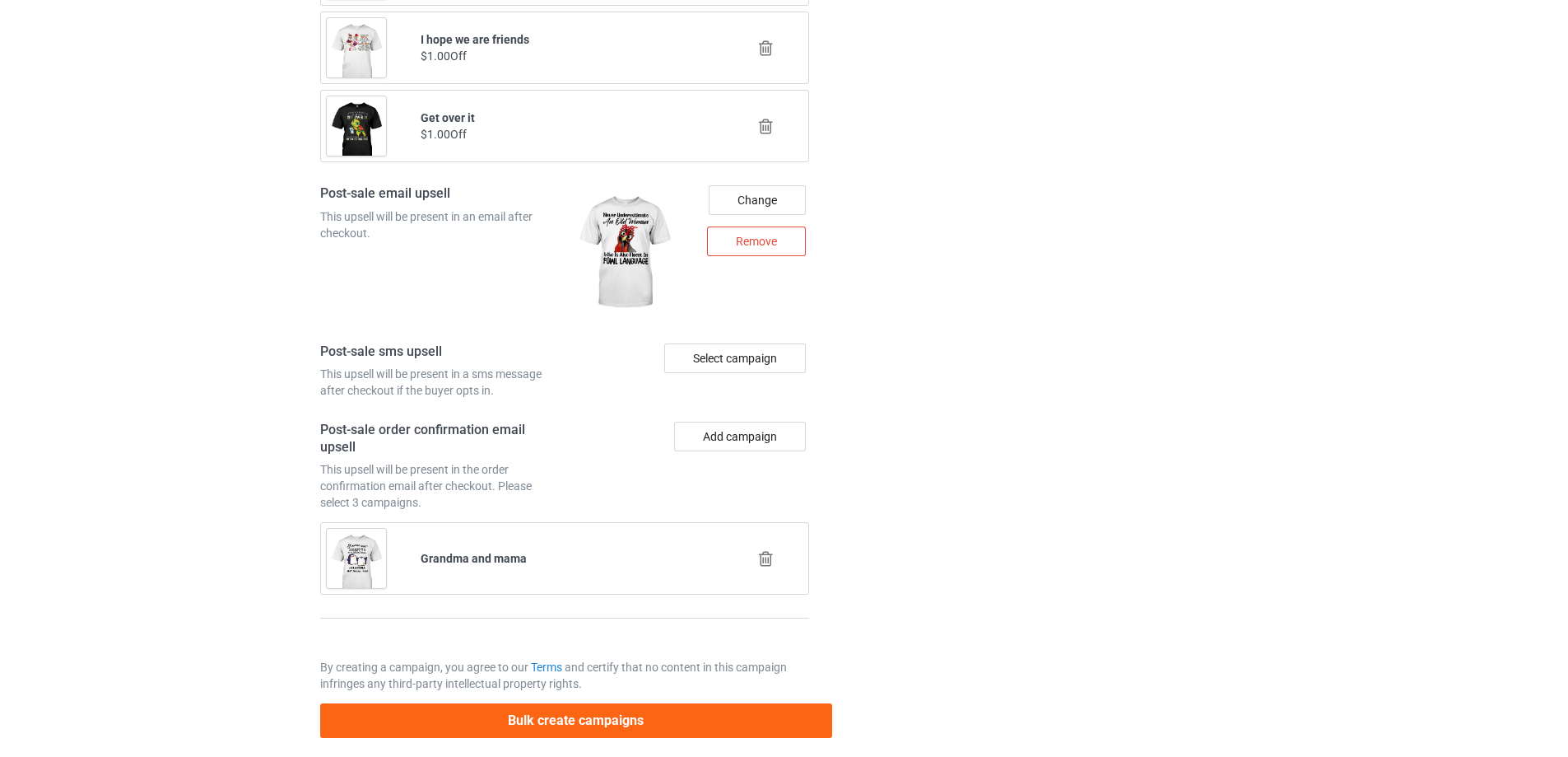
scroll to position [2219, 0]
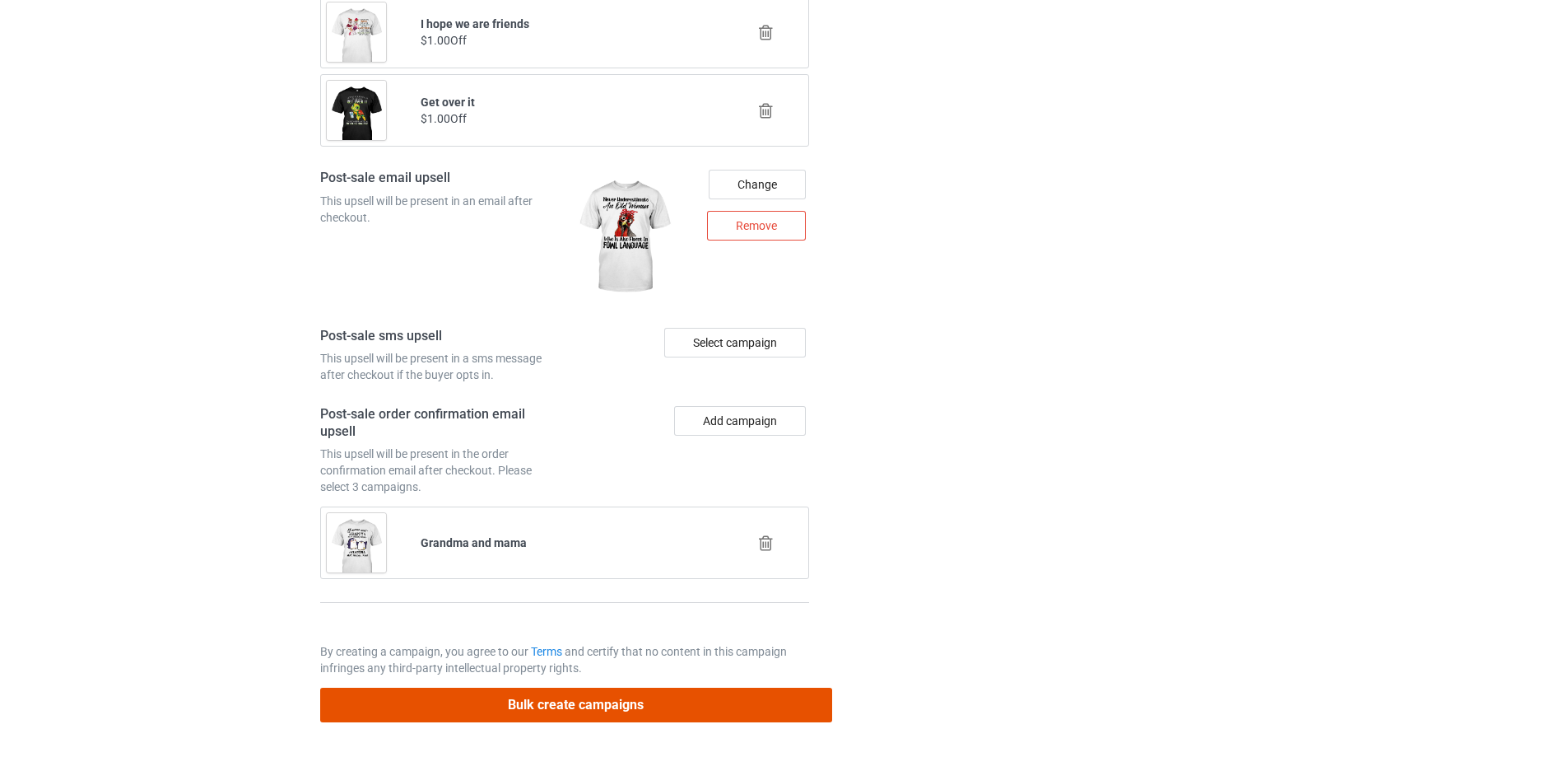
click at [599, 701] on button "Bulk create campaigns" at bounding box center [576, 704] width 512 height 34
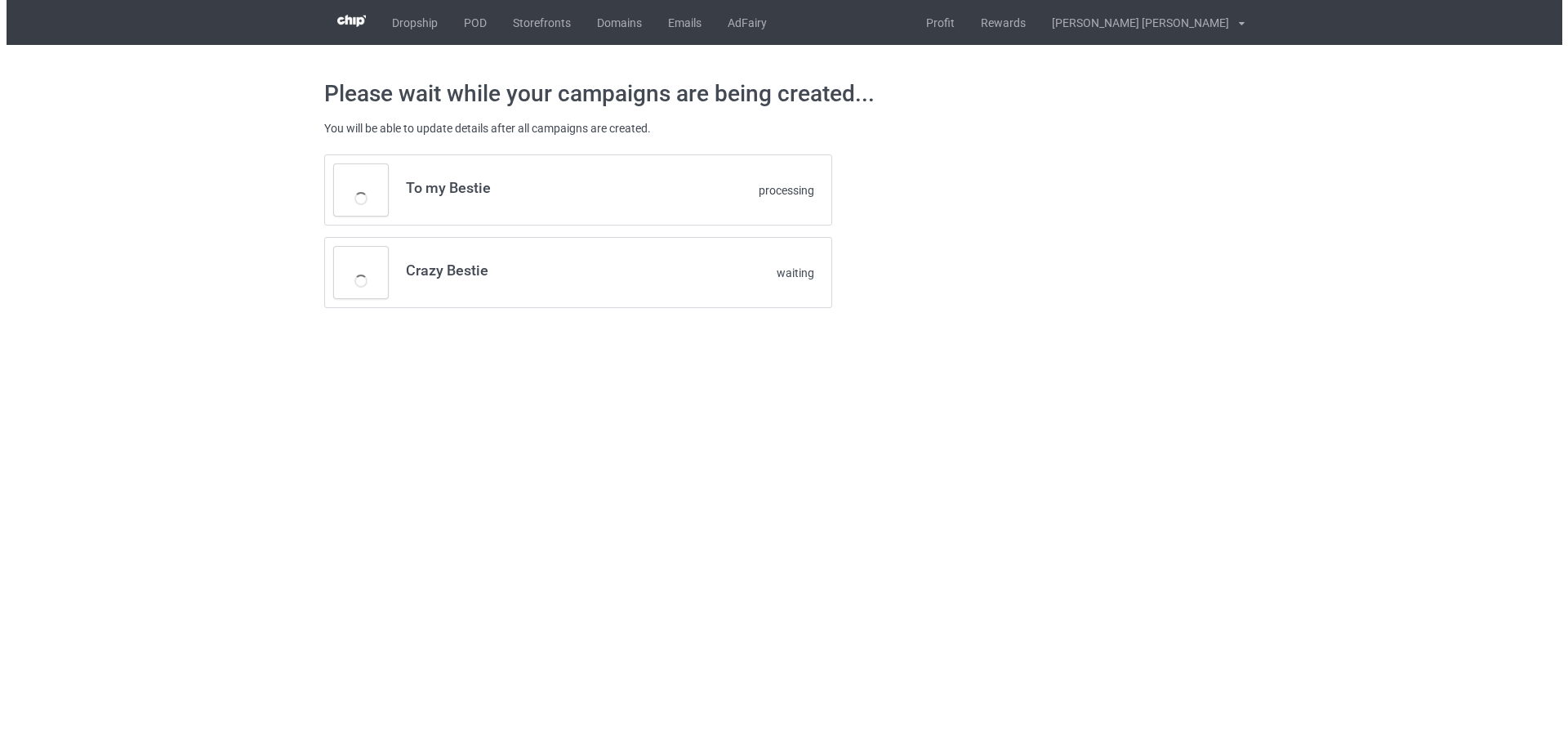
scroll to position [0, 0]
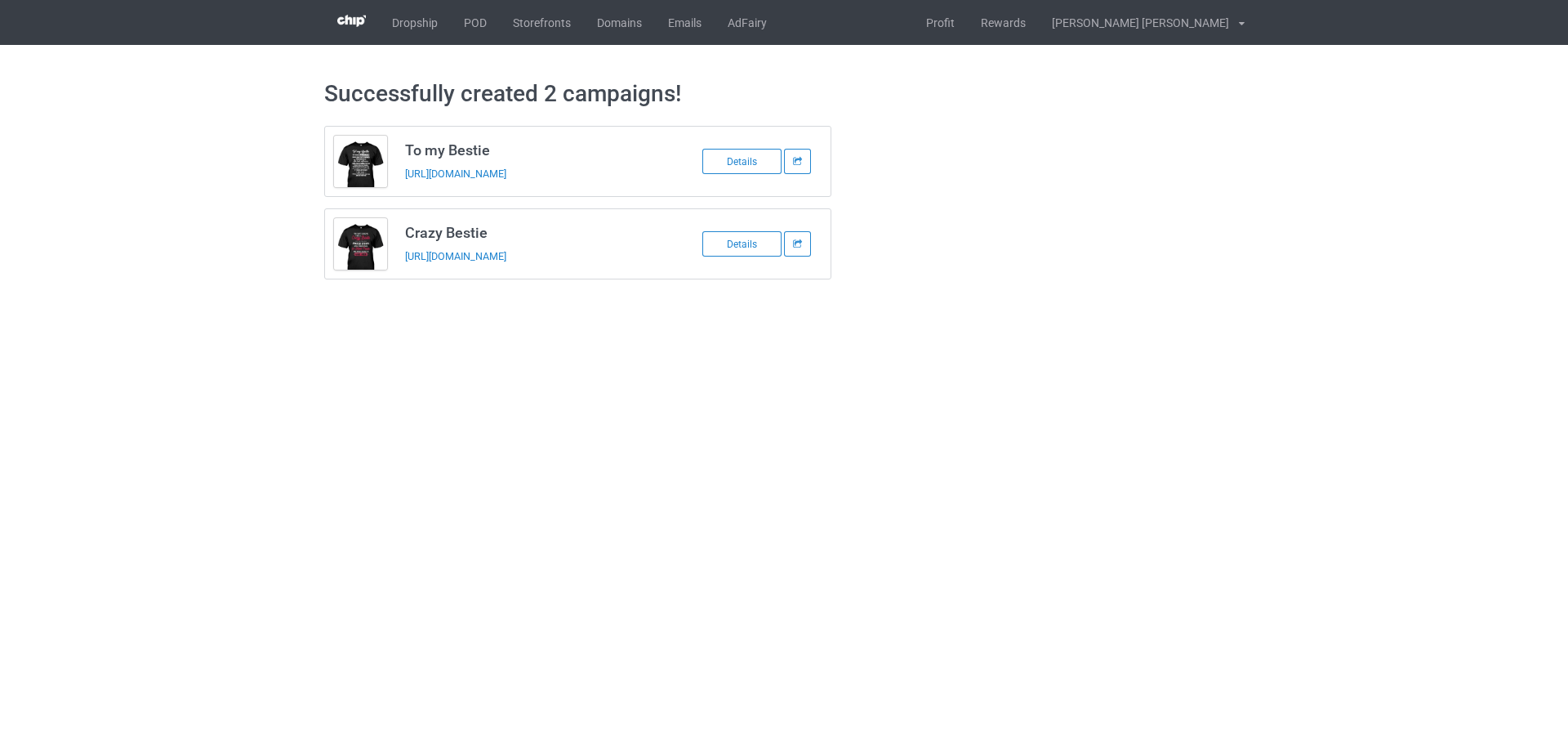
drag, startPoint x: 403, startPoint y: 149, endPoint x: 625, endPoint y: 254, distance: 245.6
click at [625, 254] on div "To my Bestie [URL][DOMAIN_NAME] Details Crazy Bestie [URL][DOMAIN_NAME] Details" at bounding box center [578, 202] width 508 height 154
copy div "To my Bestie [URL][DOMAIN_NAME] Details Crazy Bestie [URL][DOMAIN_NAME]"
click at [478, 21] on link "POD" at bounding box center [475, 22] width 49 height 45
